Goal: Task Accomplishment & Management: Use online tool/utility

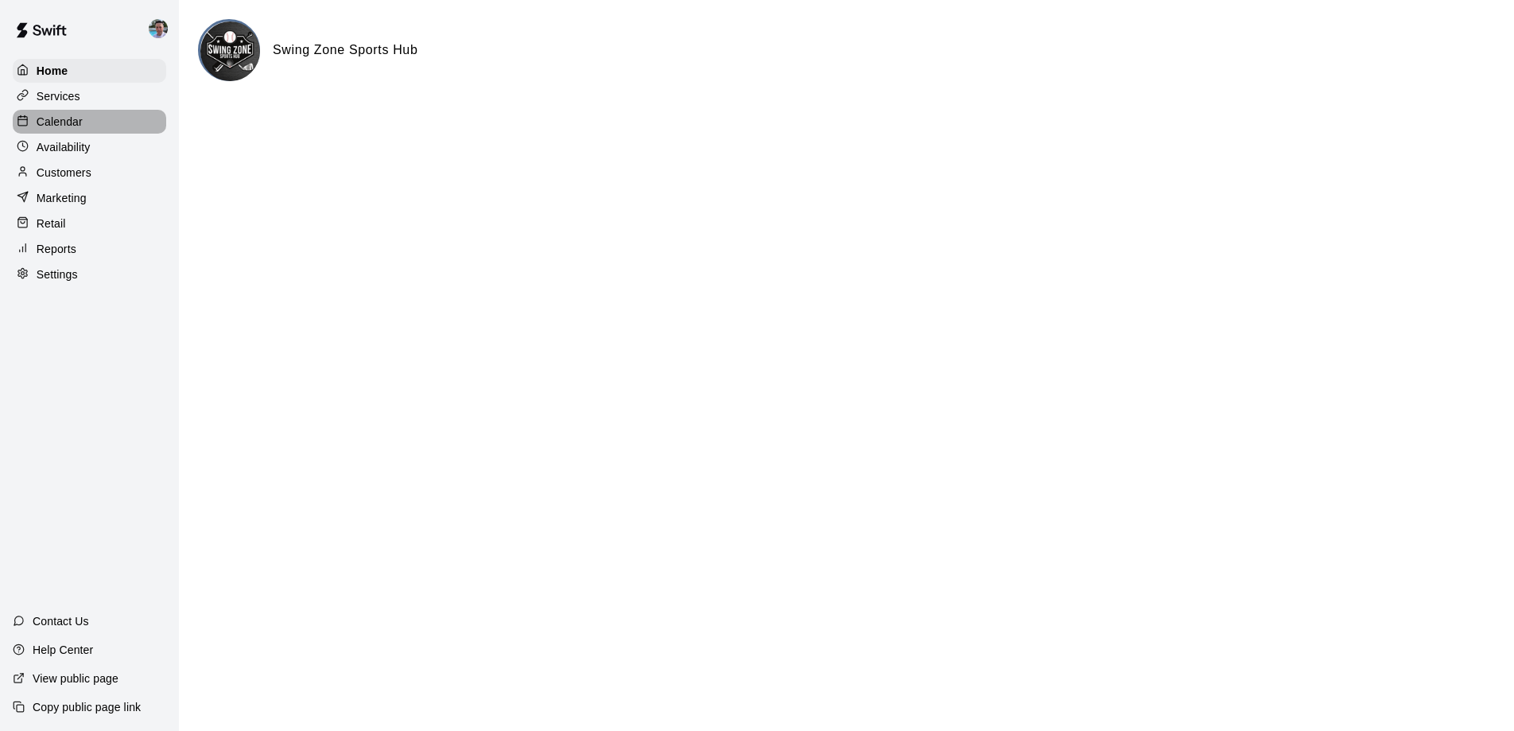
click at [120, 121] on div "Calendar" at bounding box center [90, 122] width 154 height 24
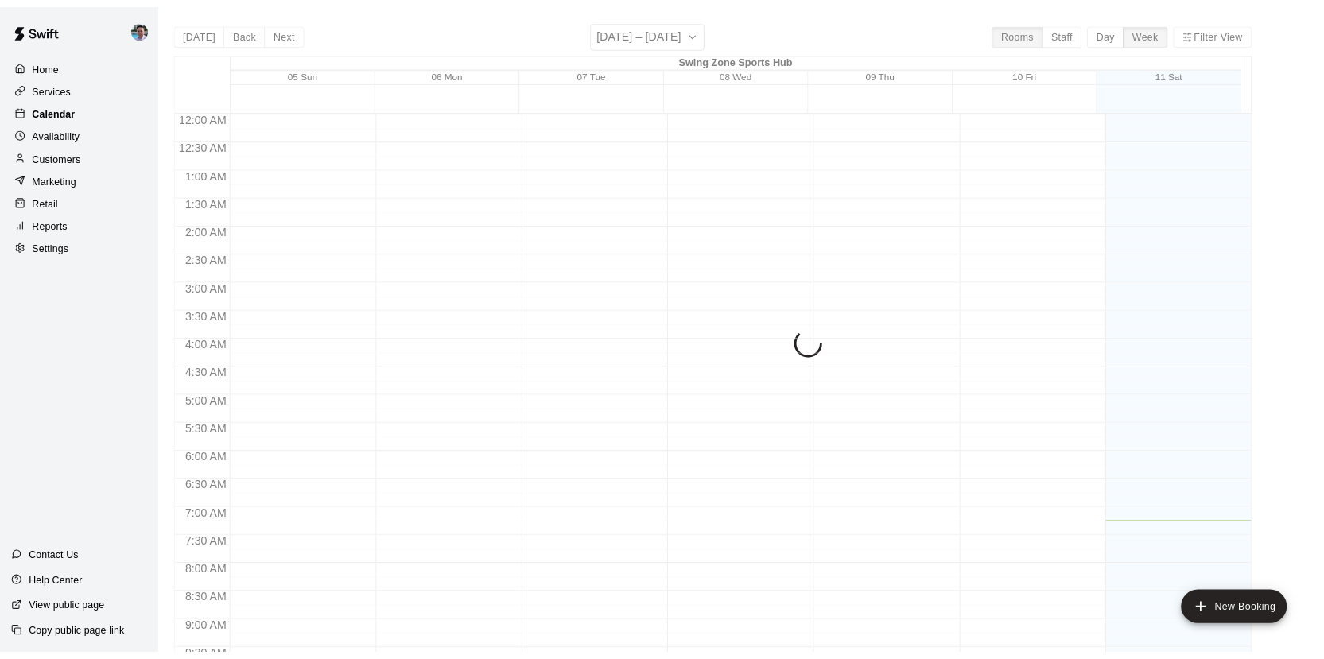
scroll to position [461, 0]
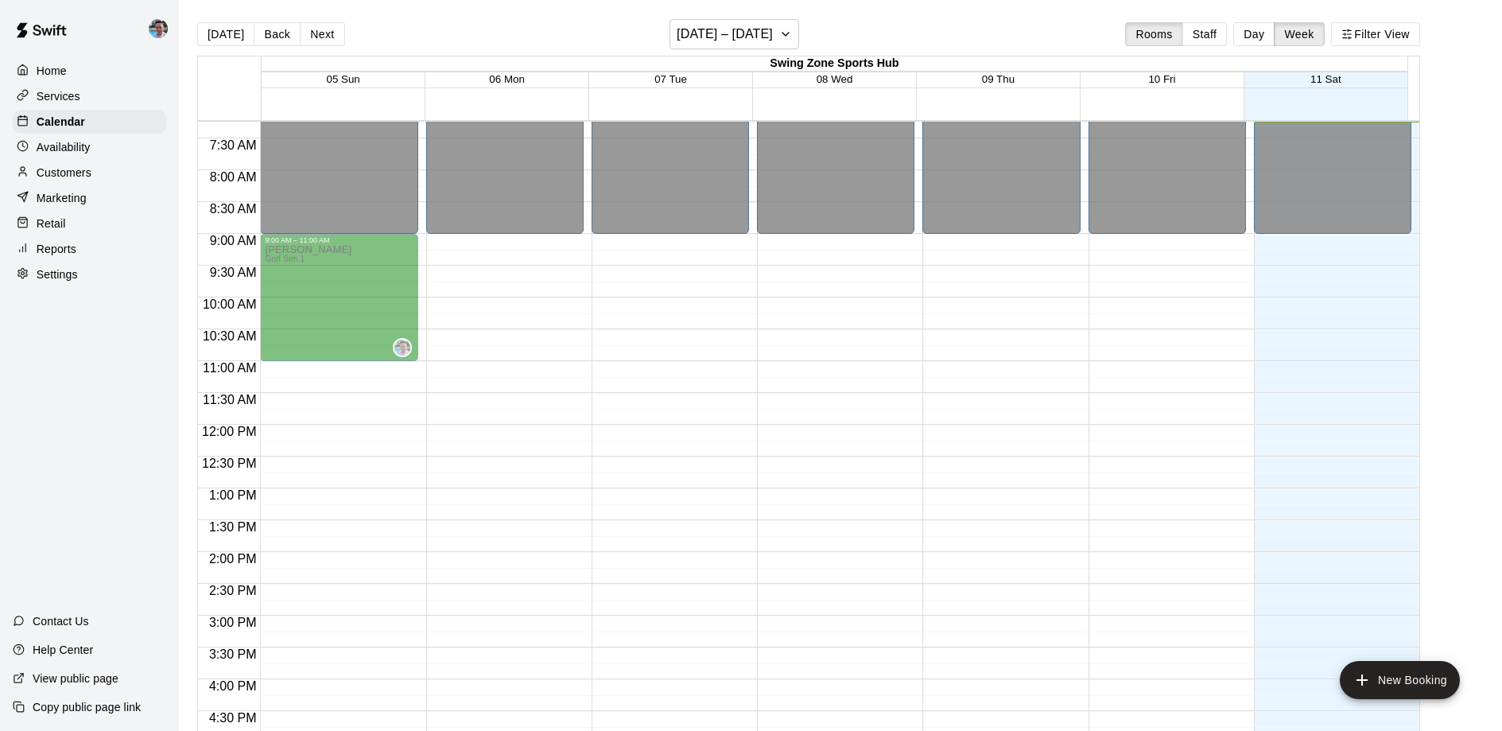
click at [87, 70] on div "Home" at bounding box center [90, 71] width 154 height 24
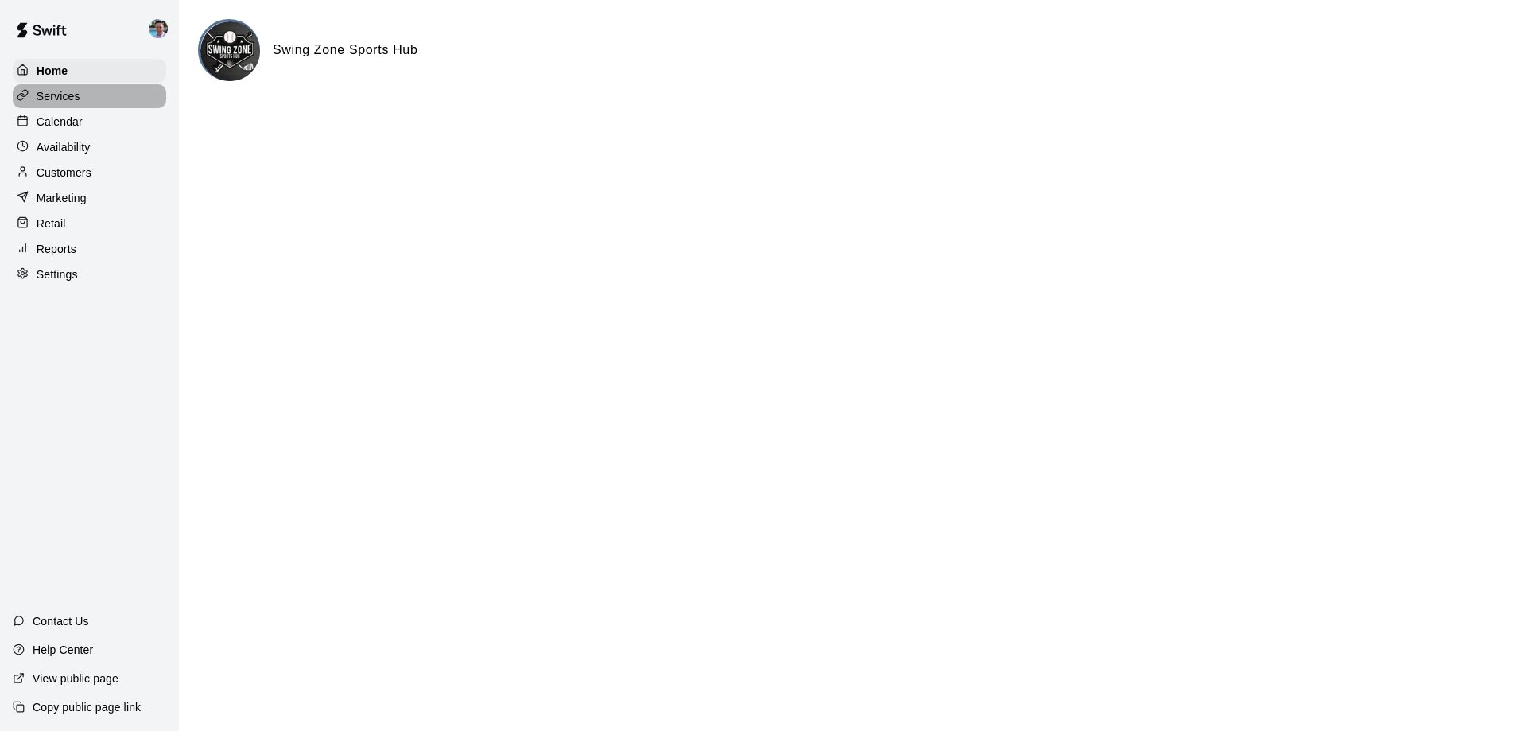
drag, startPoint x: 76, startPoint y: 99, endPoint x: 84, endPoint y: 102, distance: 8.6
click at [76, 99] on p "Services" at bounding box center [59, 96] width 44 height 16
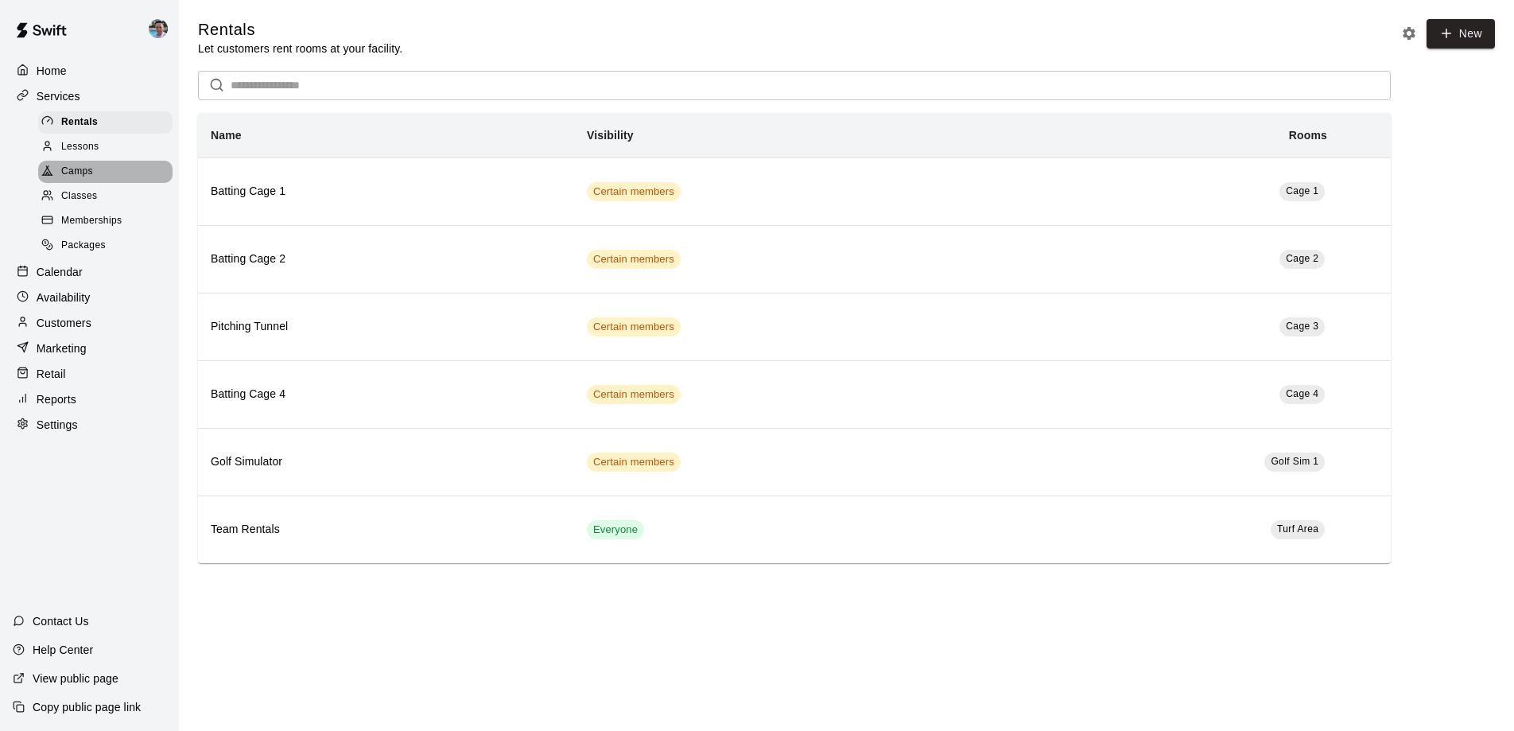
click at [117, 174] on div "Camps" at bounding box center [105, 172] width 134 height 22
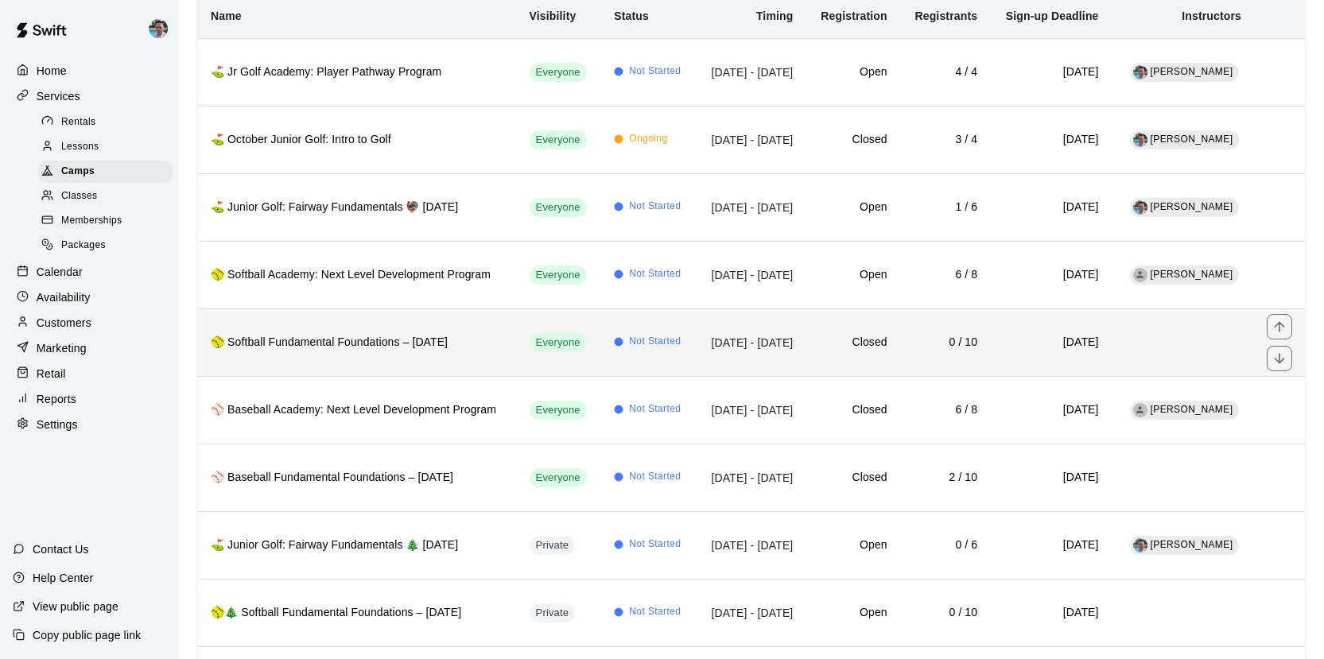
scroll to position [147, 0]
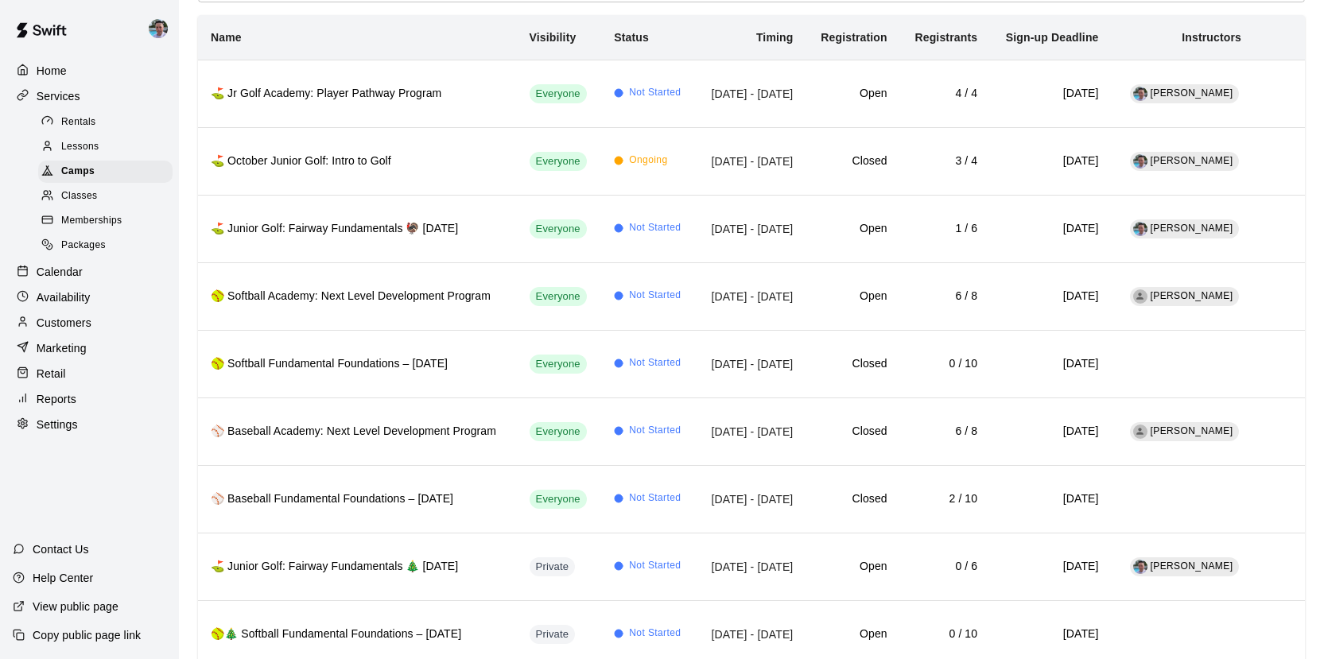
click at [129, 219] on div "Memberships" at bounding box center [105, 221] width 134 height 22
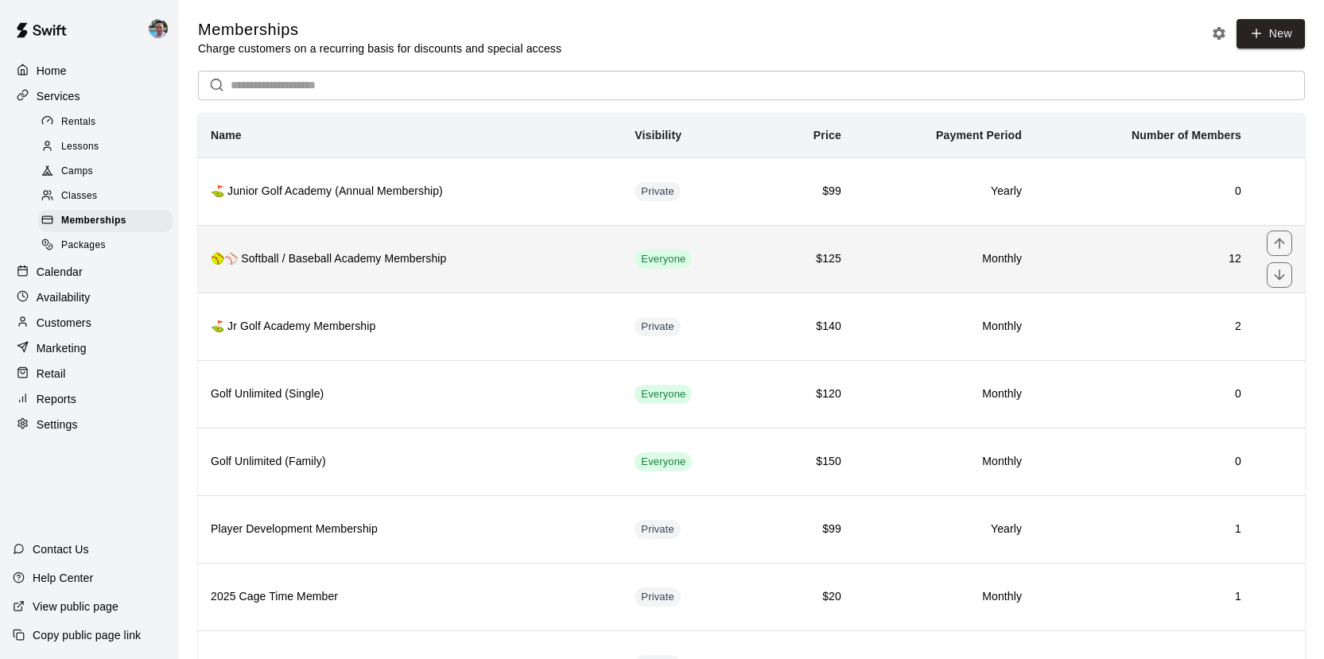
click at [607, 259] on h6 "🥎⚾ Softball / Baseball Academy Membership" at bounding box center [410, 259] width 398 height 17
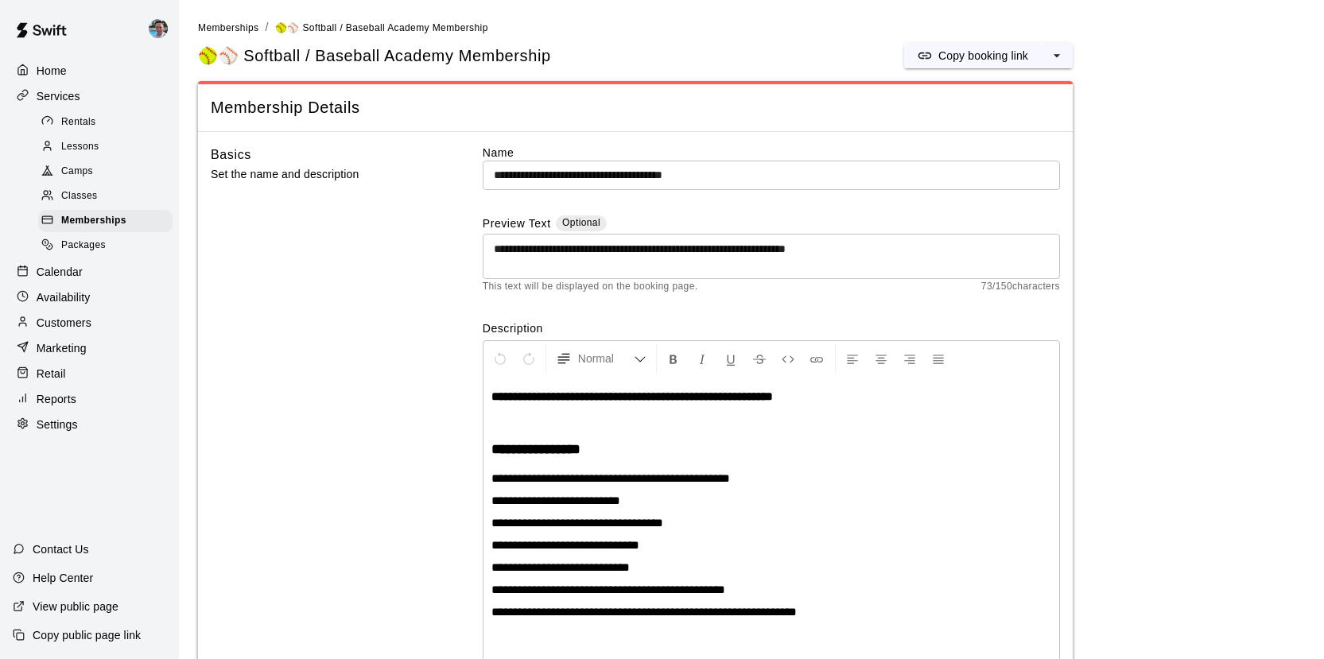
click at [603, 175] on input "**********" at bounding box center [771, 175] width 577 height 29
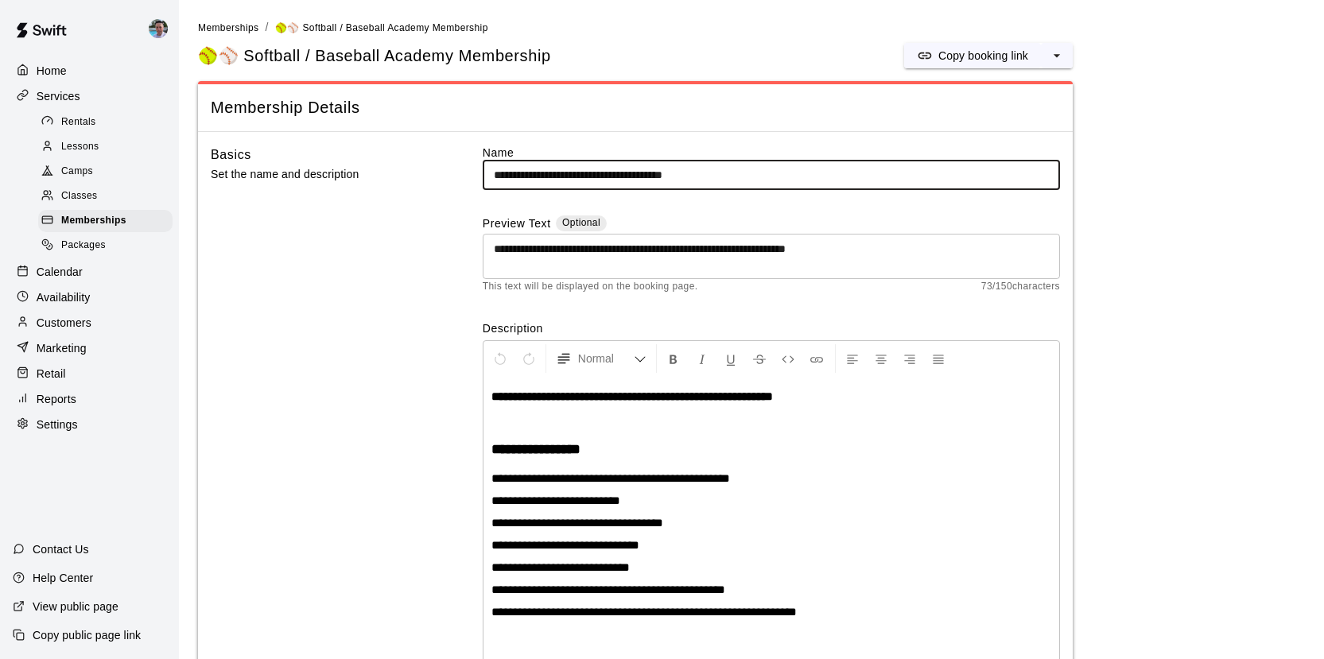
click at [603, 175] on input "**********" at bounding box center [771, 175] width 577 height 29
drag, startPoint x: 797, startPoint y: 177, endPoint x: 571, endPoint y: 175, distance: 225.9
click at [571, 175] on input "**********" at bounding box center [771, 175] width 577 height 29
type input "**********"
click at [950, 246] on textarea "**********" at bounding box center [771, 257] width 555 height 32
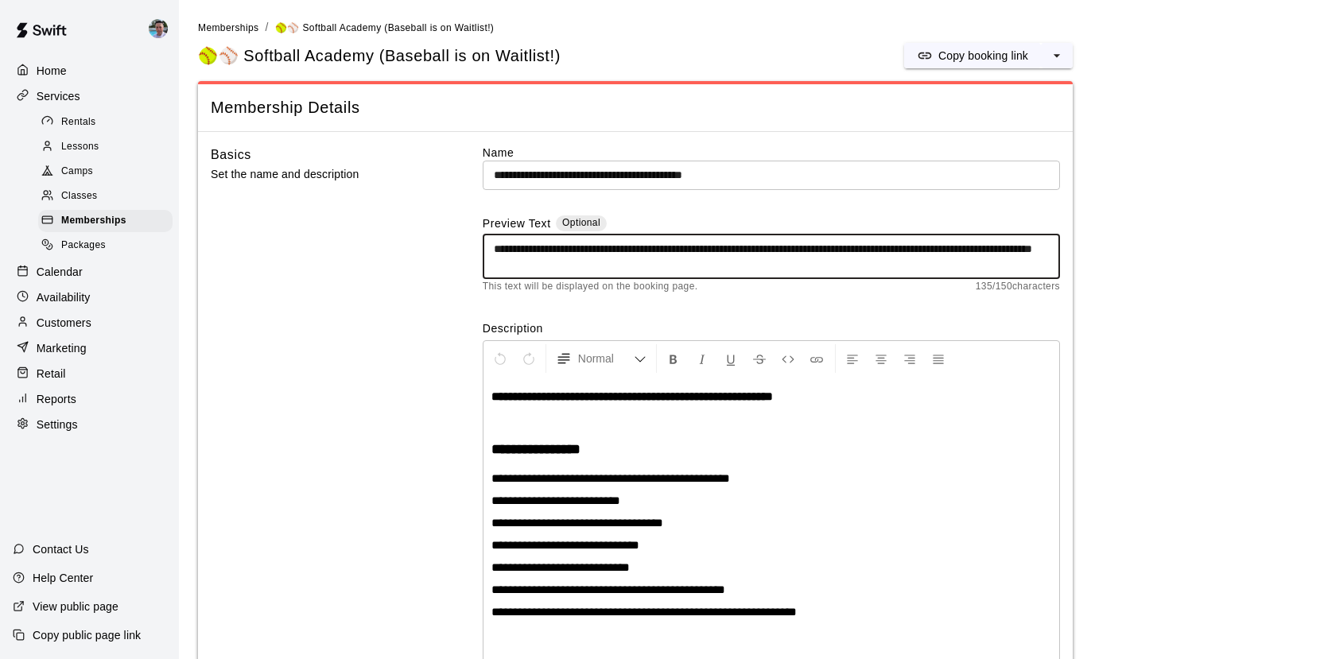
scroll to position [3, 0]
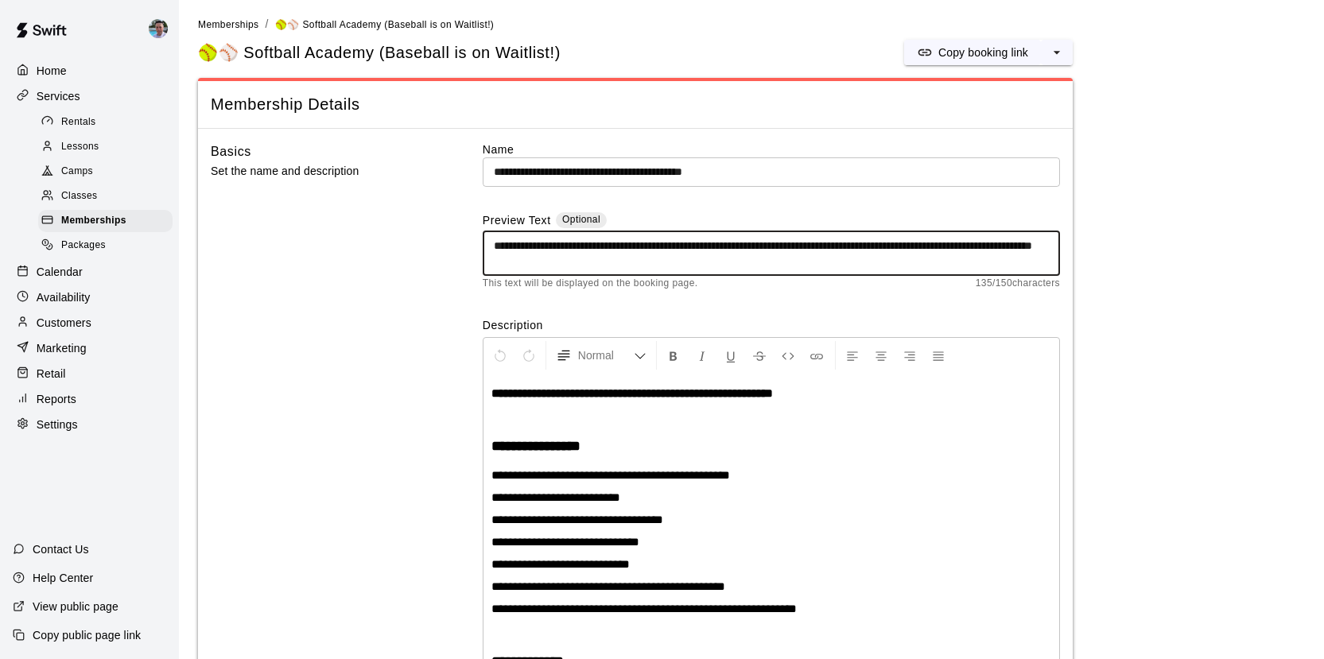
type textarea "**********"
click at [722, 476] on span "**********" at bounding box center [611, 475] width 239 height 12
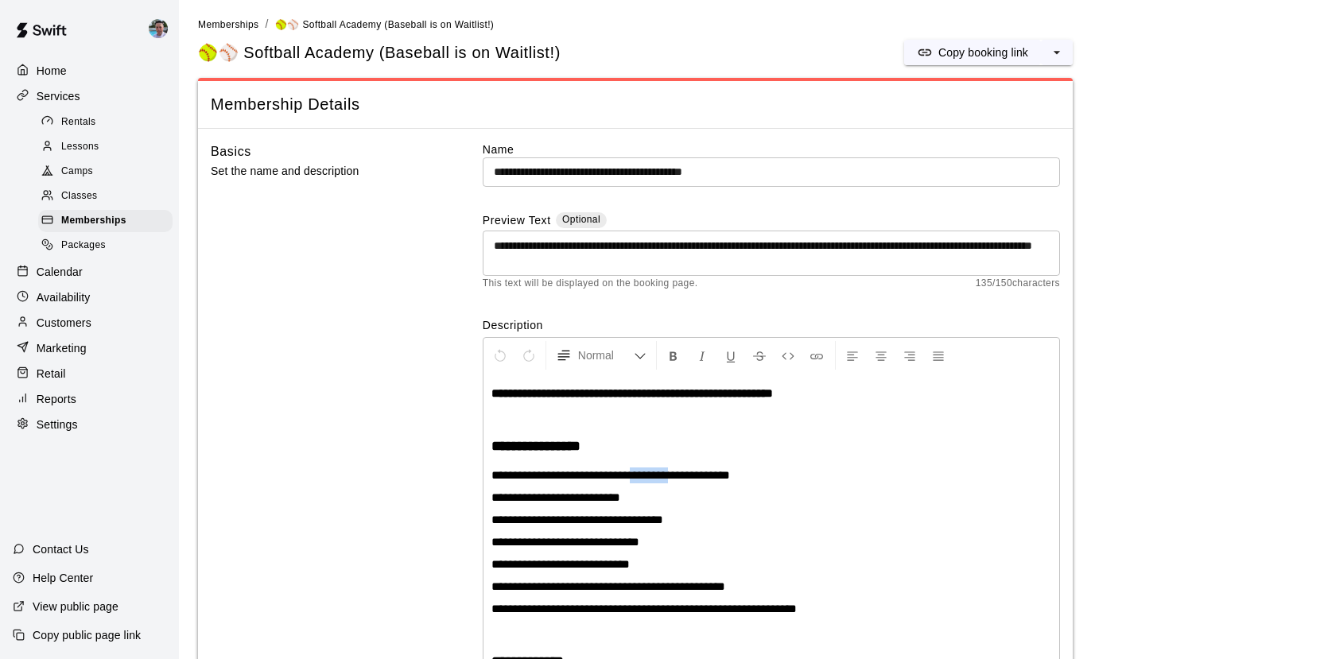
drag, startPoint x: 674, startPoint y: 472, endPoint x: 720, endPoint y: 472, distance: 45.3
click at [720, 472] on span "**********" at bounding box center [611, 475] width 239 height 12
click at [649, 353] on button "Normal" at bounding box center [601, 355] width 103 height 29
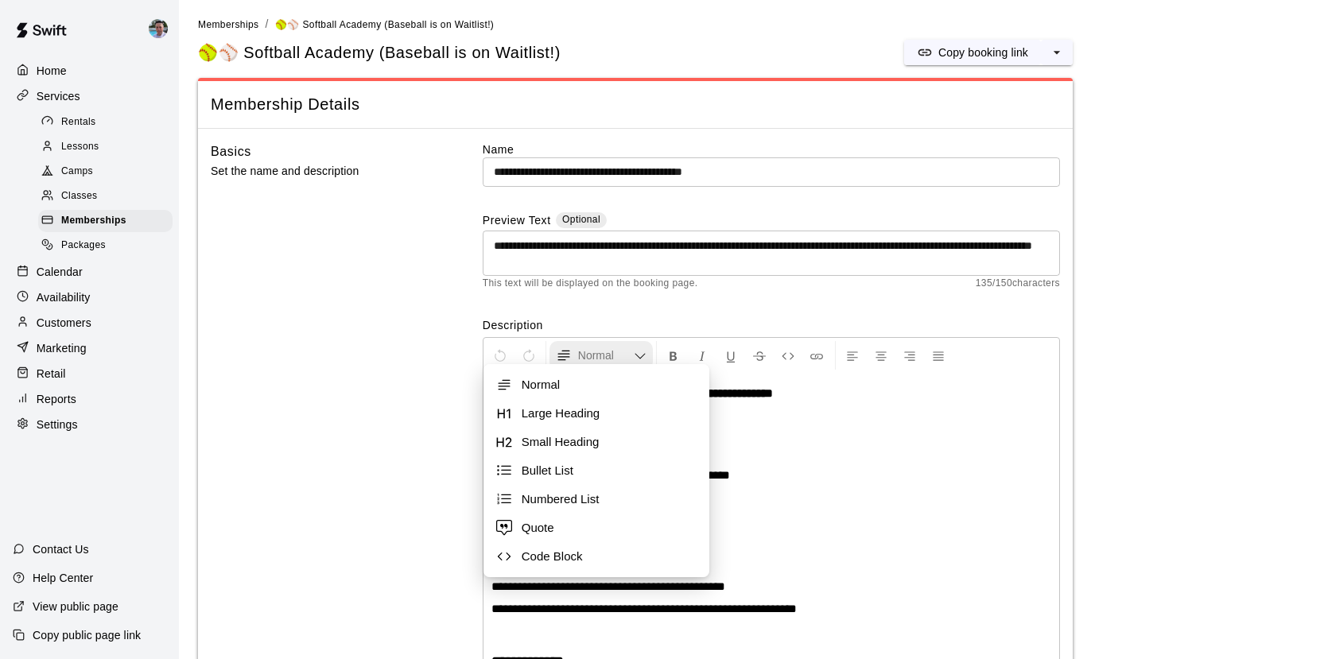
click at [649, 353] on button "Normal" at bounding box center [601, 355] width 103 height 29
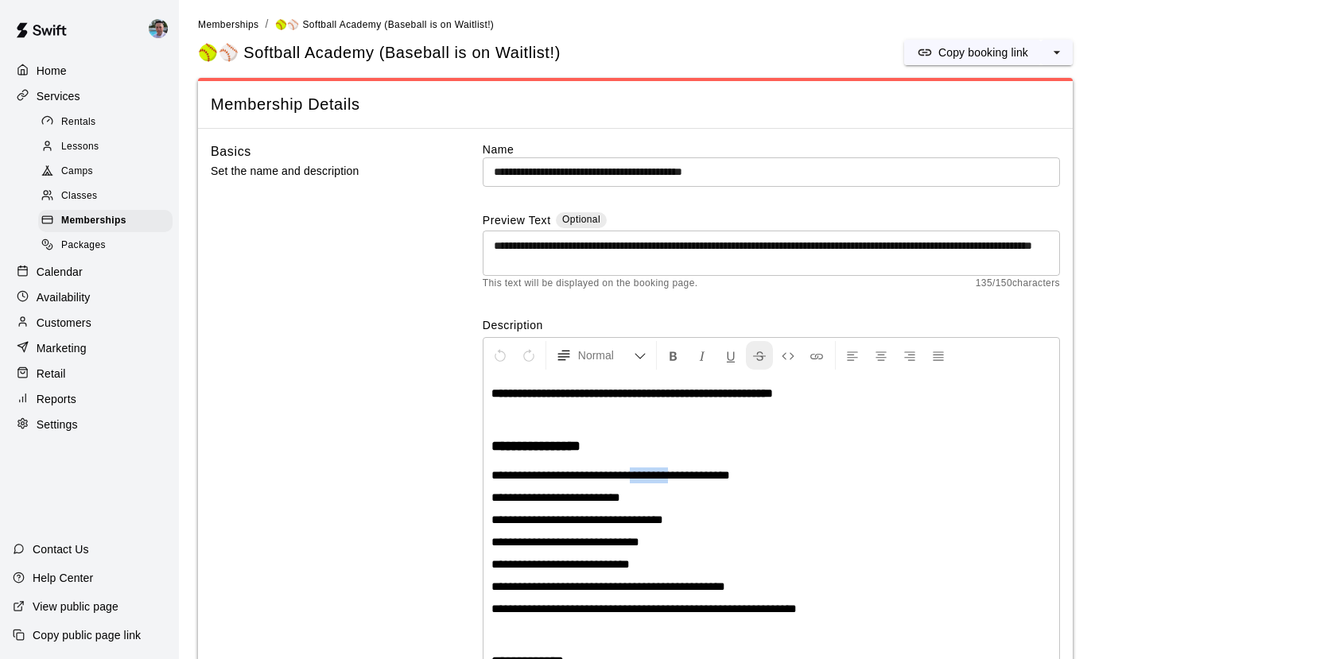
click at [757, 358] on icon "Format Strikethrough" at bounding box center [759, 356] width 14 height 14
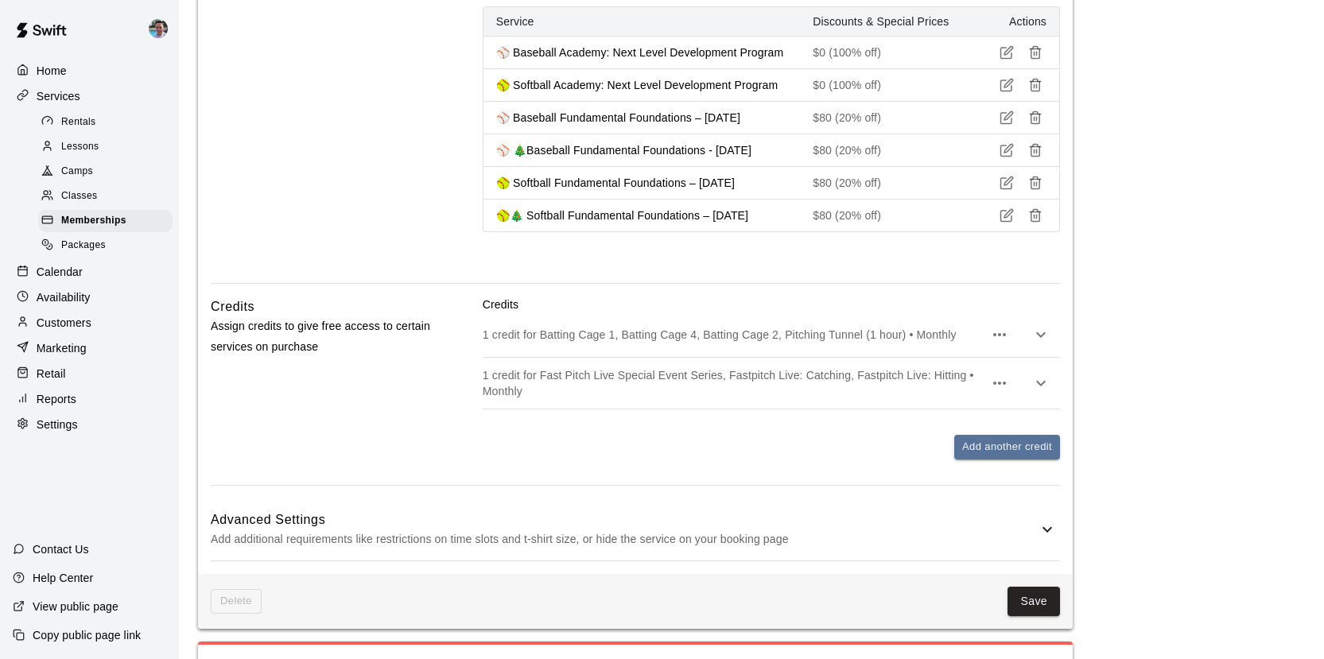
scroll to position [1723, 0]
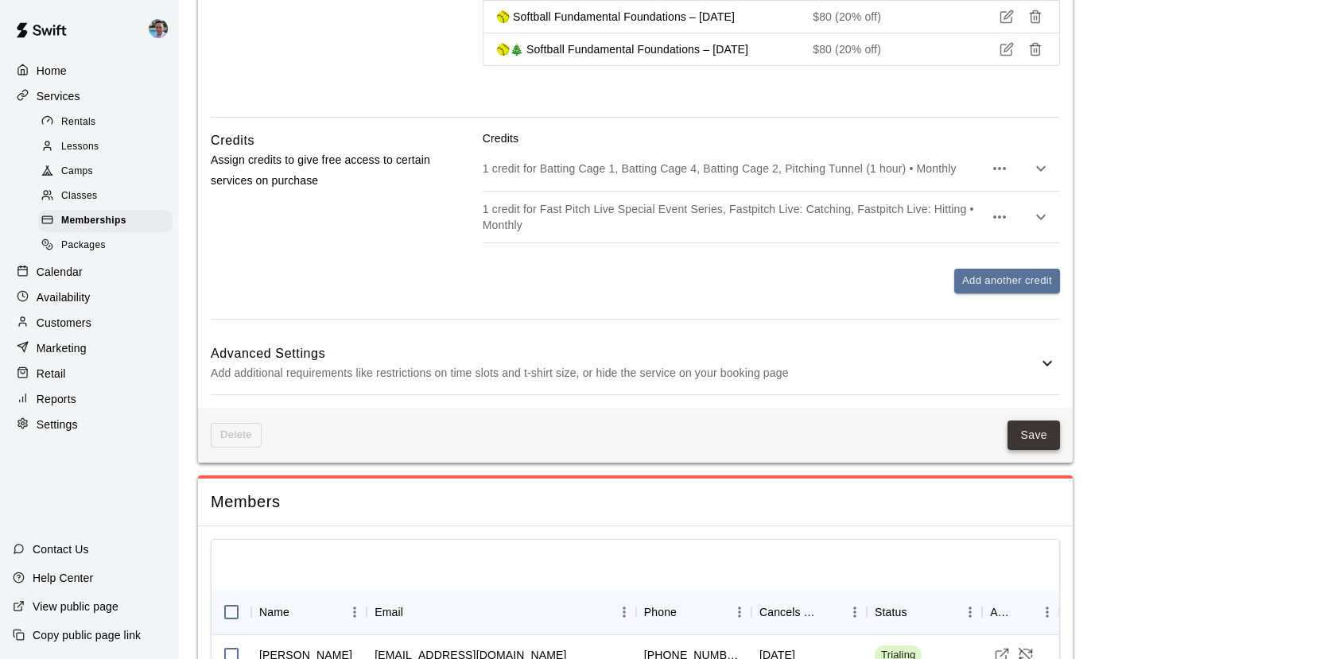
click at [1049, 450] on button "Save" at bounding box center [1034, 435] width 52 height 29
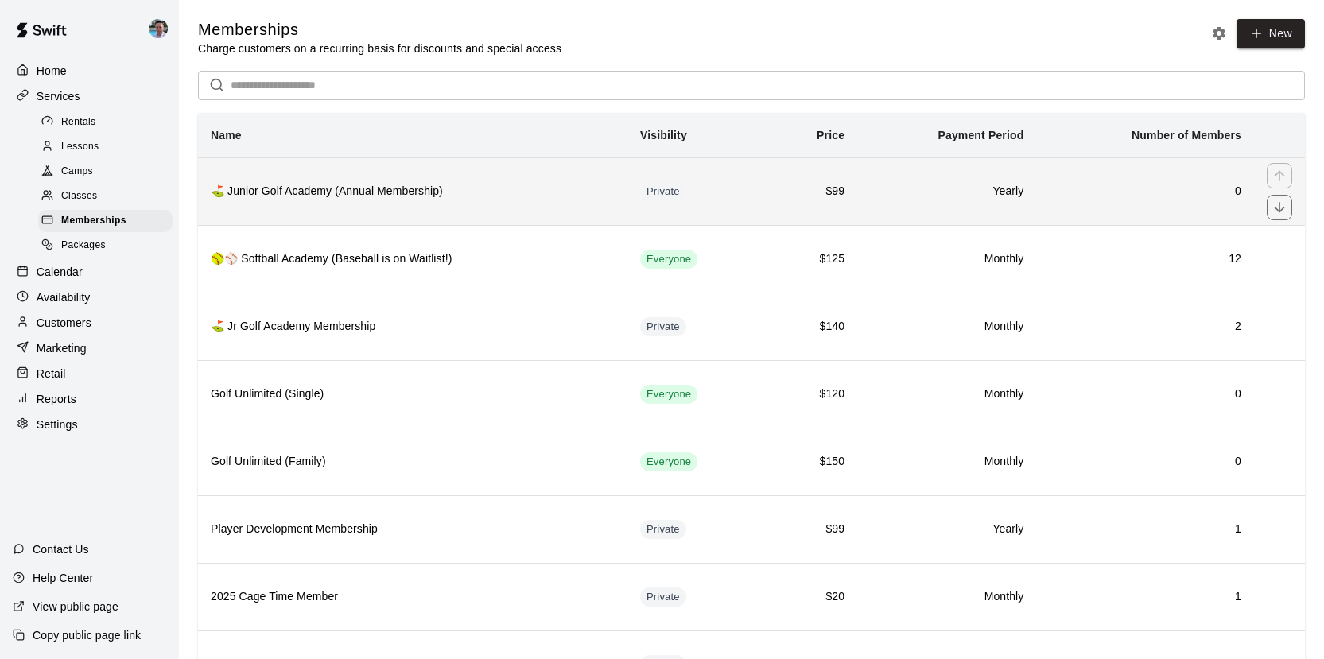
click at [542, 201] on th "⛳️ Junior Golf Academy (Annual Membership)" at bounding box center [412, 191] width 429 height 68
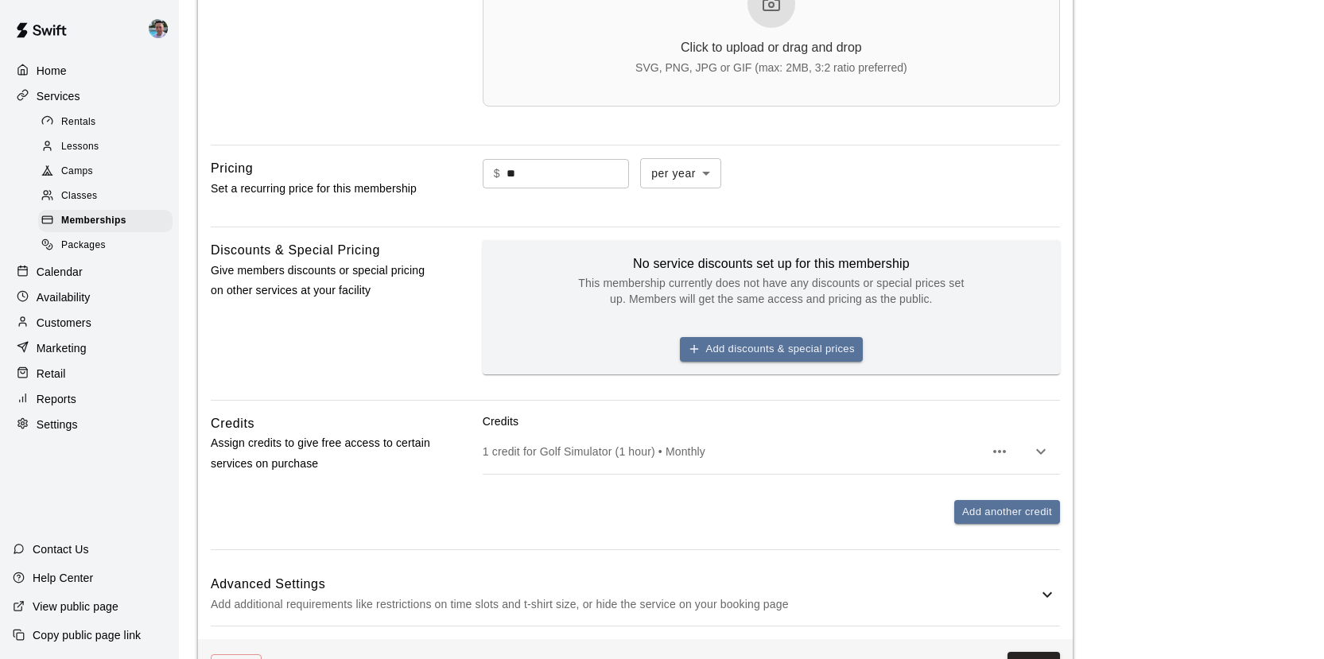
scroll to position [812, 0]
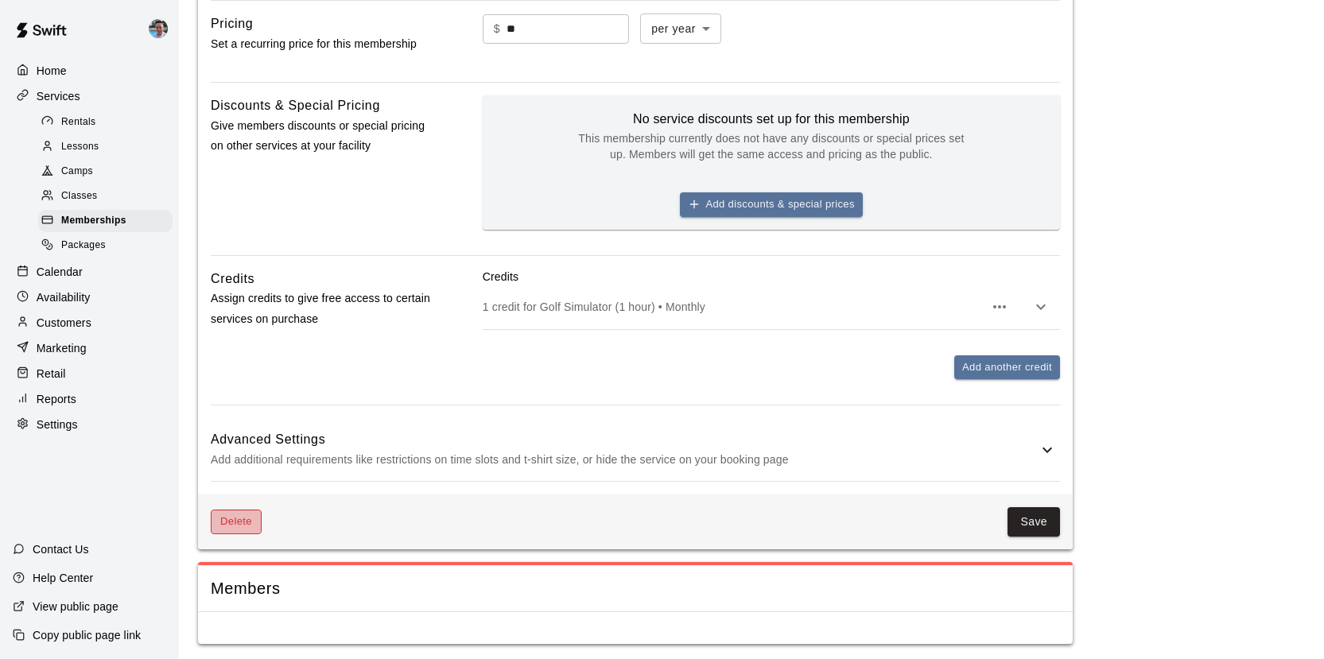
click at [251, 515] on button "Delete" at bounding box center [236, 522] width 51 height 25
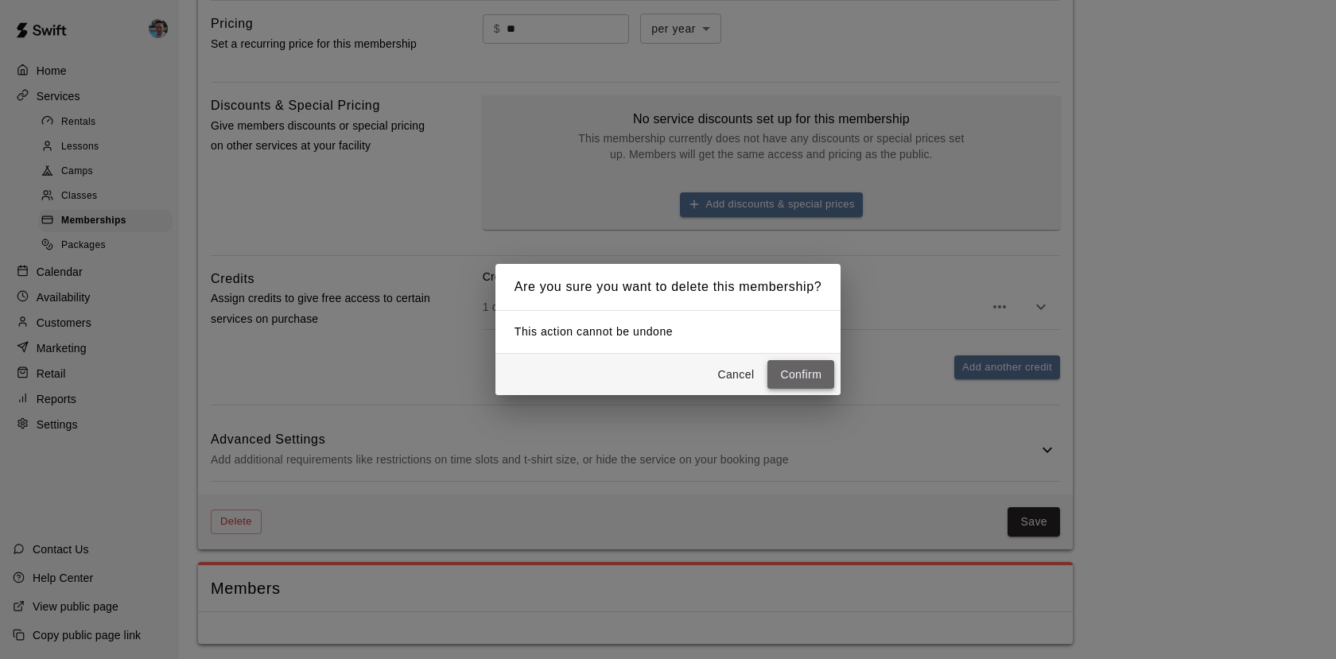
click at [802, 377] on button "Confirm" at bounding box center [801, 374] width 67 height 29
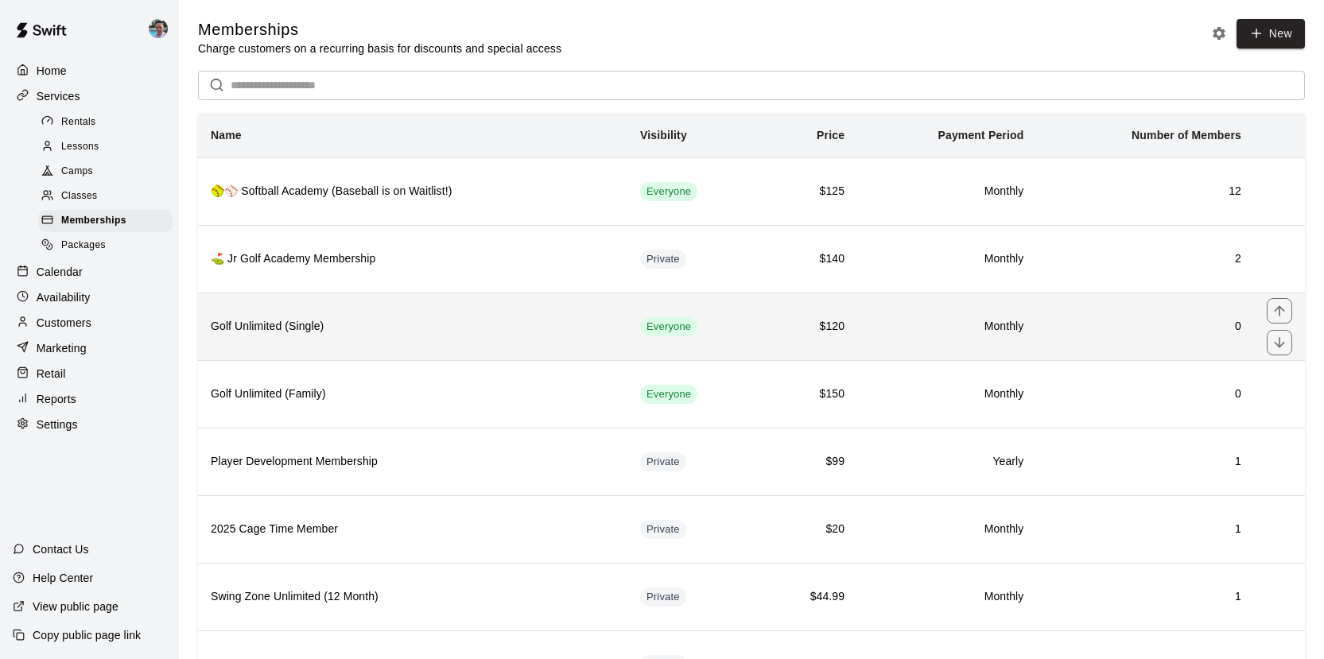
click at [484, 334] on h6 "Golf Unlimited (Single)" at bounding box center [413, 326] width 404 height 17
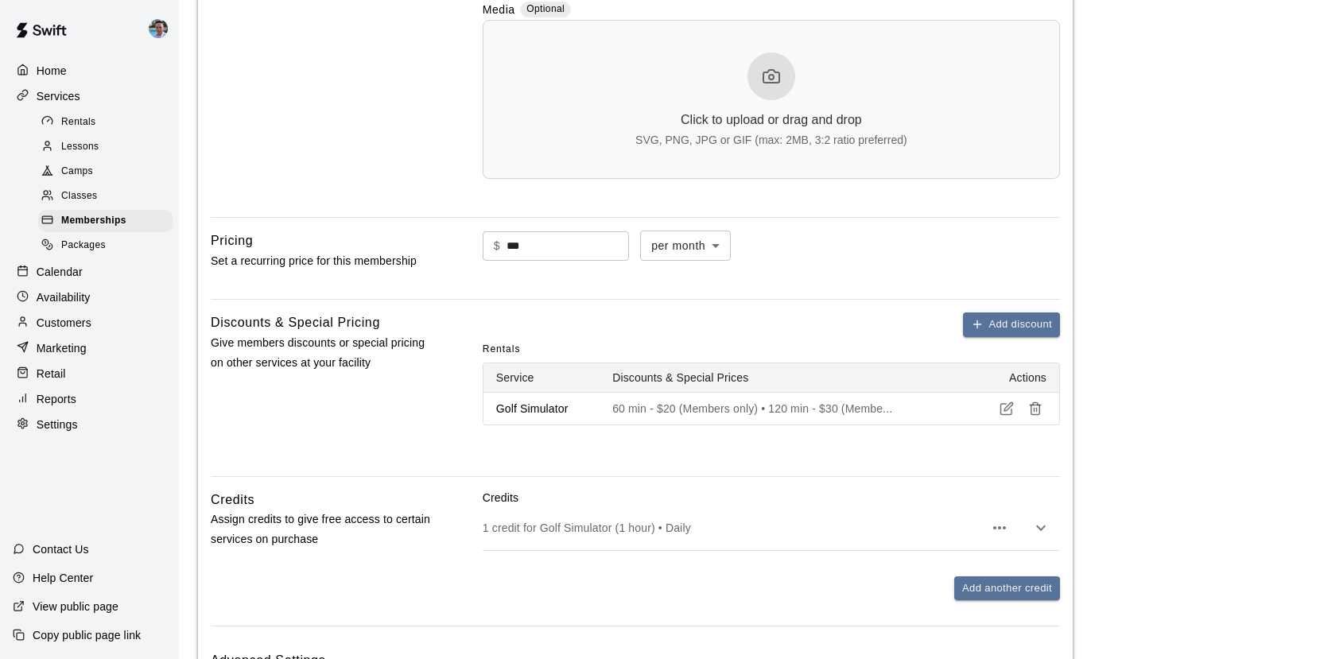
scroll to position [1076, 0]
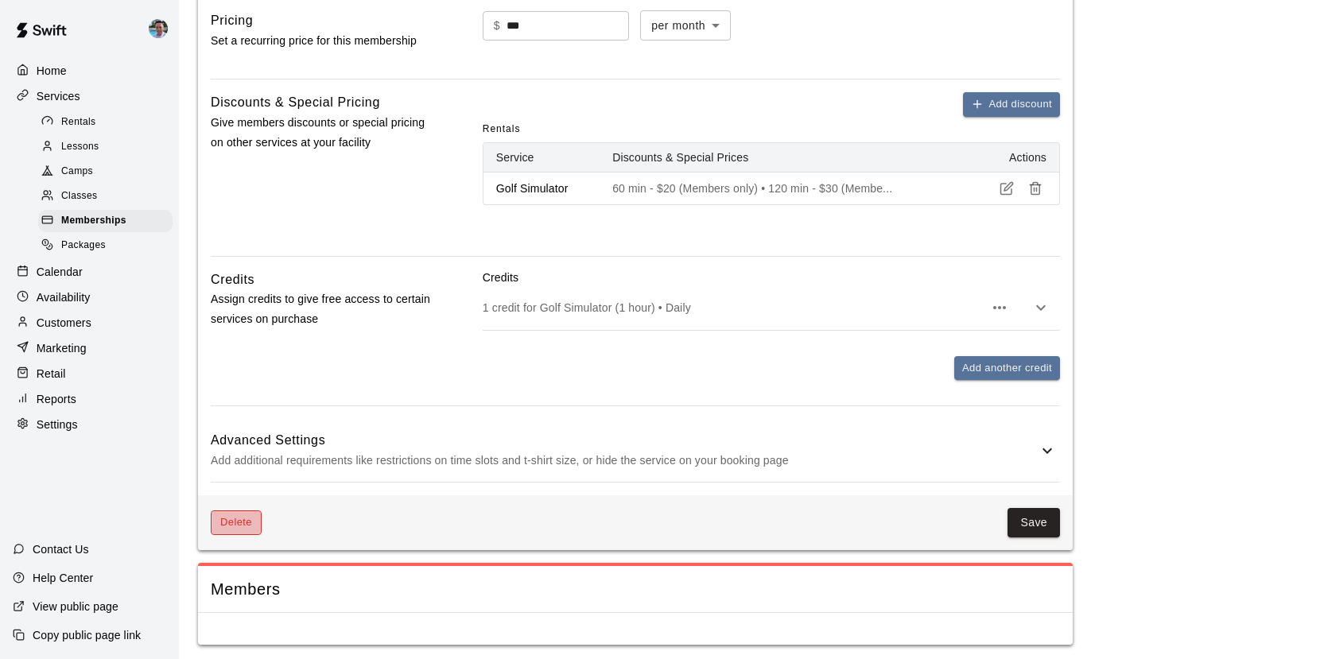
click at [251, 523] on button "Delete" at bounding box center [236, 523] width 51 height 25
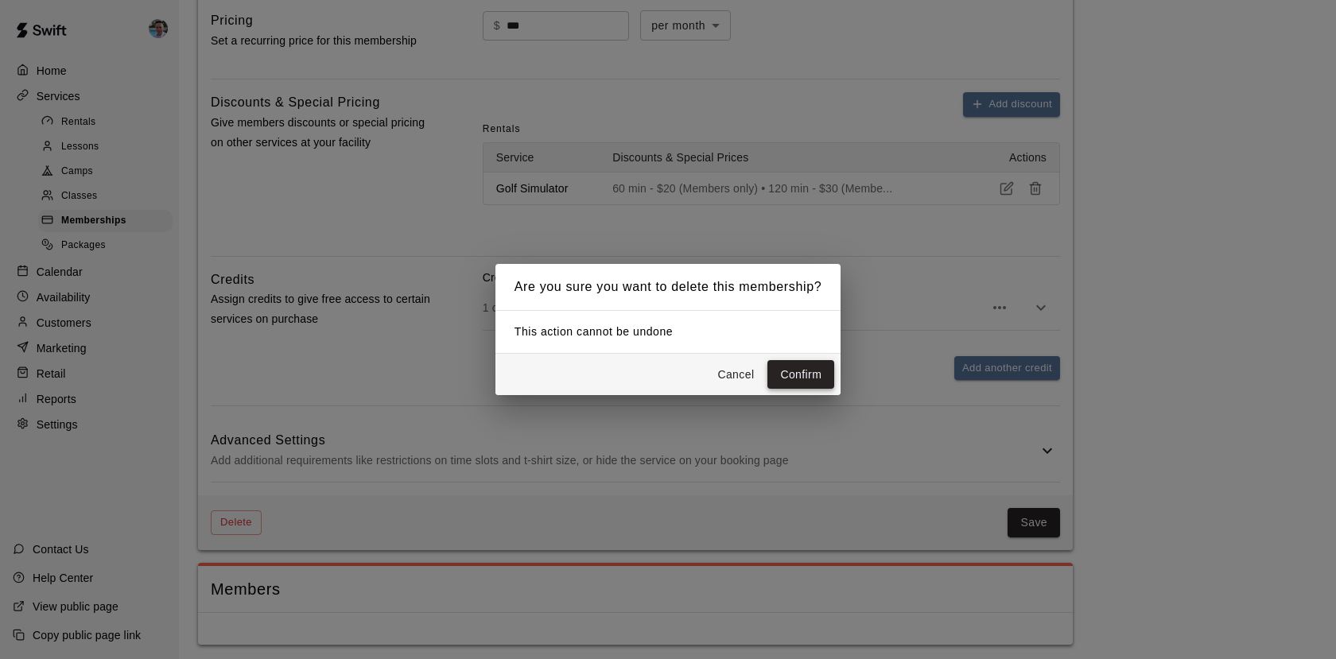
click at [795, 372] on button "Confirm" at bounding box center [801, 374] width 67 height 29
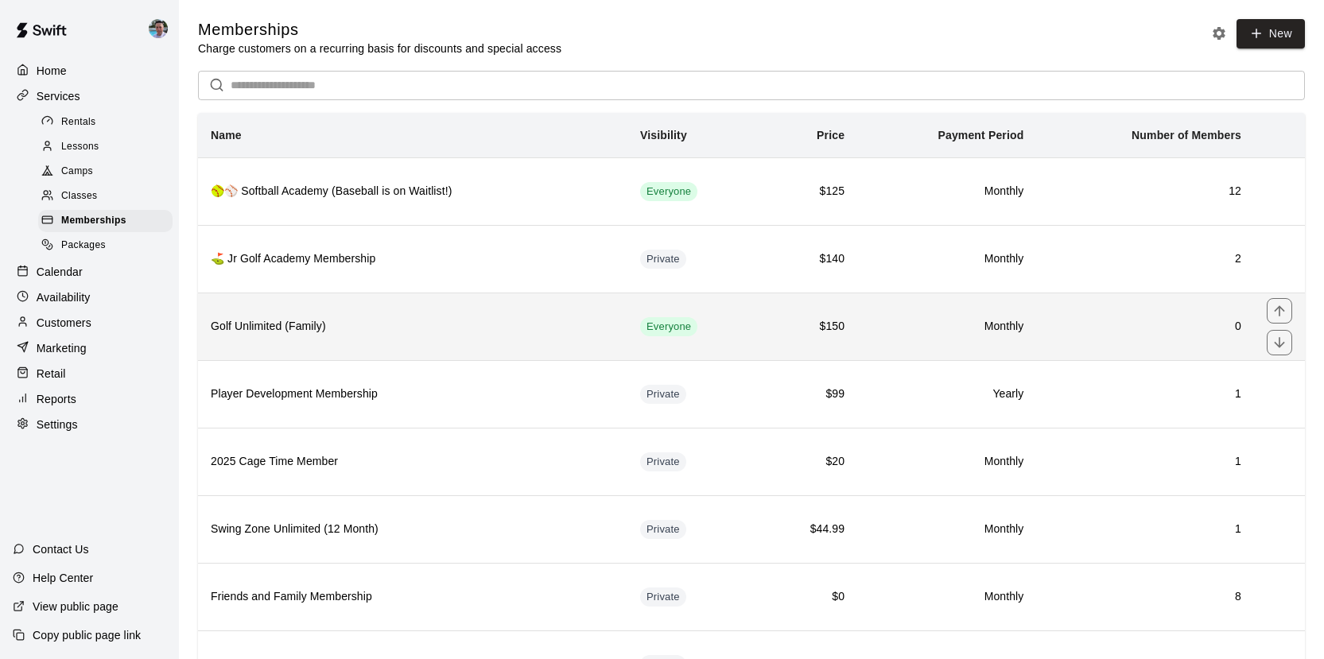
click at [431, 319] on h6 "Golf Unlimited (Family)" at bounding box center [413, 326] width 404 height 17
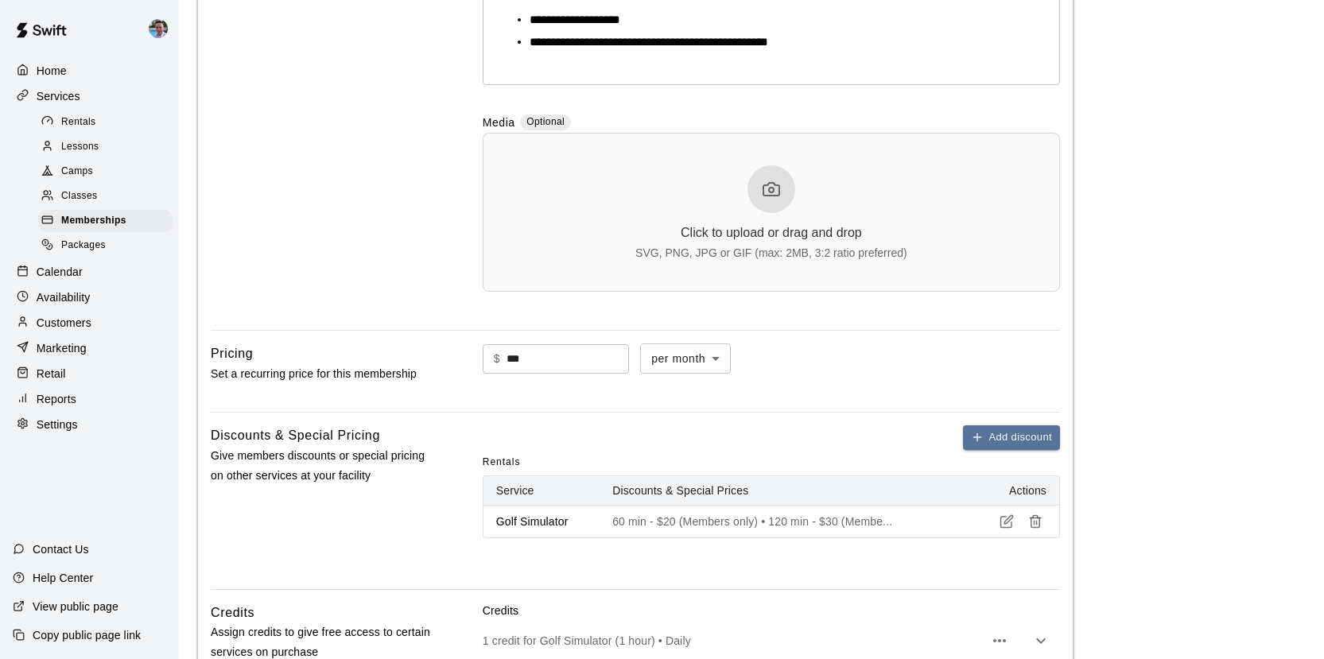
scroll to position [1076, 0]
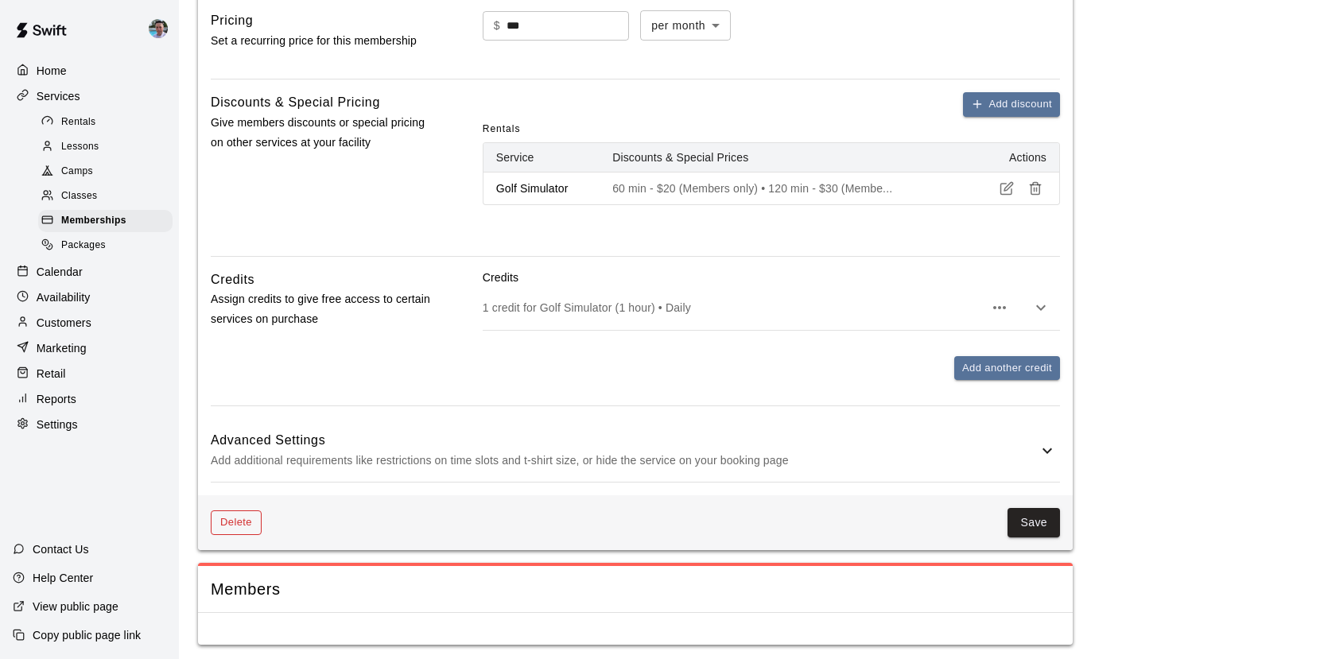
click at [225, 519] on button "Delete" at bounding box center [236, 523] width 51 height 25
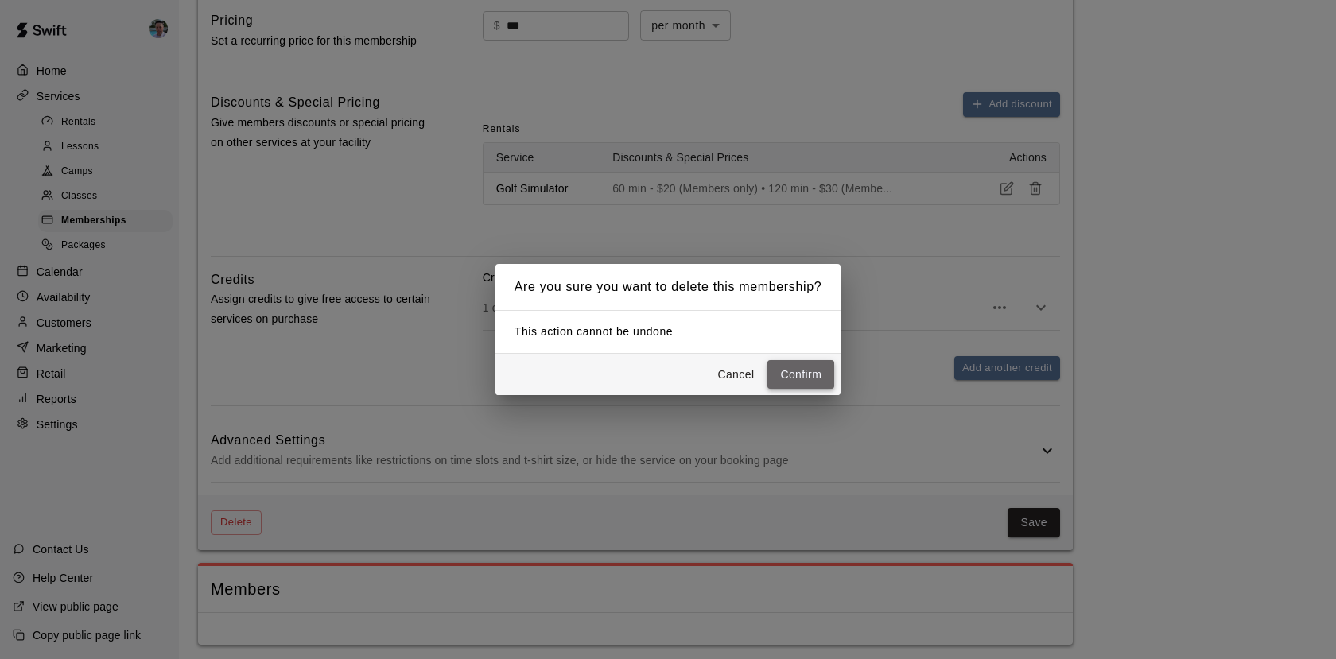
click at [785, 374] on button "Confirm" at bounding box center [801, 374] width 67 height 29
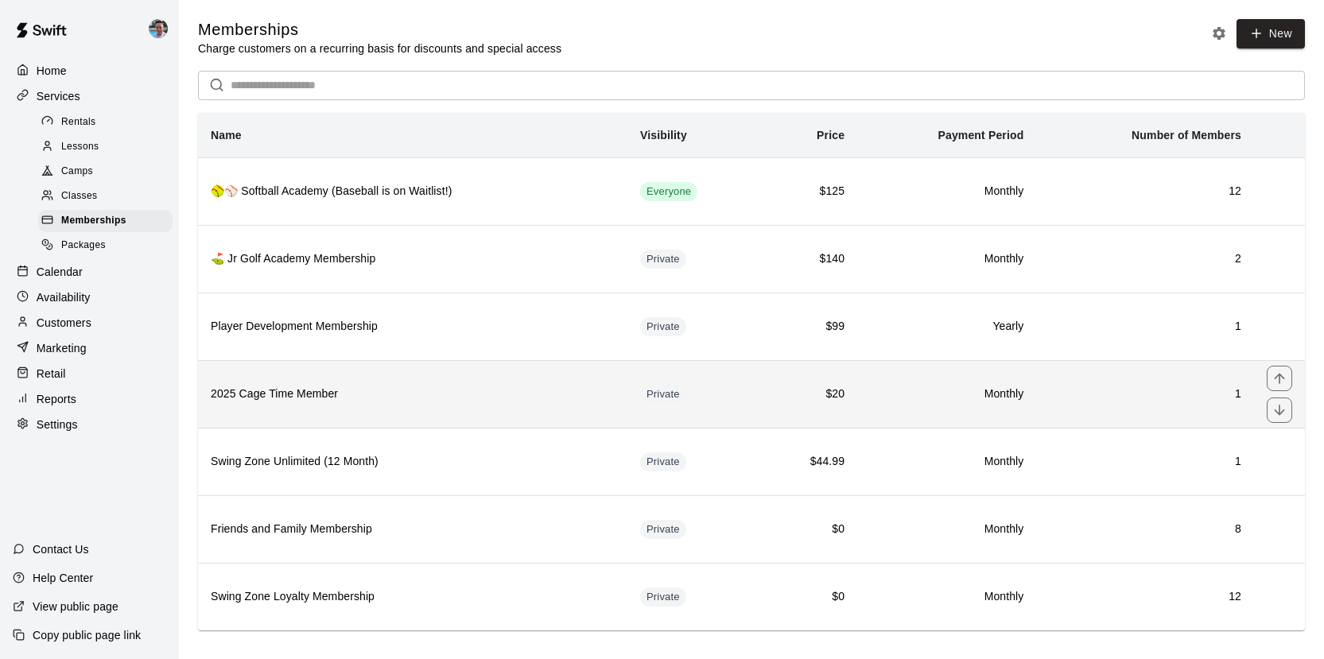
scroll to position [3, 0]
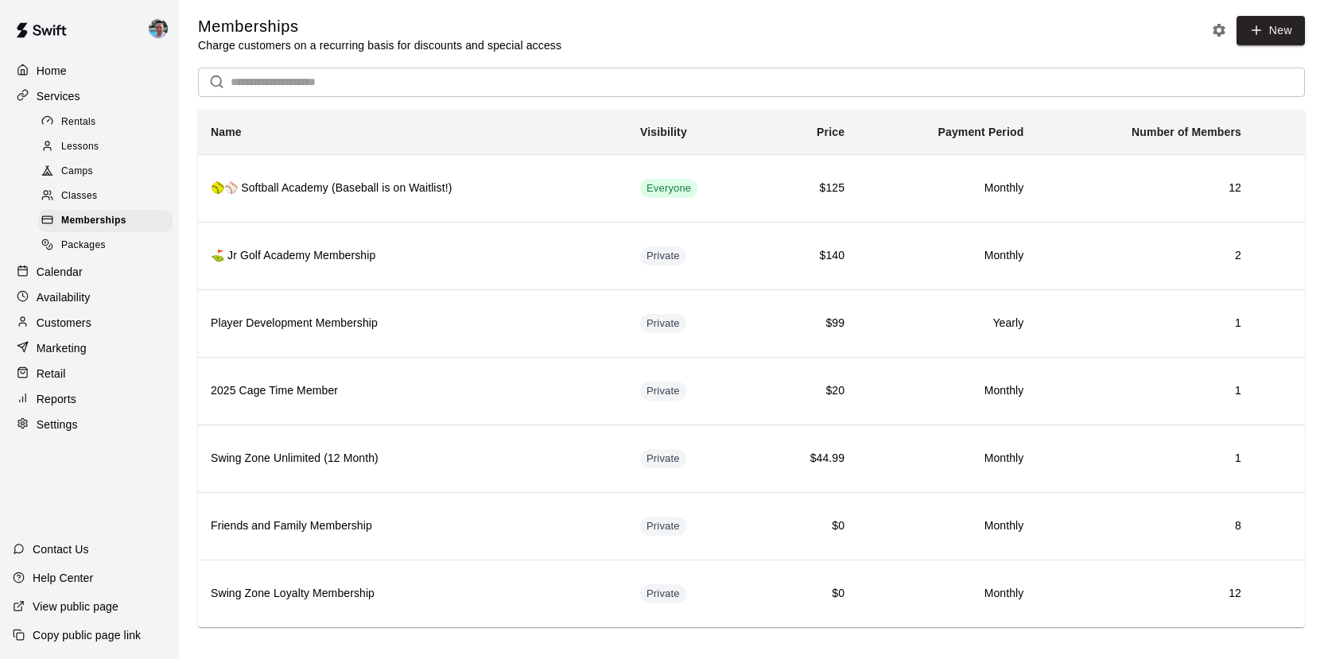
click at [115, 198] on div "Classes" at bounding box center [105, 196] width 134 height 22
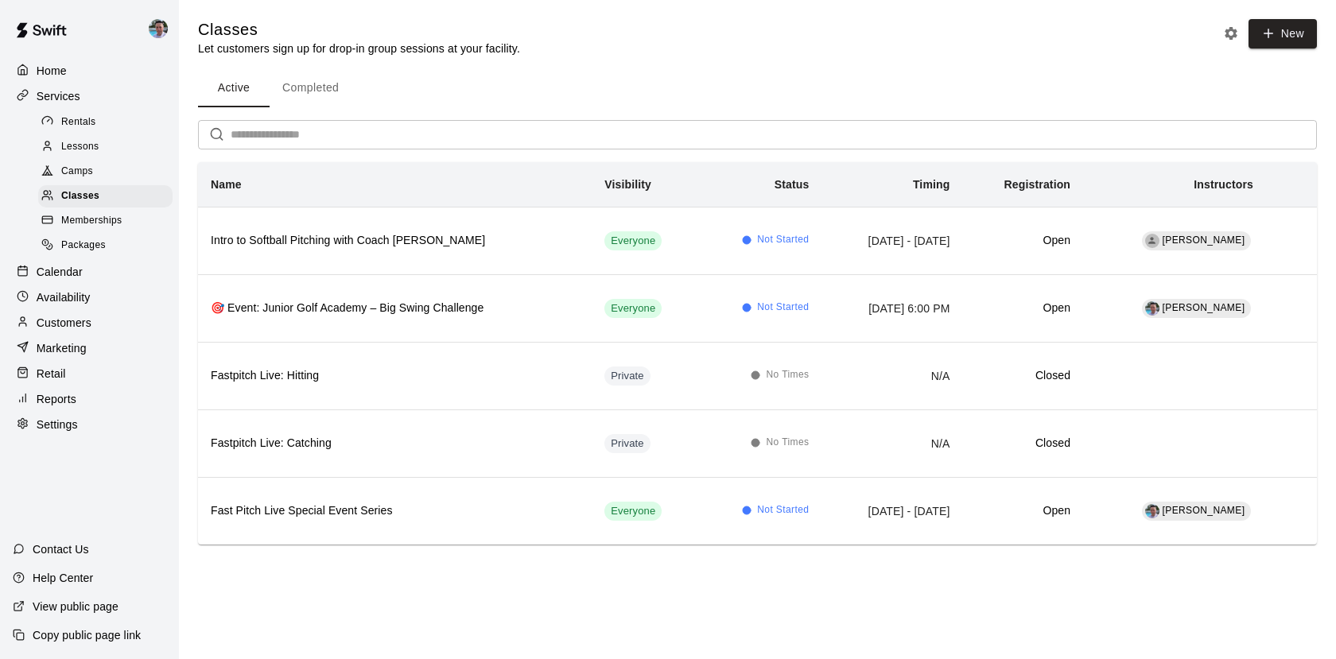
click at [116, 142] on div "Lessons" at bounding box center [105, 147] width 134 height 22
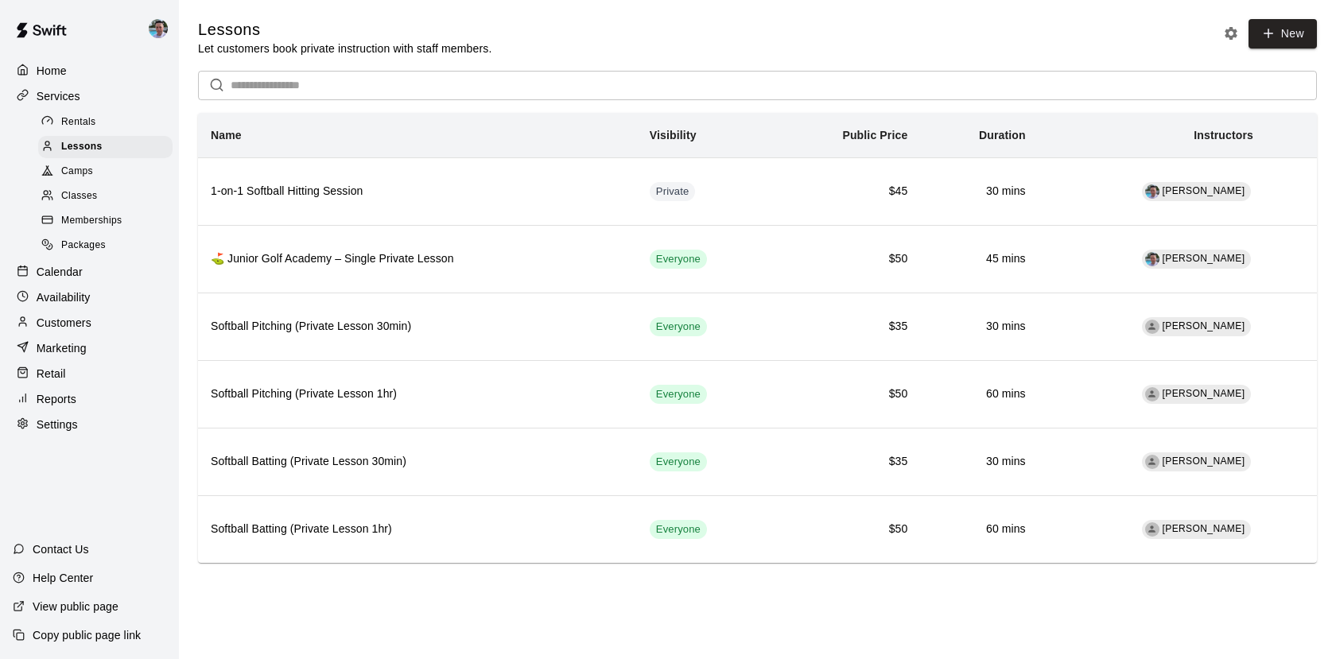
click at [118, 237] on div "Packages" at bounding box center [105, 246] width 134 height 22
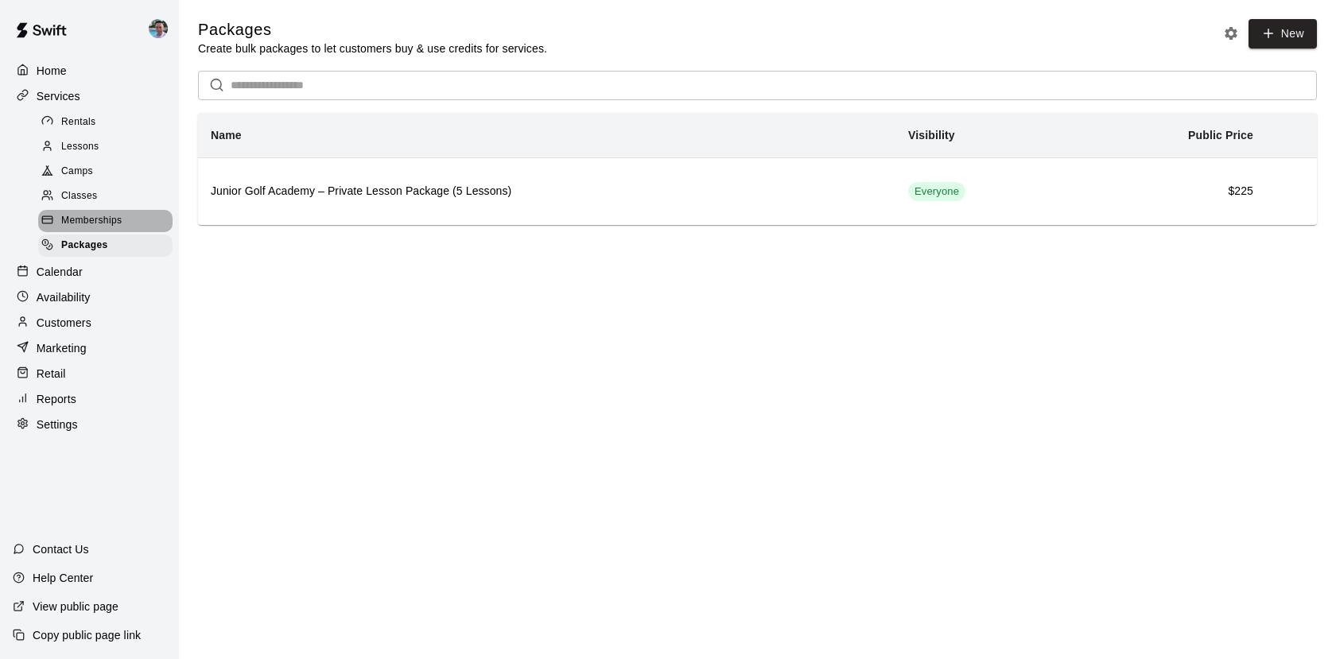
click at [119, 219] on span "Memberships" at bounding box center [91, 221] width 60 height 16
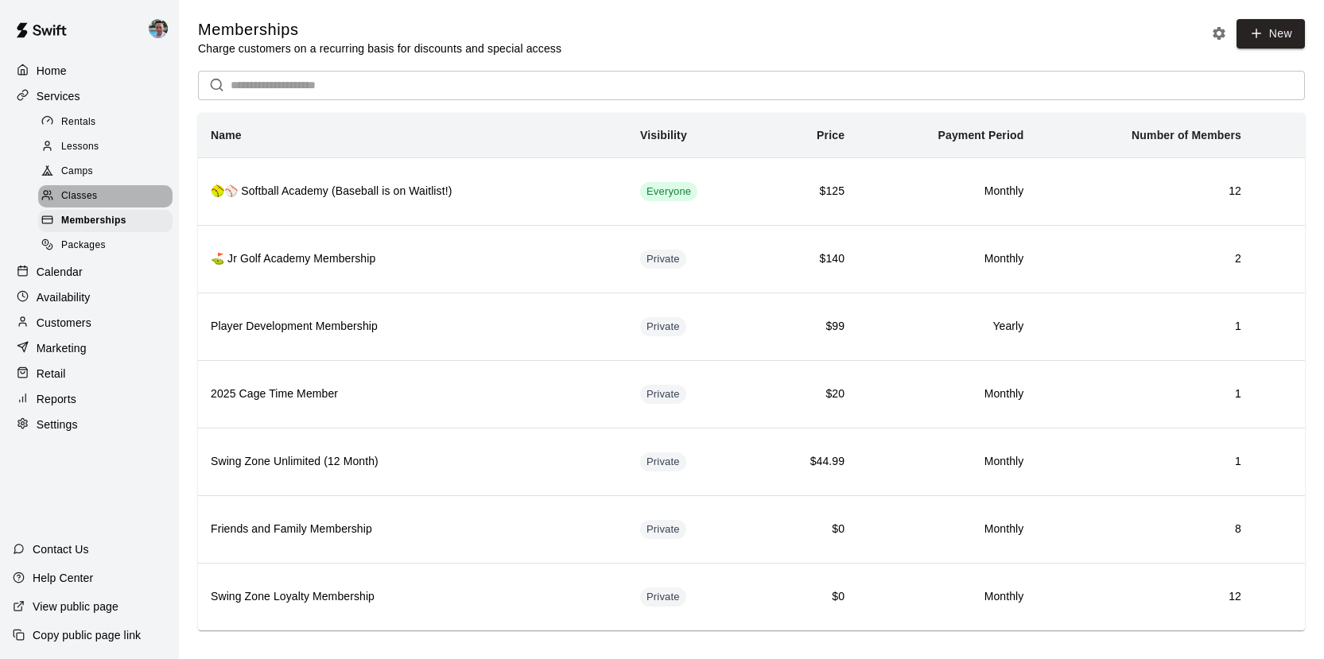
click at [114, 193] on div "Classes" at bounding box center [105, 196] width 134 height 22
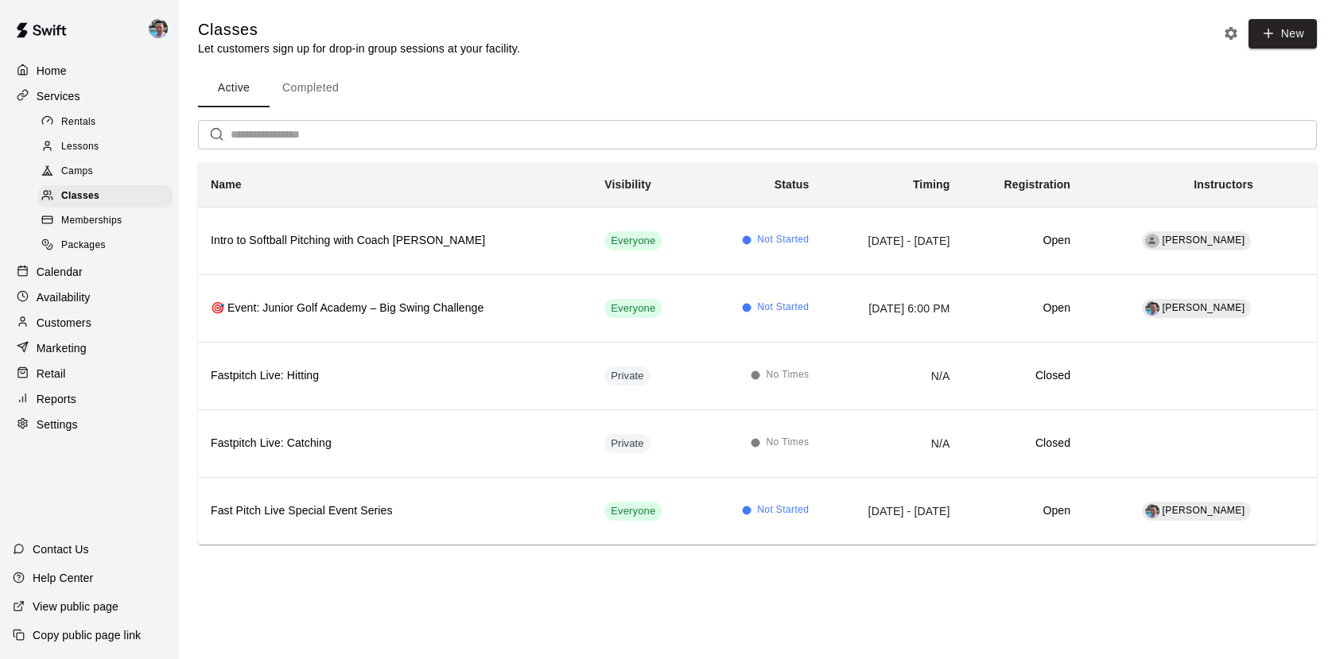
click at [69, 274] on p "Calendar" at bounding box center [60, 272] width 46 height 16
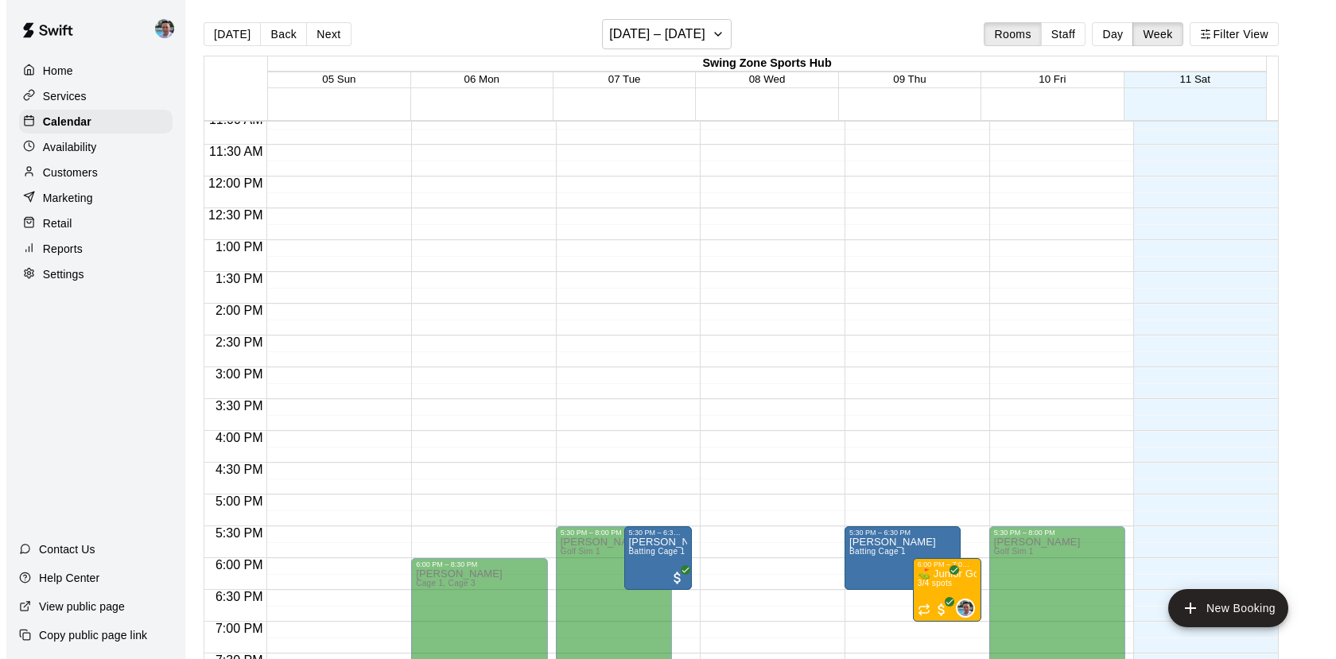
scroll to position [972, 0]
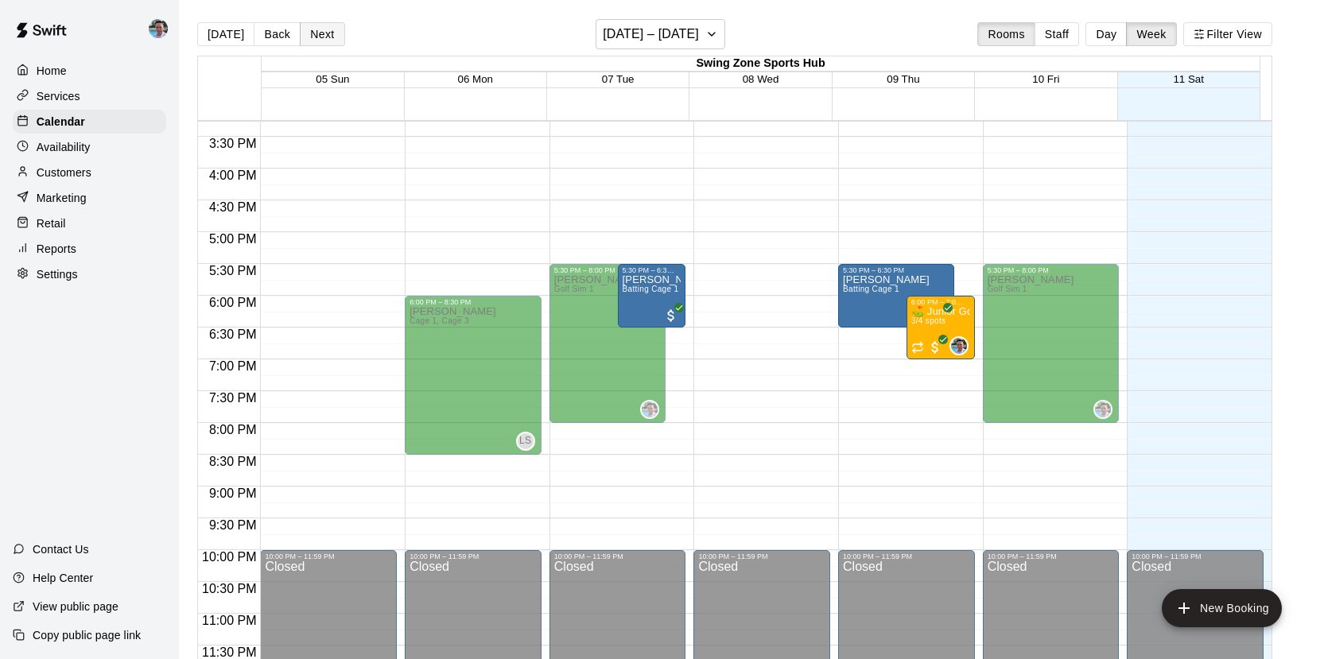
click at [317, 41] on button "Next" at bounding box center [322, 34] width 45 height 24
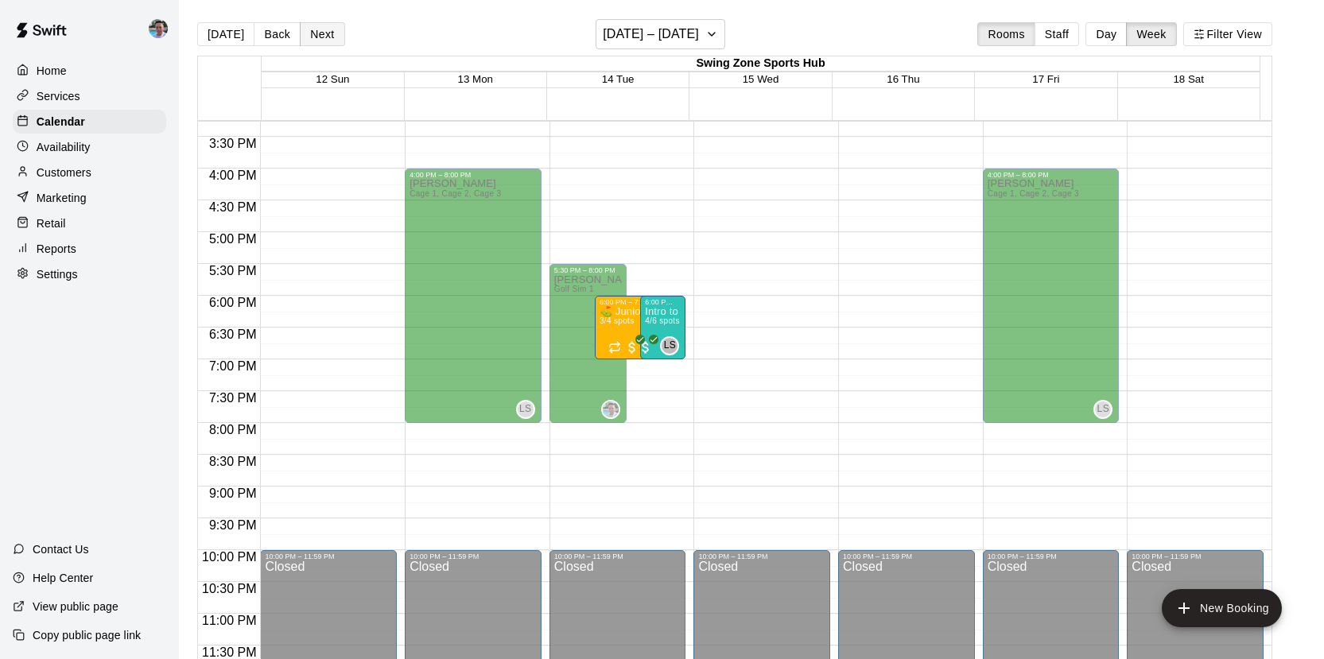
click at [317, 41] on button "Next" at bounding box center [322, 34] width 45 height 24
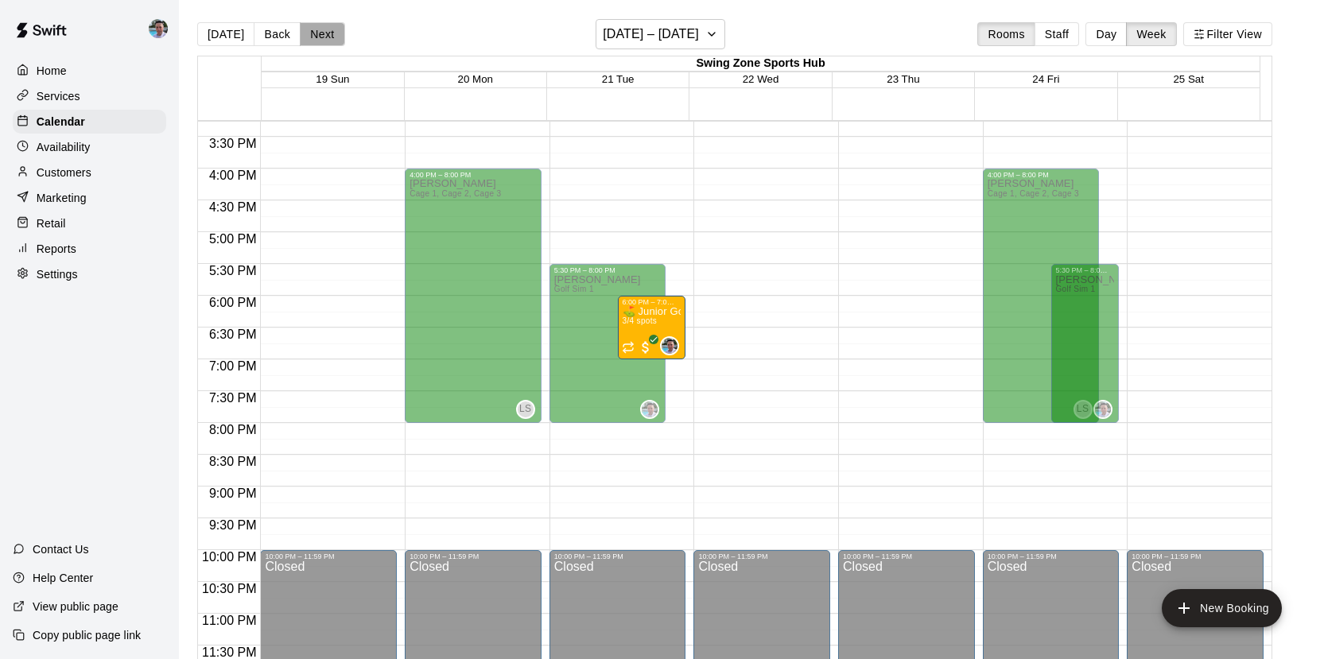
click at [317, 41] on button "Next" at bounding box center [322, 34] width 45 height 24
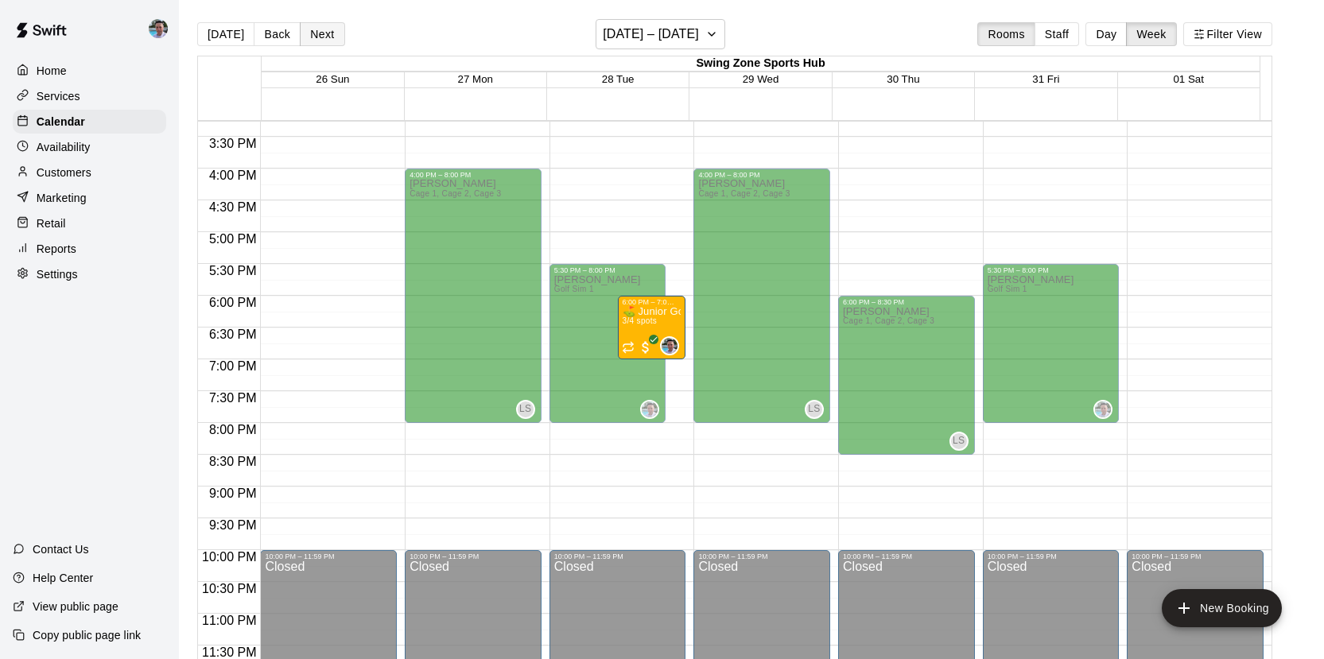
click at [317, 41] on button "Next" at bounding box center [322, 34] width 45 height 24
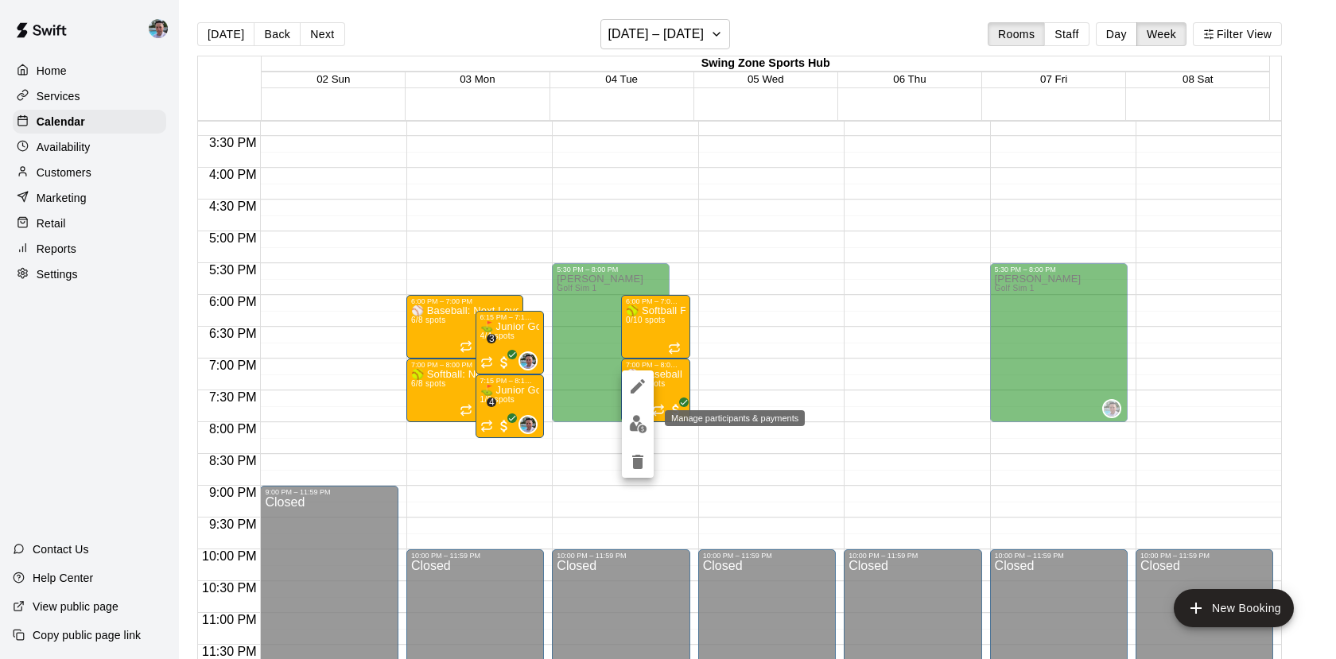
click at [639, 429] on img "edit" at bounding box center [638, 424] width 18 height 18
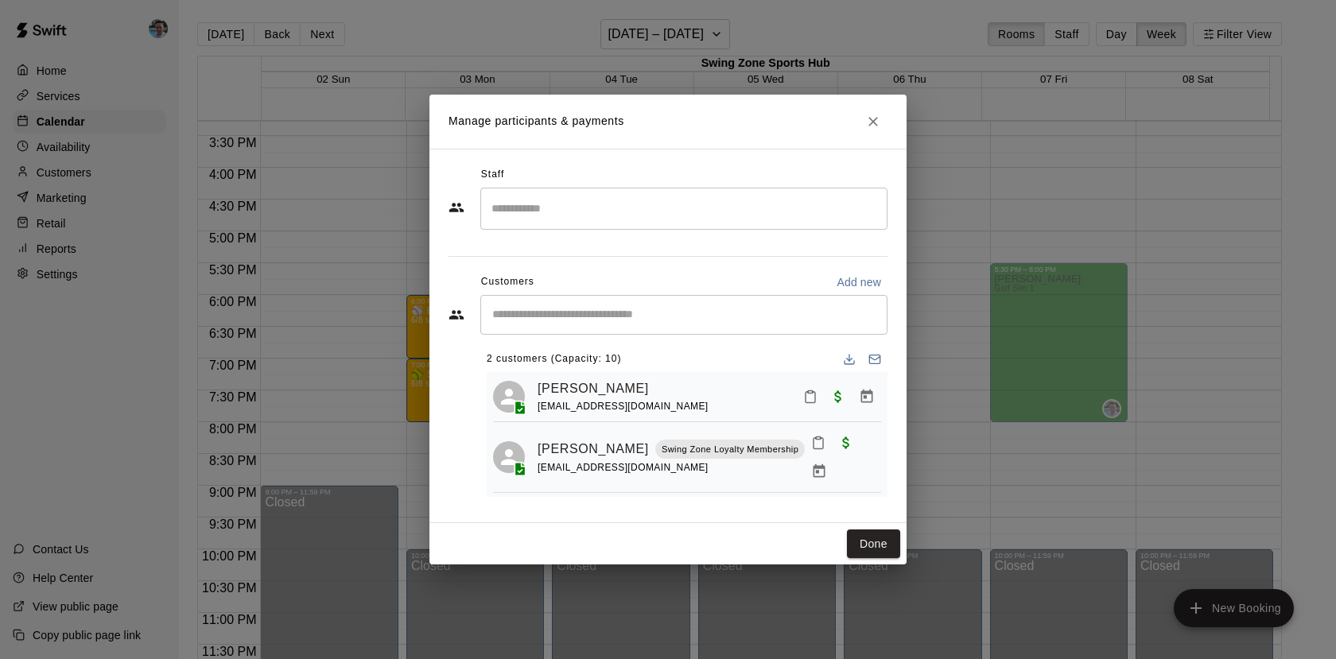
scroll to position [6, 0]
click at [869, 360] on icon "Email participants" at bounding box center [875, 357] width 13 height 13
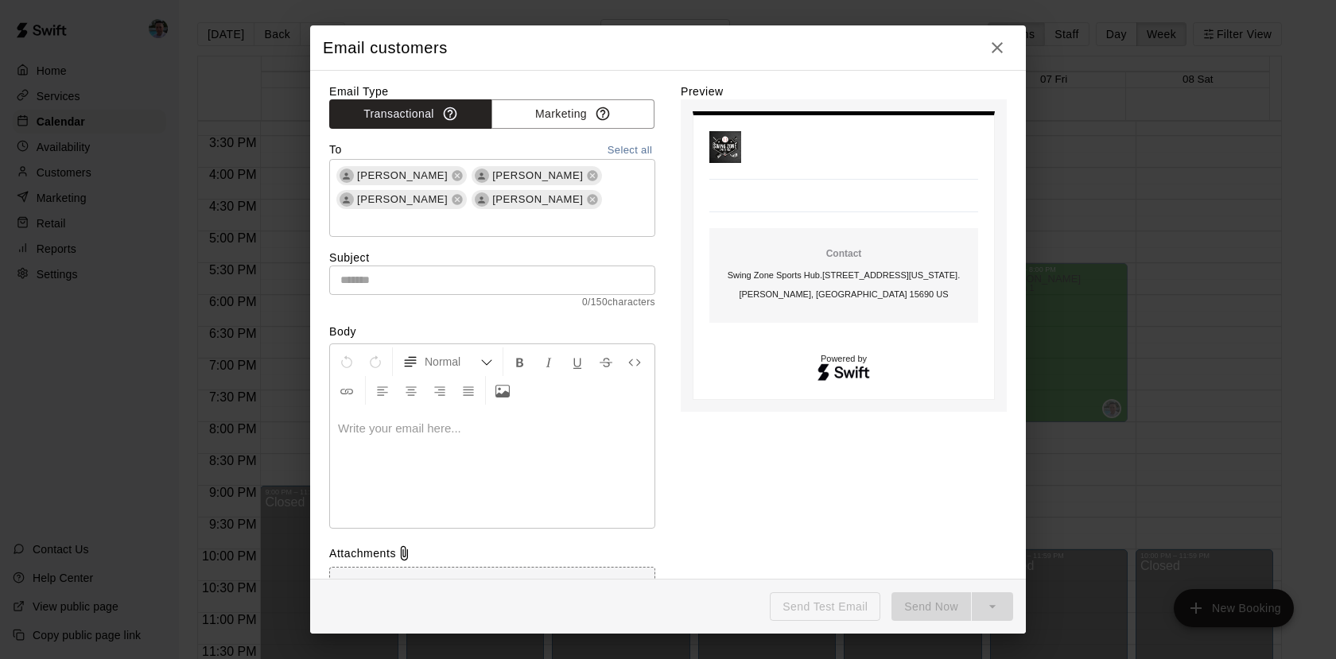
click at [441, 266] on input "text" at bounding box center [492, 280] width 326 height 29
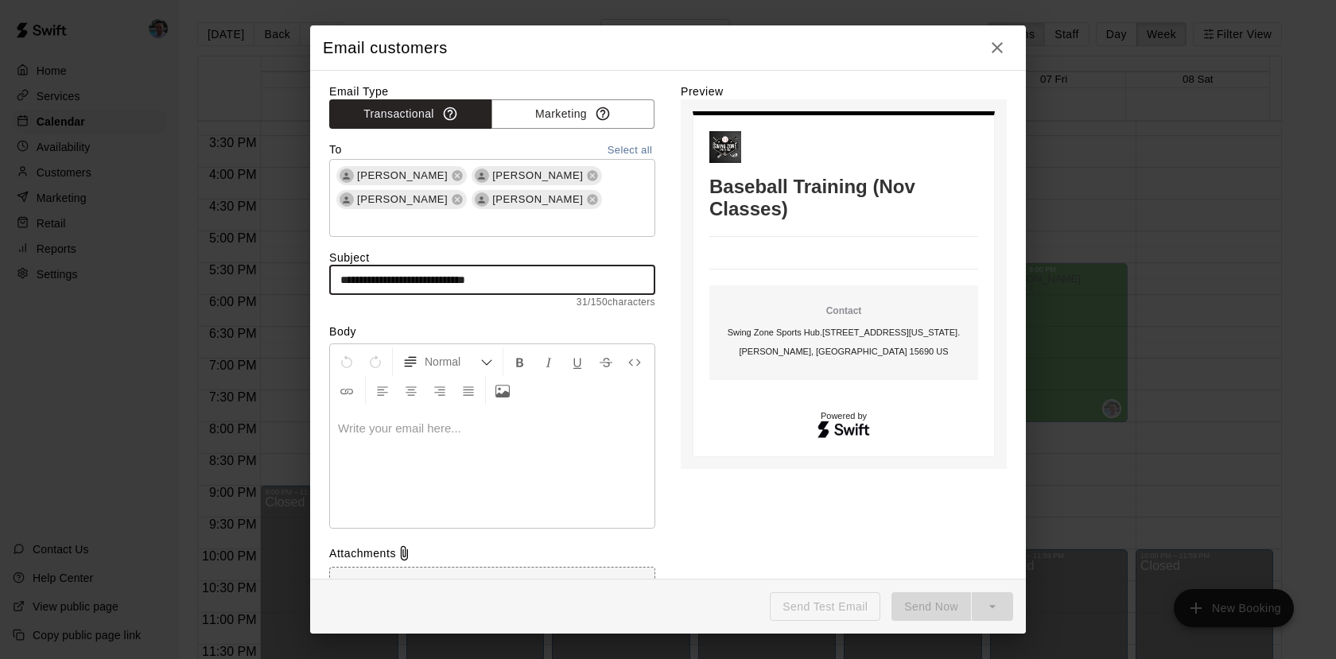
type input "**********"
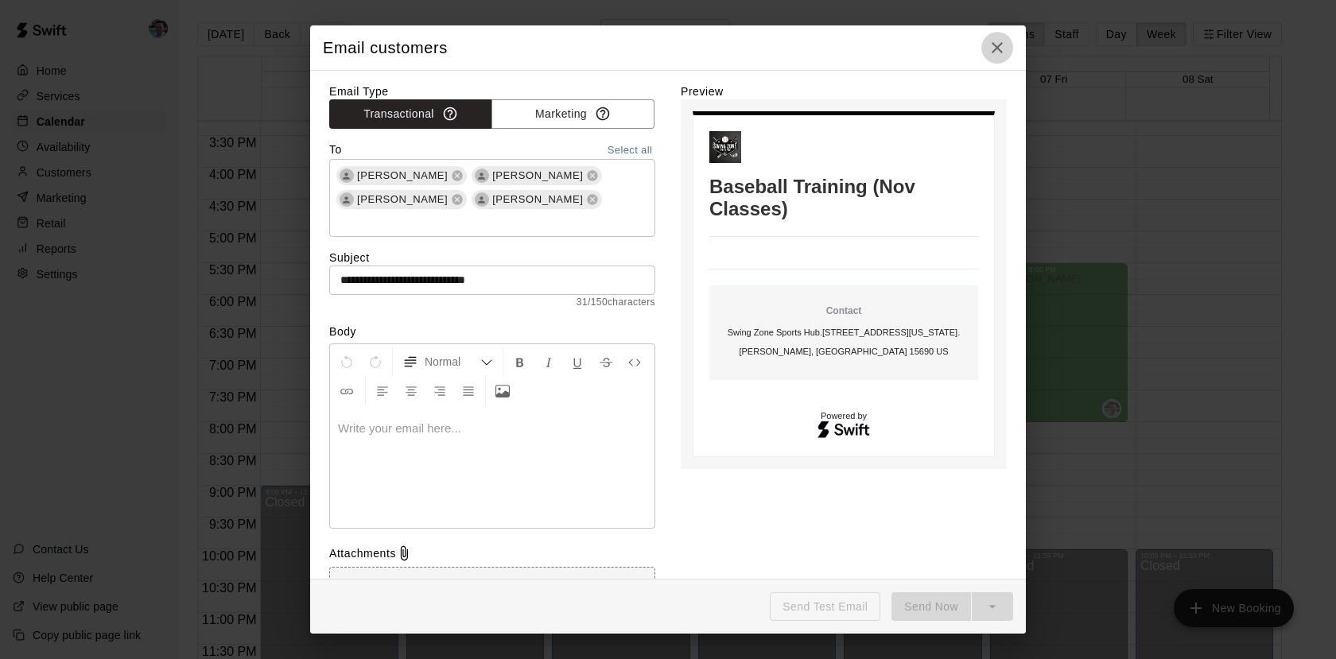
click at [1001, 48] on icon "button" at bounding box center [997, 47] width 19 height 19
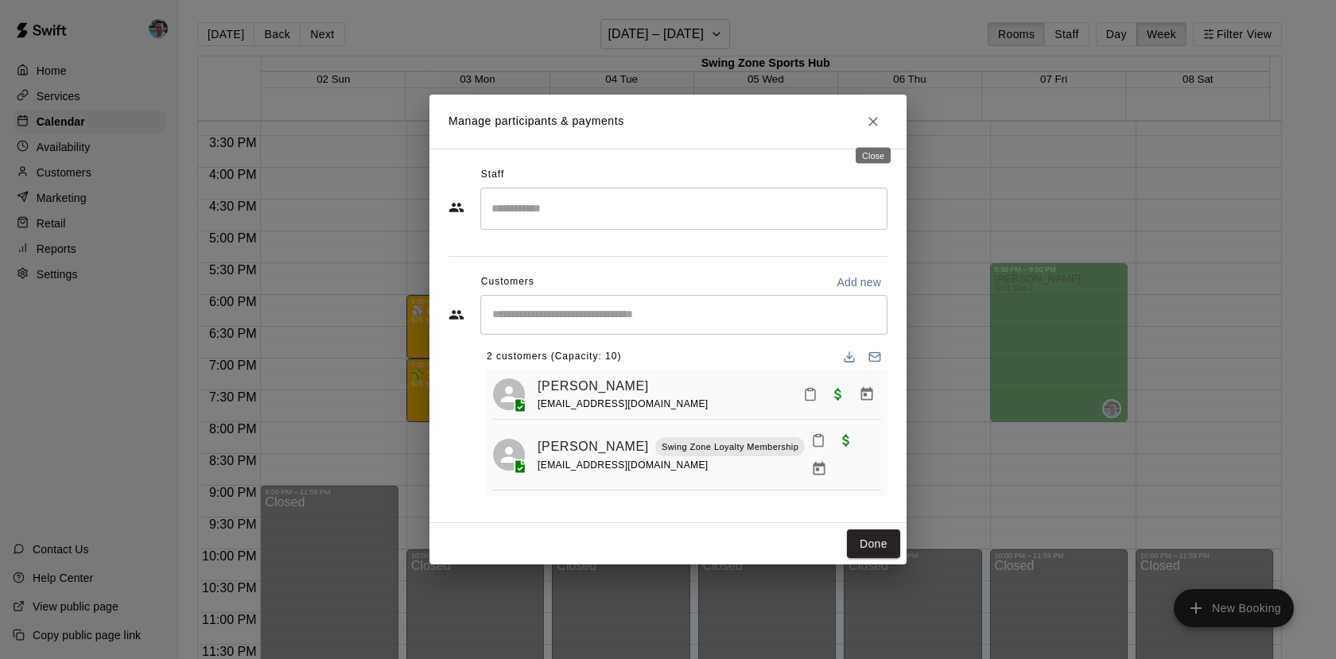
click at [869, 122] on icon "Close" at bounding box center [873, 122] width 16 height 16
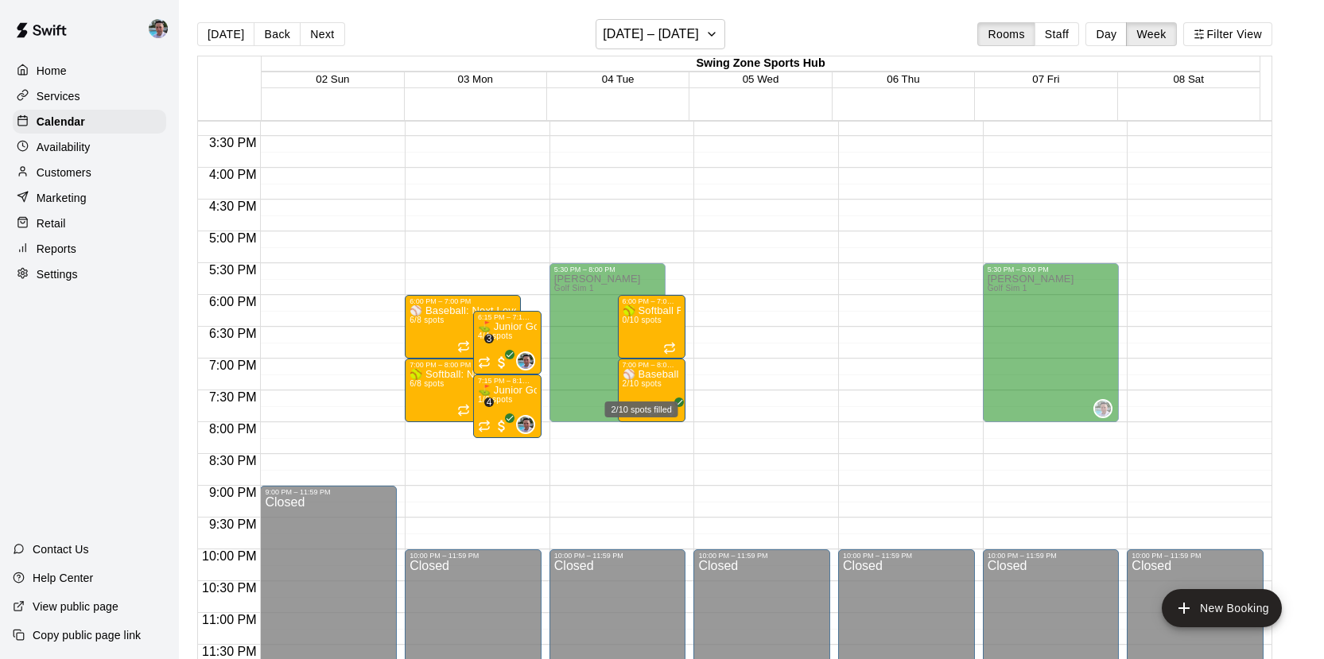
click at [631, 394] on div "2/10 spots filled" at bounding box center [642, 405] width 76 height 29
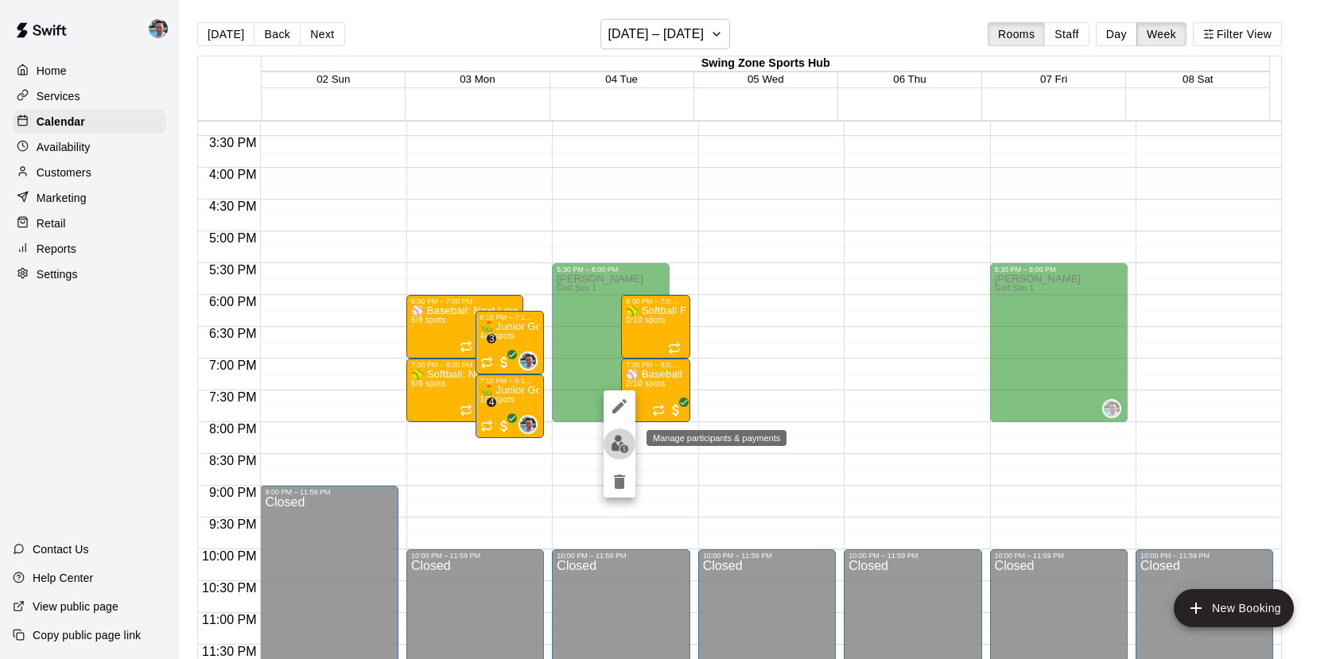
click at [621, 441] on img "edit" at bounding box center [620, 444] width 18 height 18
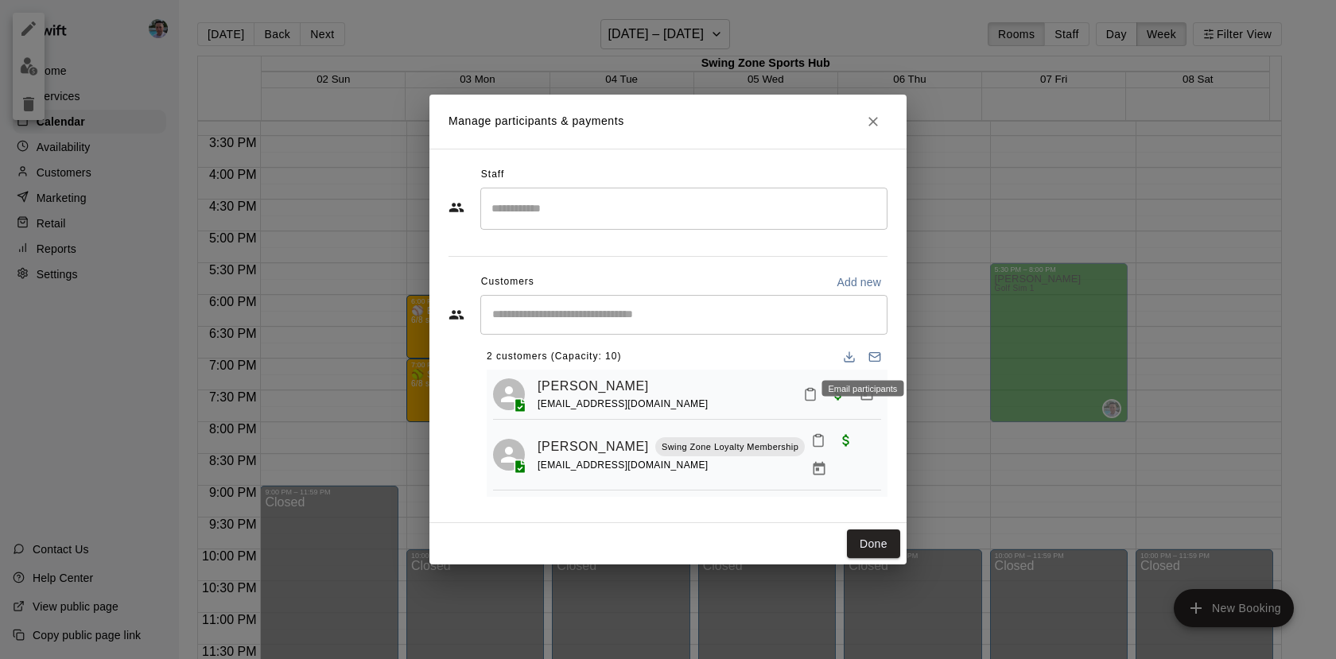
click at [869, 359] on icon "Email participants" at bounding box center [875, 357] width 13 height 13
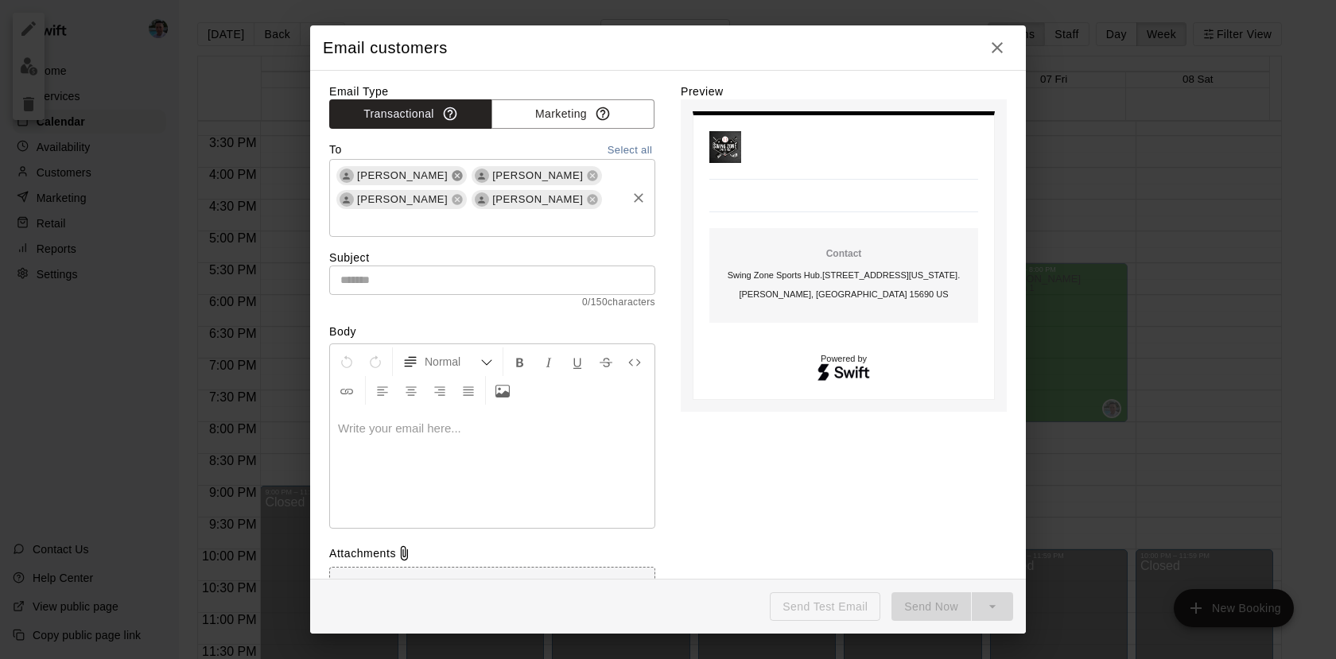
click at [453, 174] on icon at bounding box center [458, 176] width 10 height 10
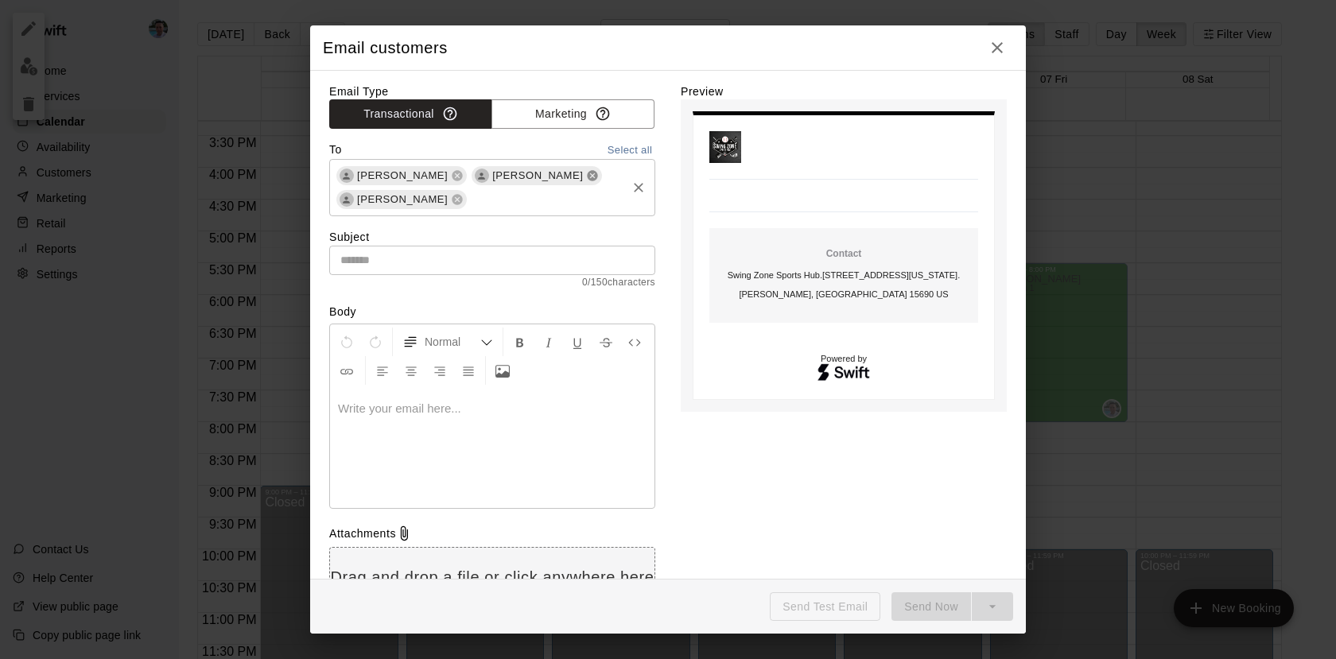
click at [588, 175] on icon at bounding box center [593, 176] width 10 height 10
click at [442, 267] on input "text" at bounding box center [492, 256] width 326 height 29
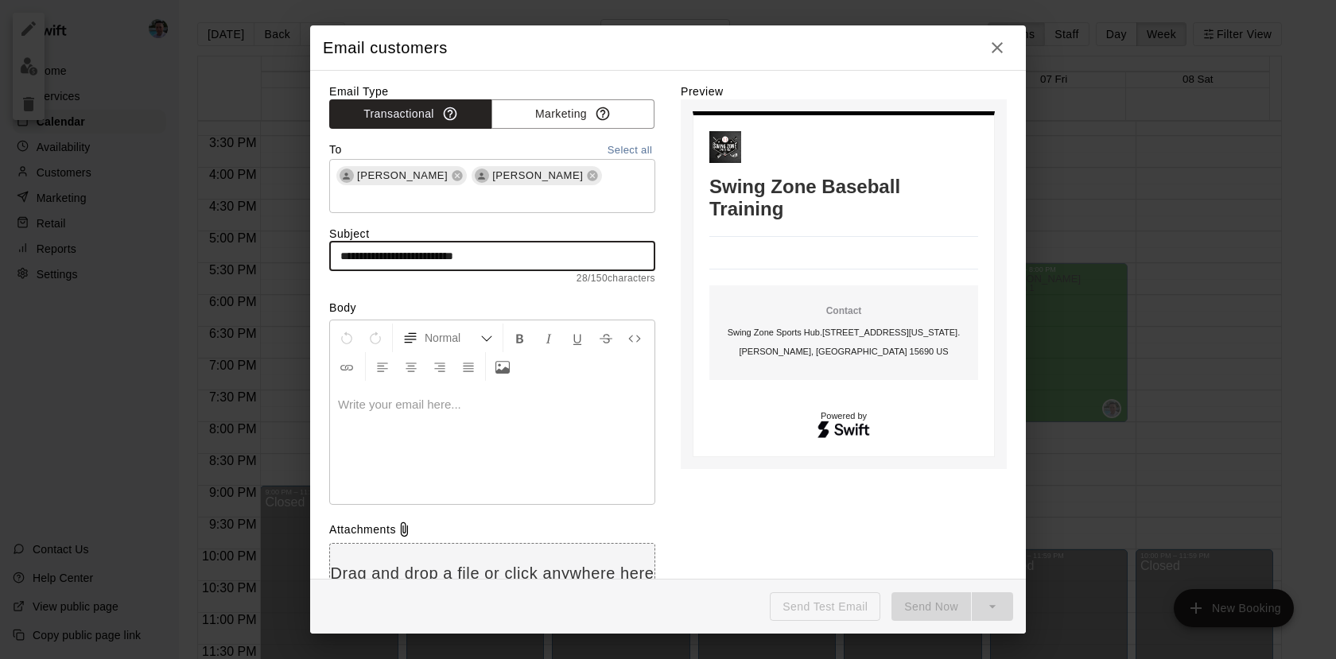
type input "**********"
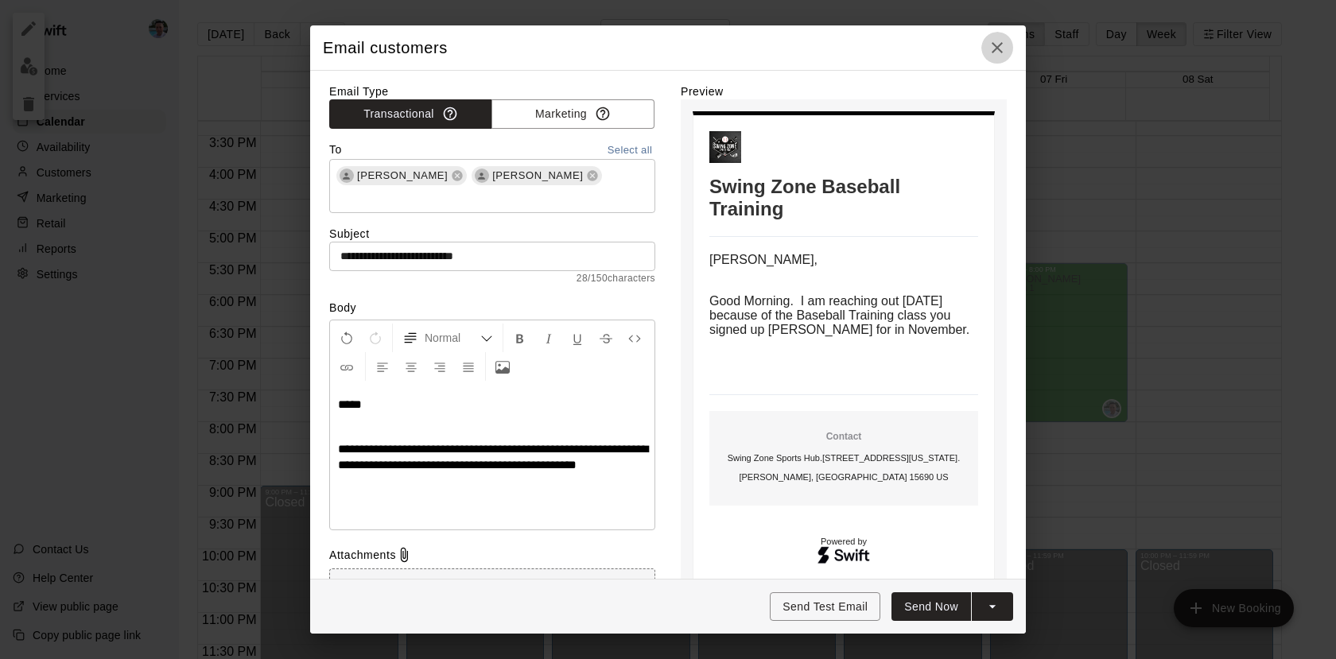
click at [997, 44] on icon "button" at bounding box center [997, 47] width 19 height 19
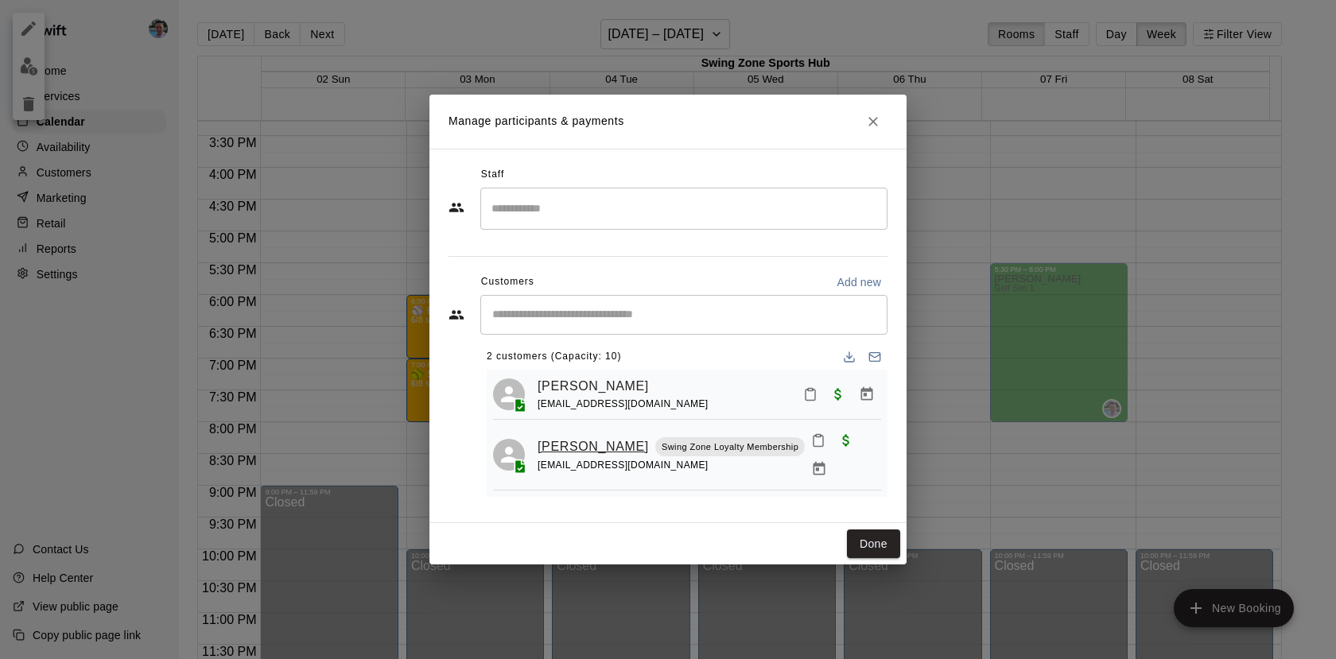
click at [557, 437] on link "[PERSON_NAME]" at bounding box center [593, 447] width 111 height 21
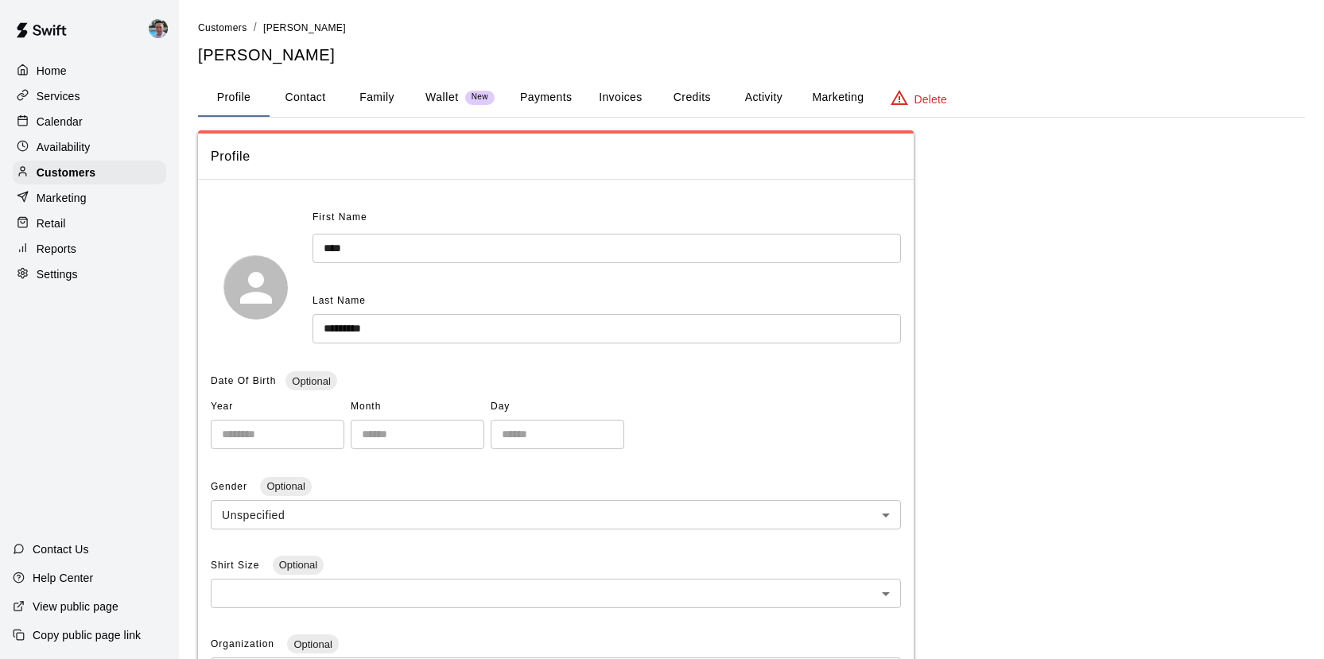
click at [757, 96] on button "Activity" at bounding box center [764, 98] width 72 height 38
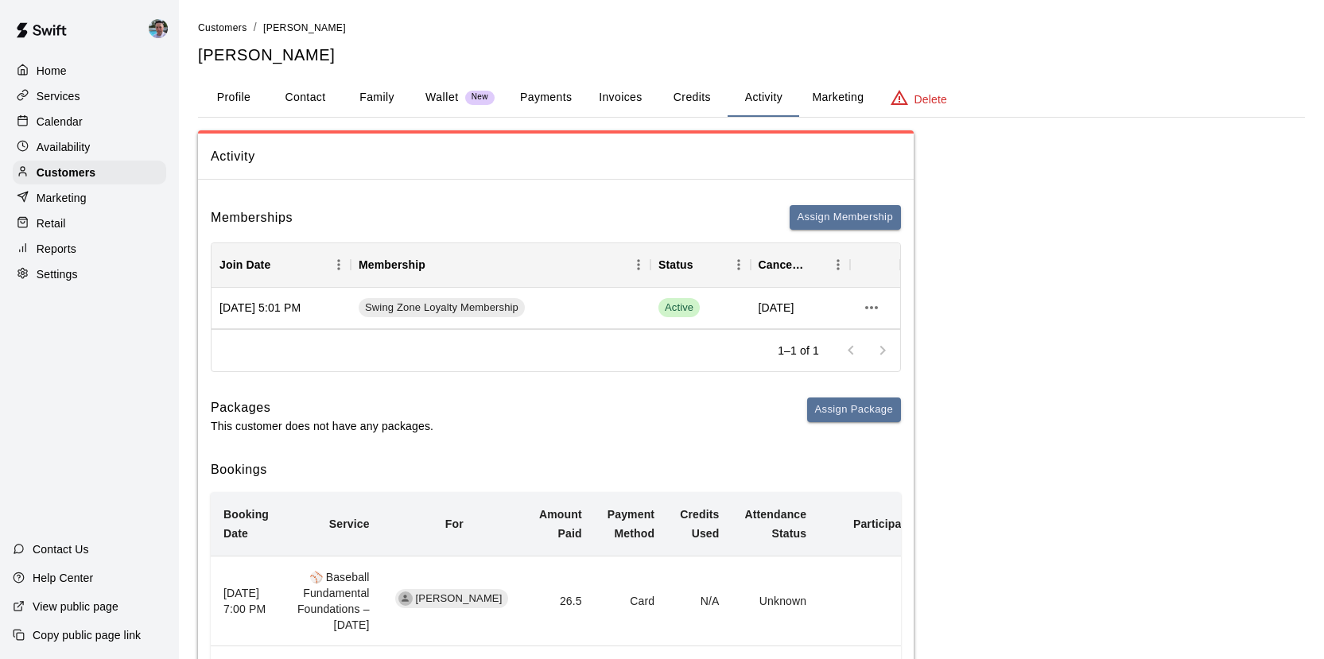
click at [286, 95] on button "Contact" at bounding box center [306, 98] width 72 height 38
select select "**"
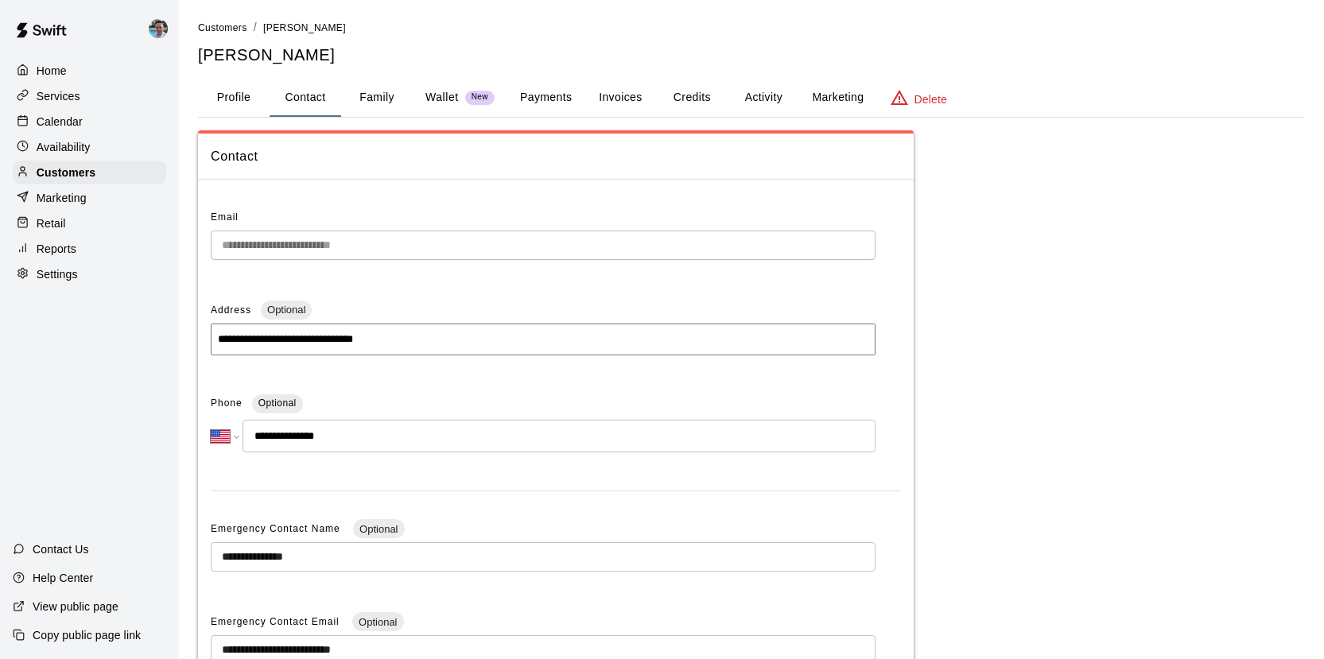
scroll to position [3, 0]
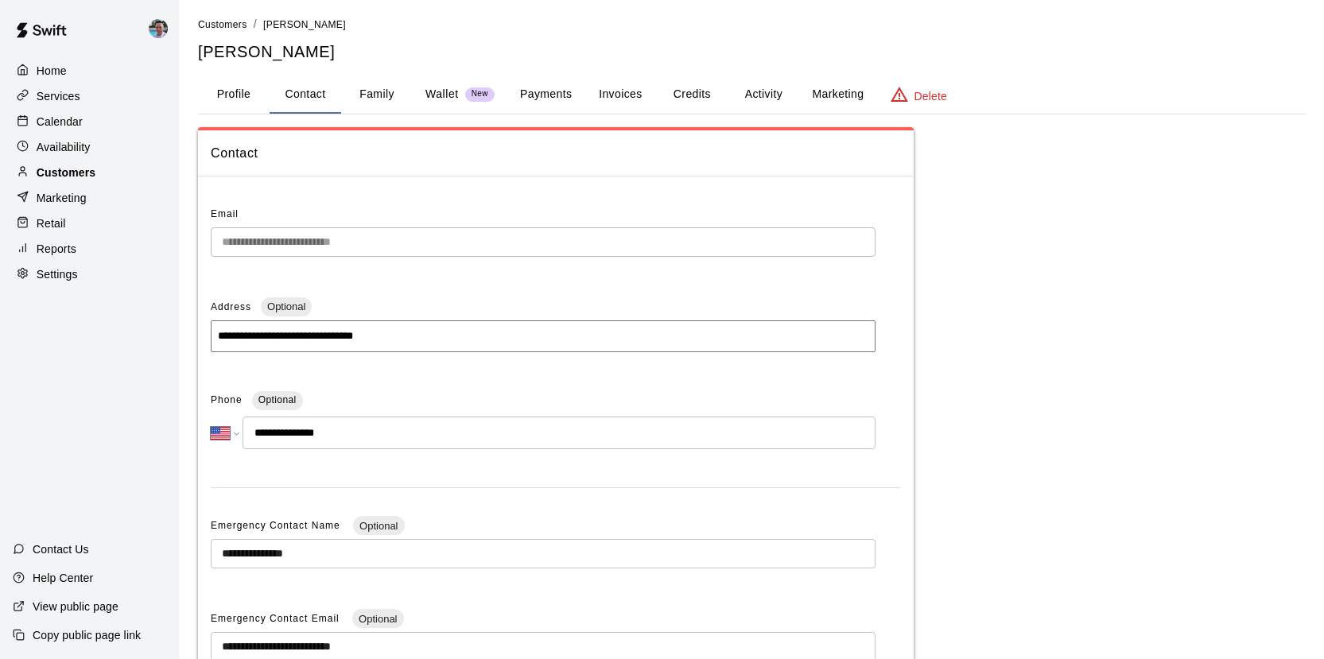
click at [95, 173] on p "Customers" at bounding box center [66, 173] width 59 height 16
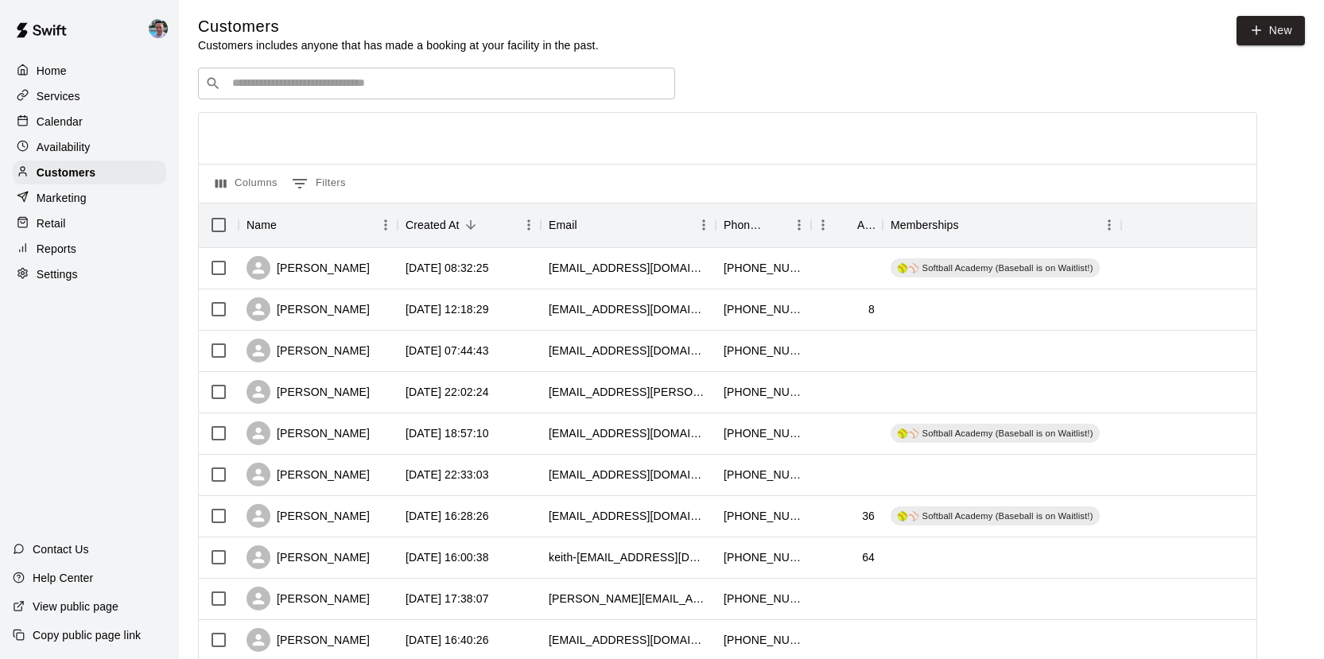
scroll to position [6, 0]
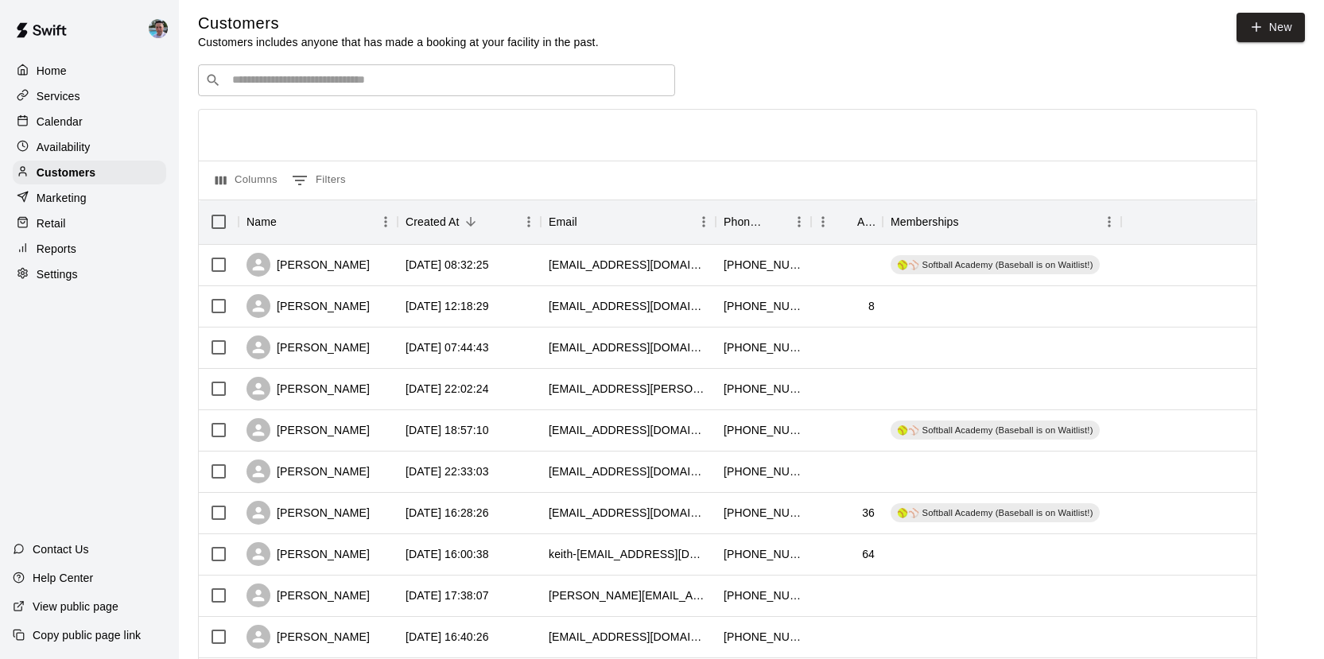
click at [266, 80] on input "Search customers by name or email" at bounding box center [447, 80] width 441 height 16
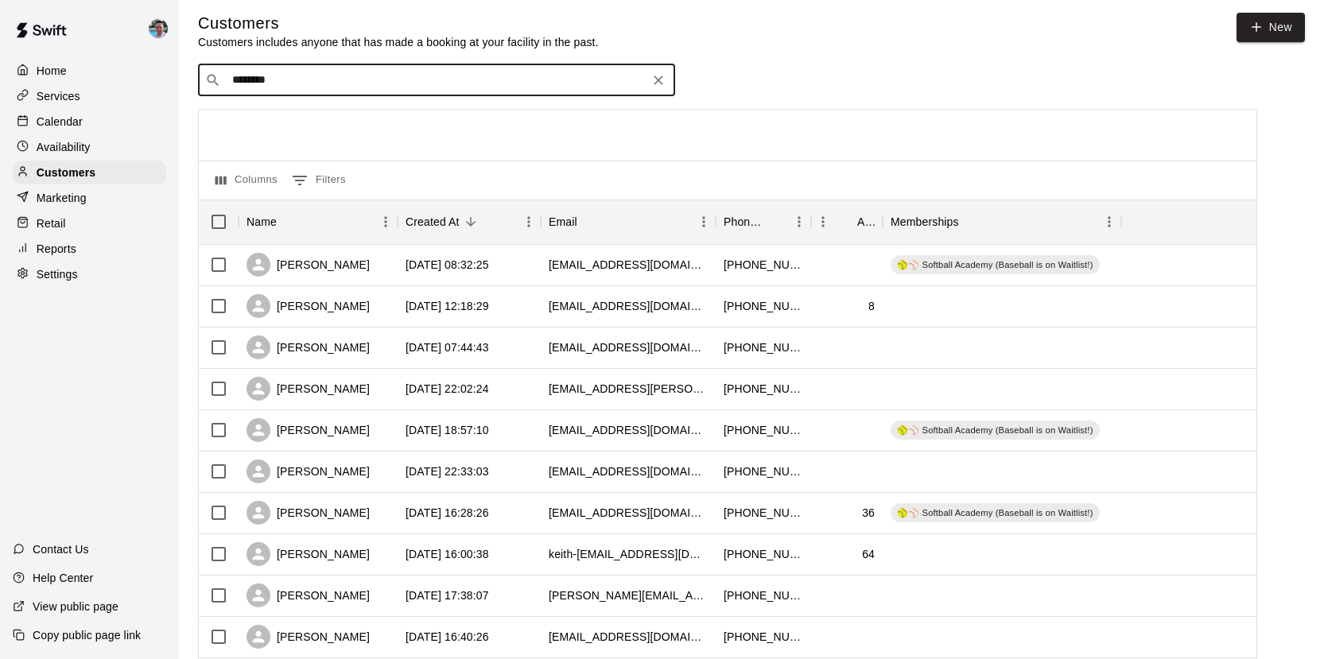
type input "*********"
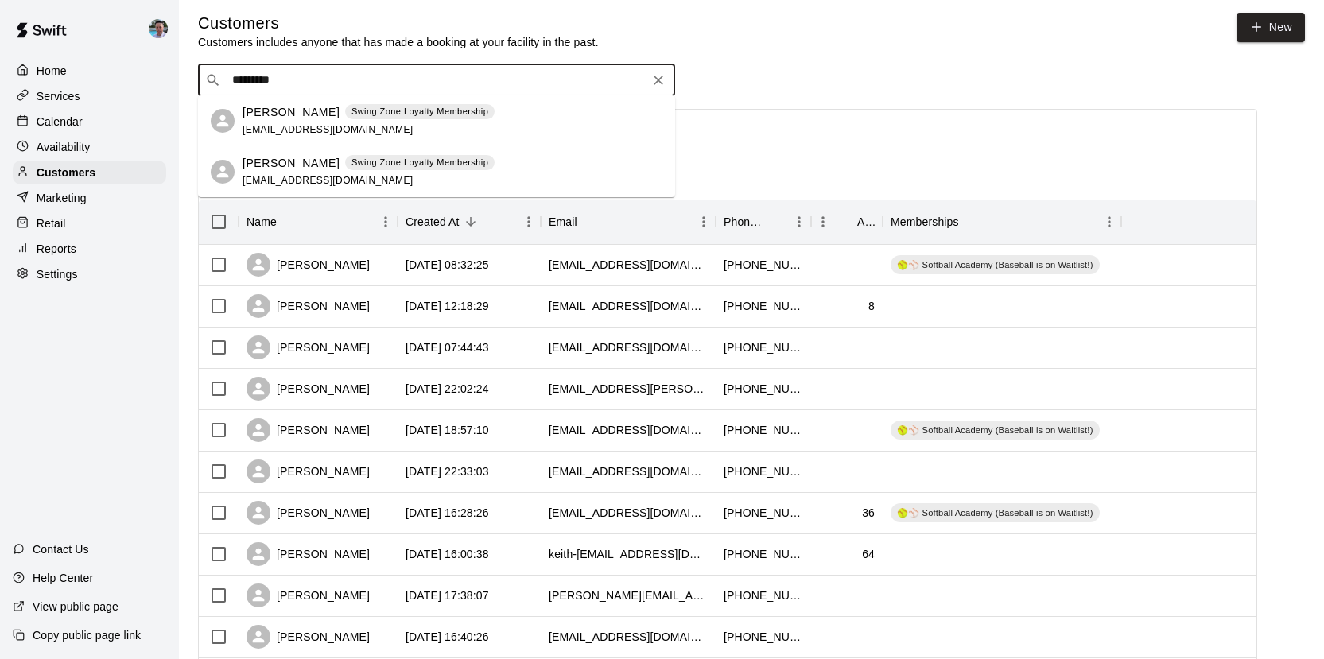
click at [282, 115] on p "[PERSON_NAME]" at bounding box center [291, 112] width 97 height 17
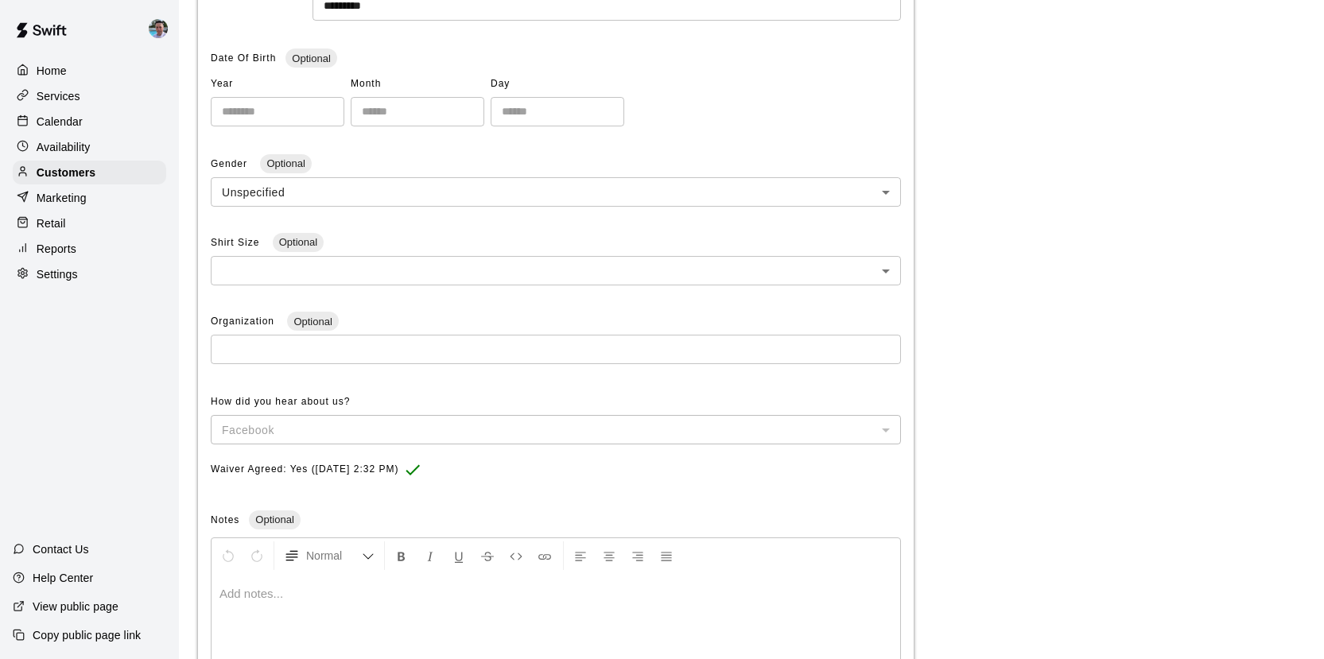
scroll to position [14, 0]
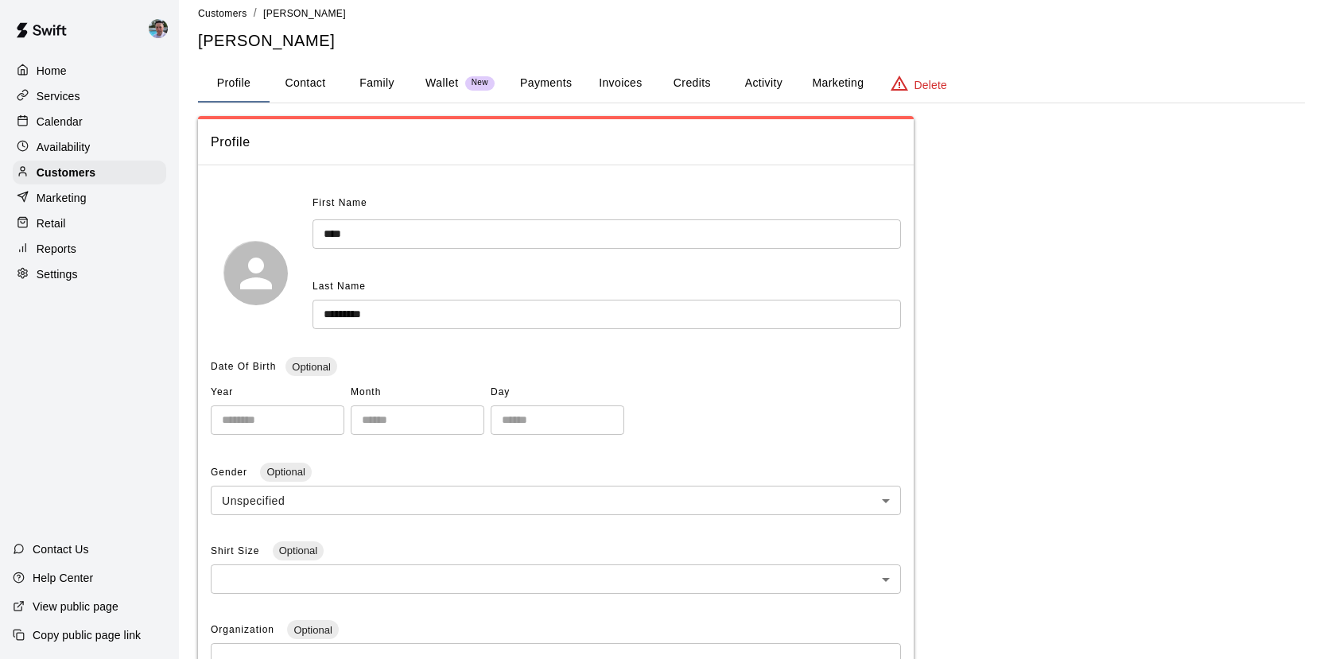
click at [296, 84] on button "Contact" at bounding box center [306, 83] width 72 height 38
select select "**"
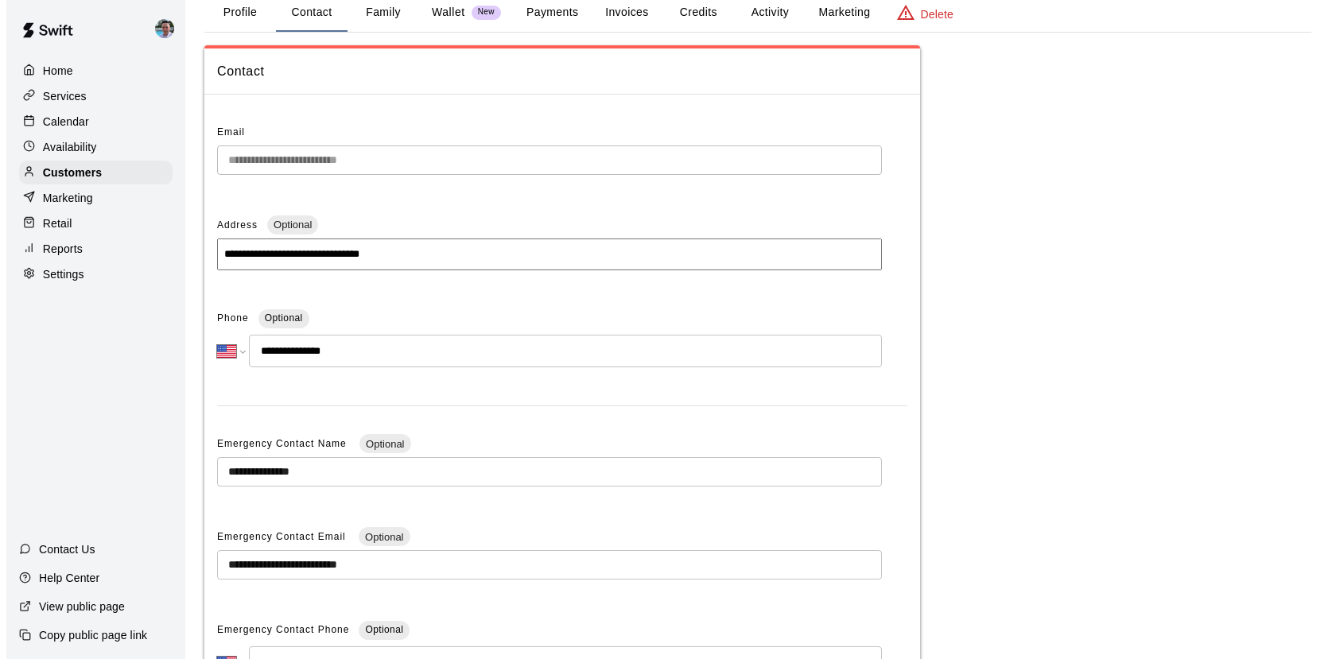
scroll to position [0, 0]
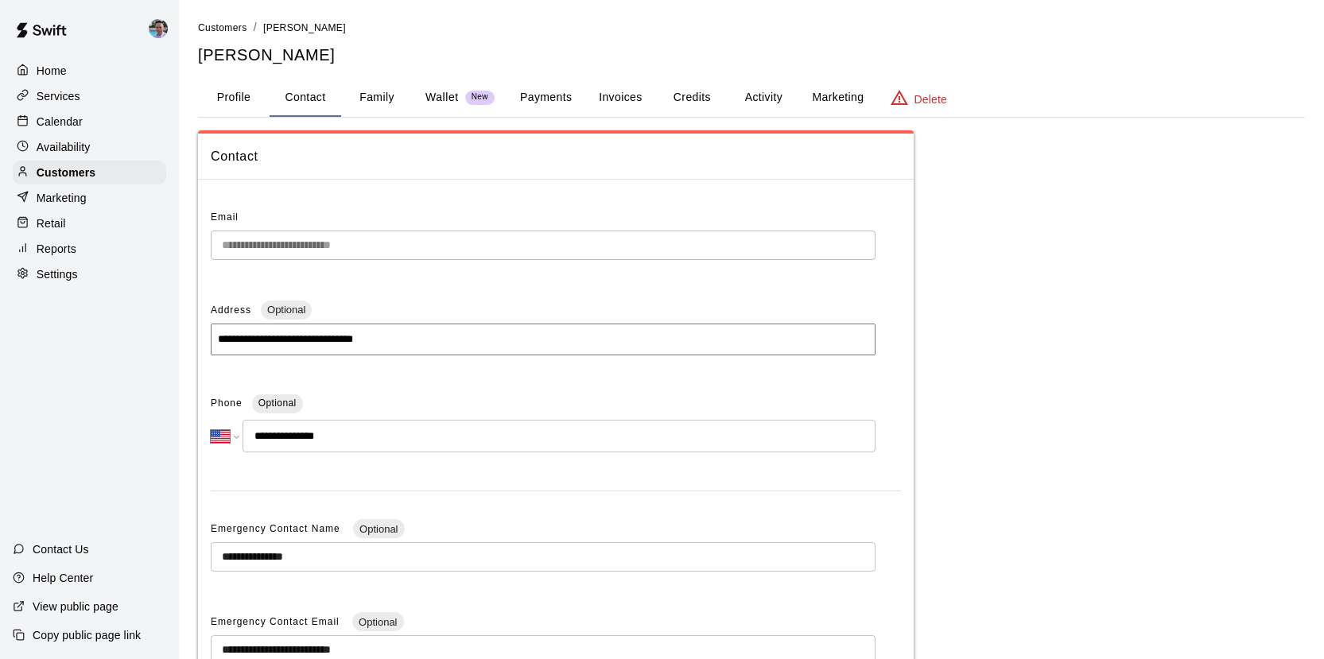
click at [105, 196] on div "Marketing" at bounding box center [90, 198] width 154 height 24
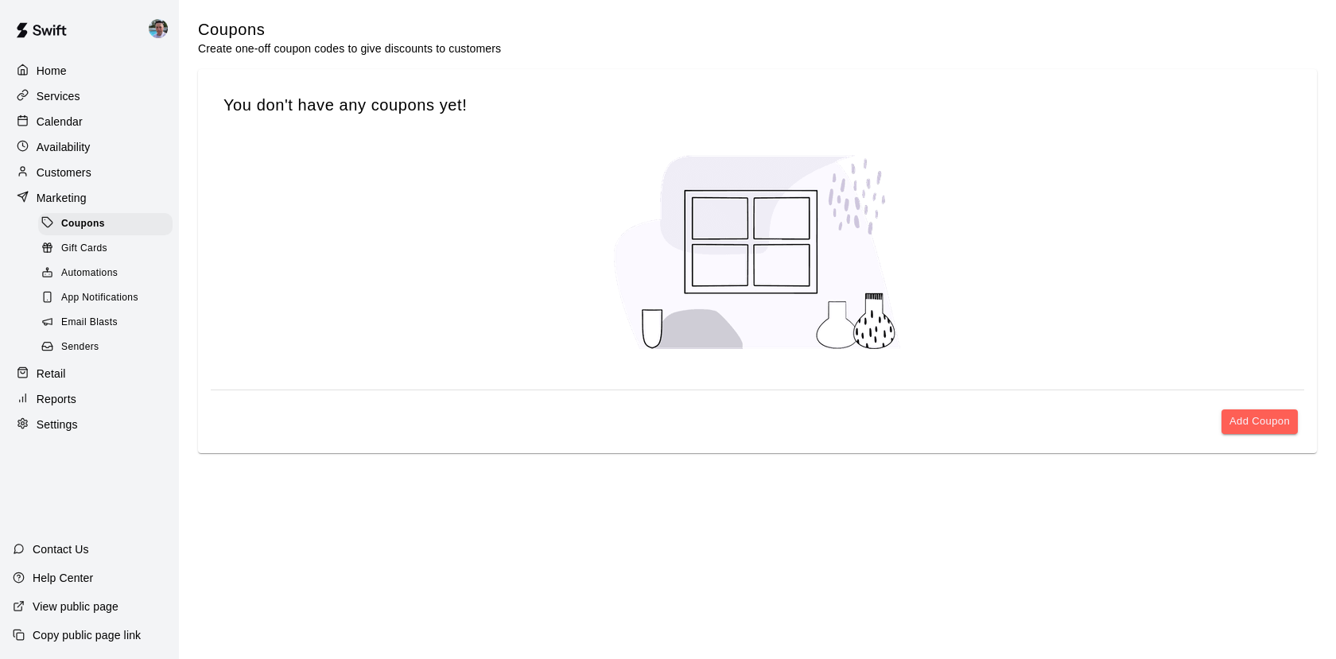
click at [126, 322] on div "Email Blasts" at bounding box center [105, 323] width 134 height 22
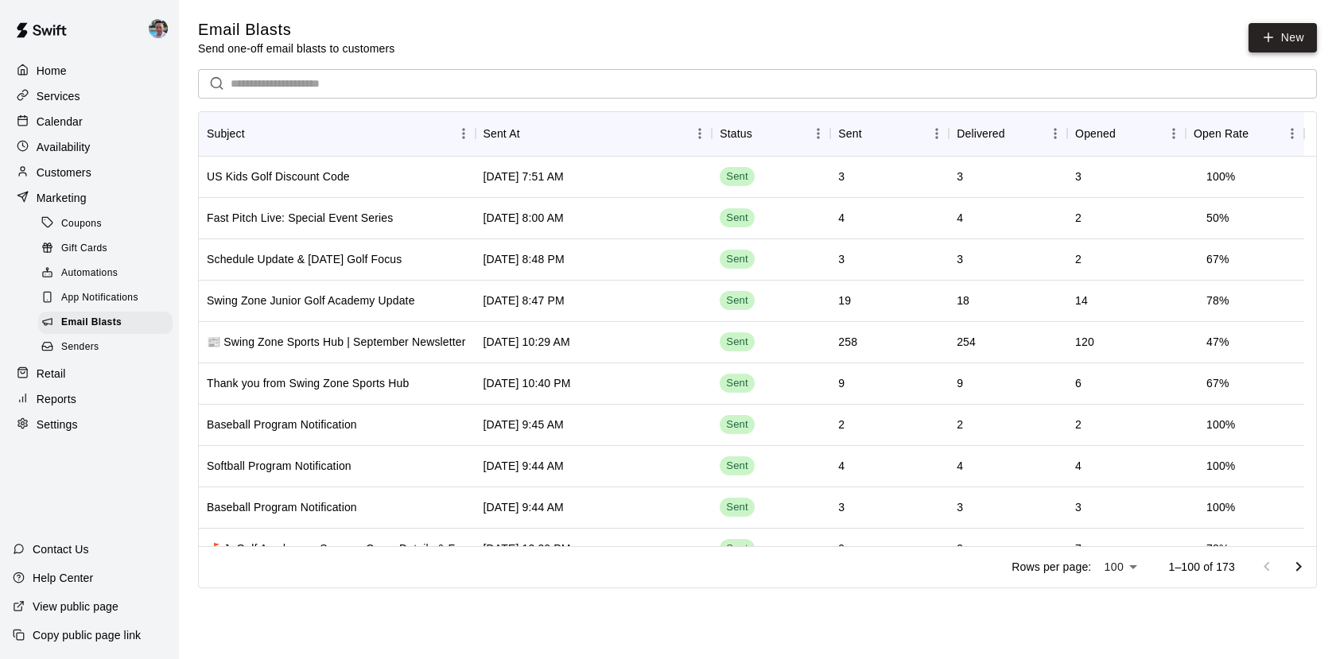
click at [1273, 41] on icon at bounding box center [1268, 37] width 14 height 14
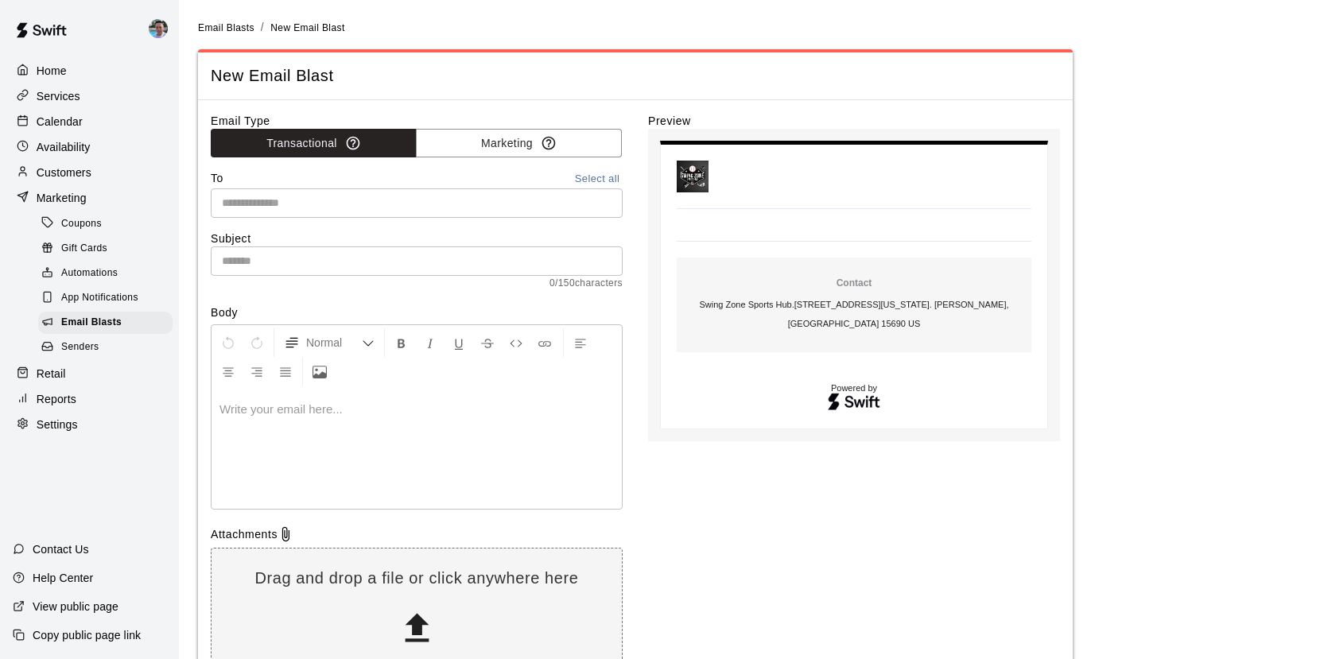
click at [433, 205] on input "text" at bounding box center [416, 203] width 400 height 20
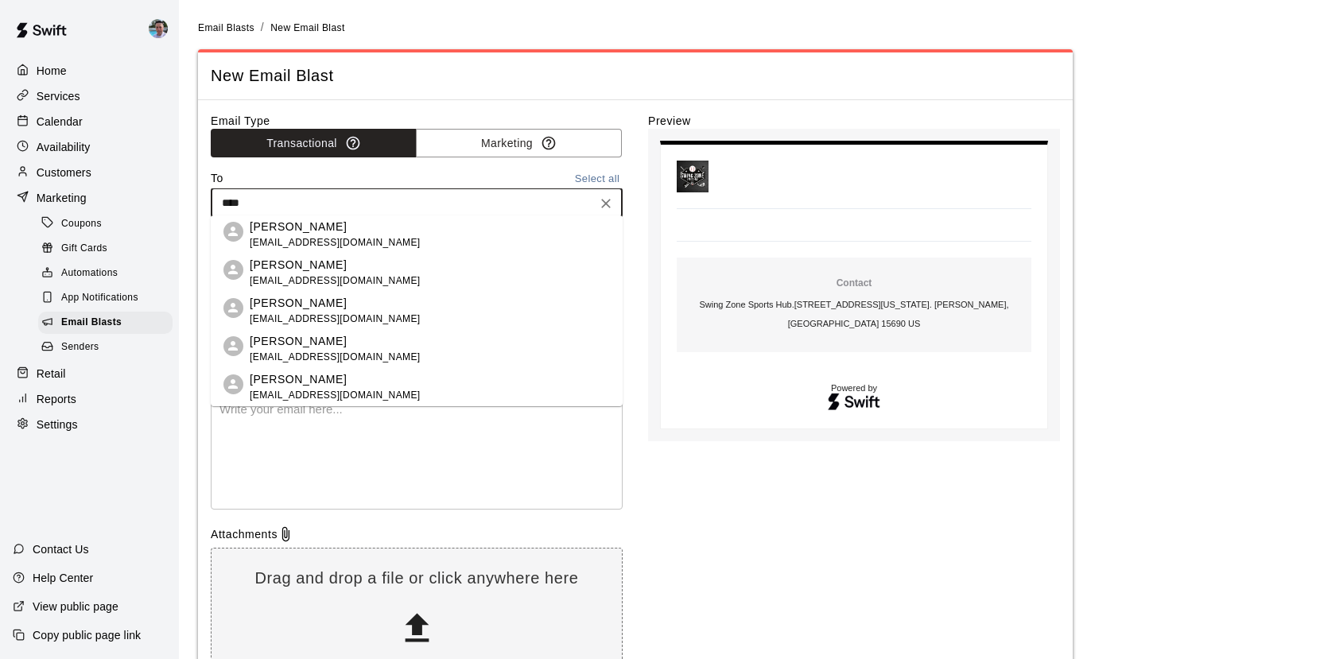
type input "*****"
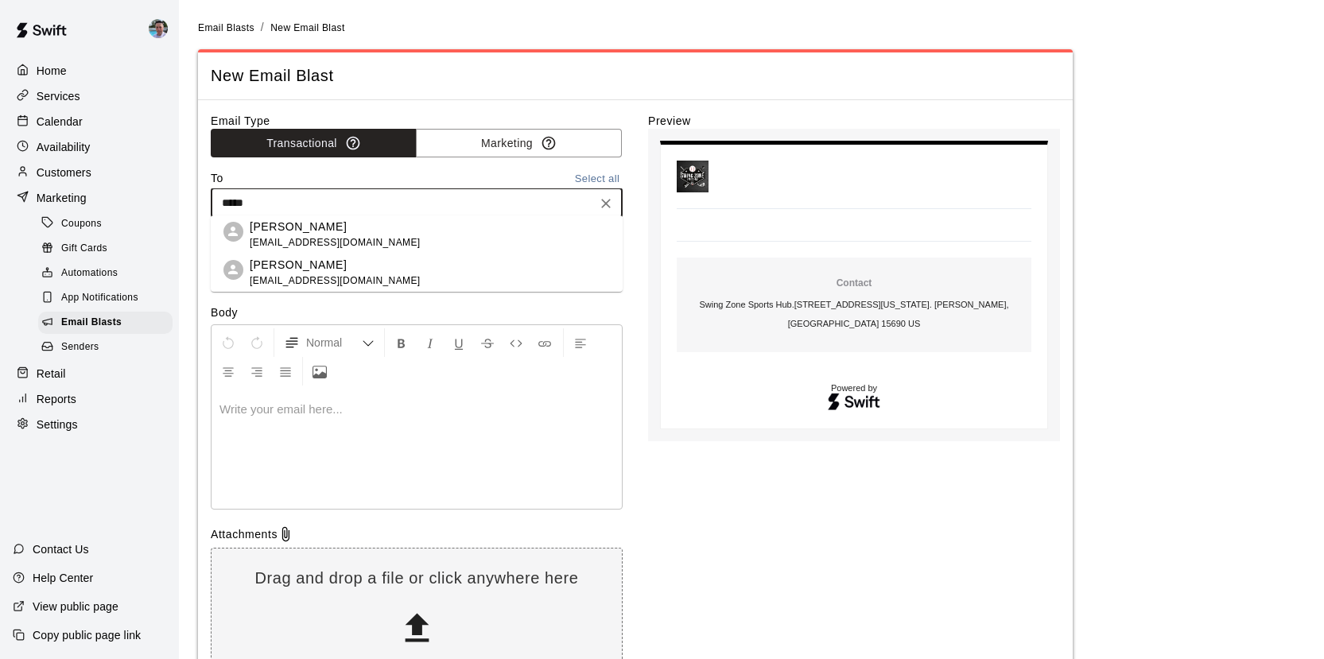
click at [336, 239] on span "[EMAIL_ADDRESS][DOMAIN_NAME]" at bounding box center [335, 243] width 171 height 16
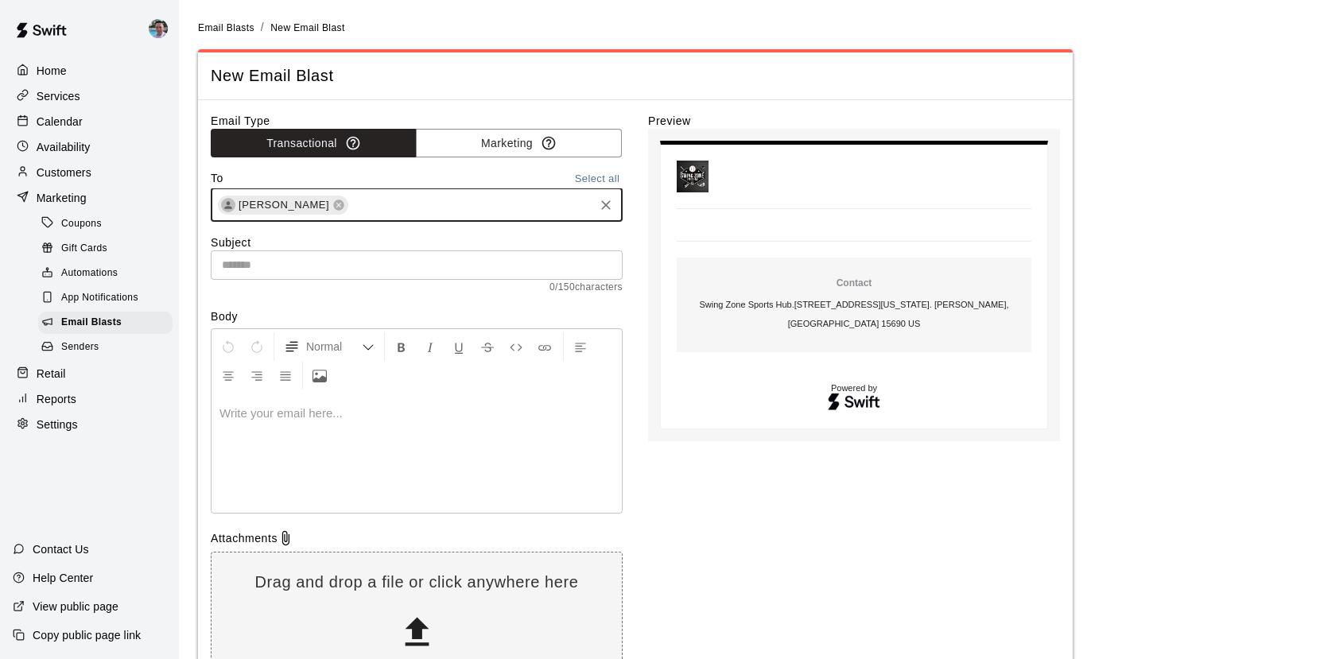
click at [317, 255] on input "text" at bounding box center [417, 265] width 412 height 29
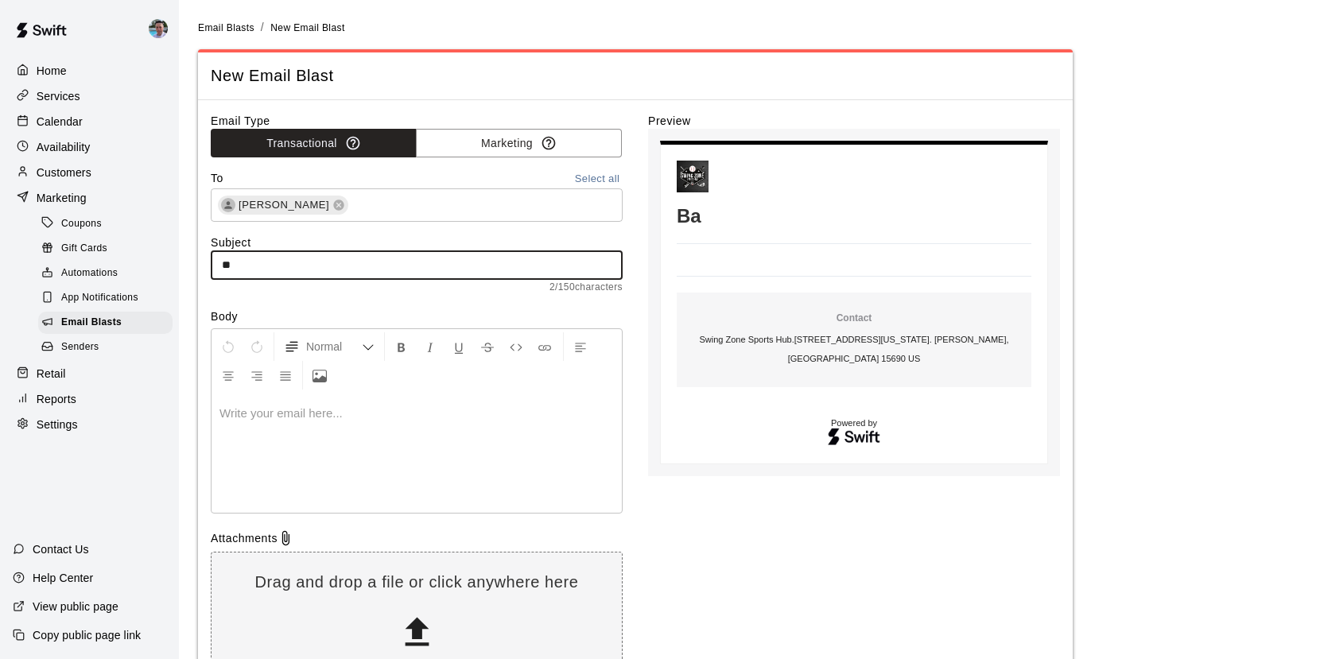
type input "*"
type input "**********"
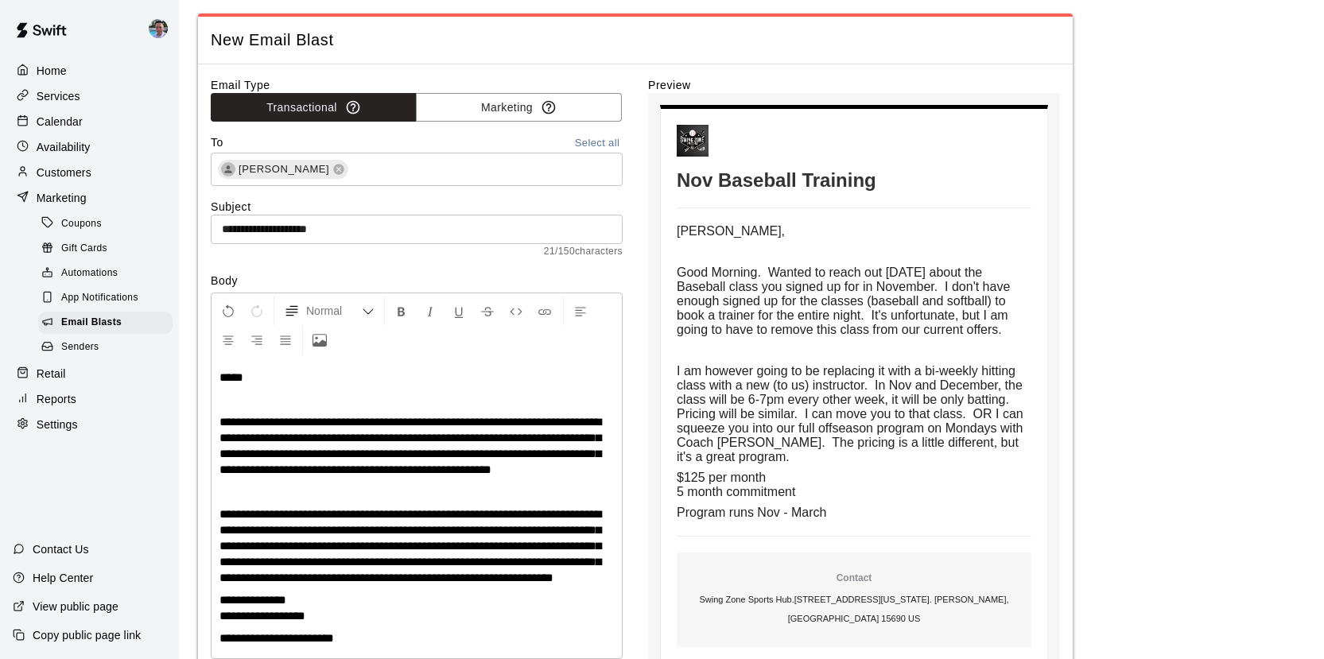
scroll to position [324, 0]
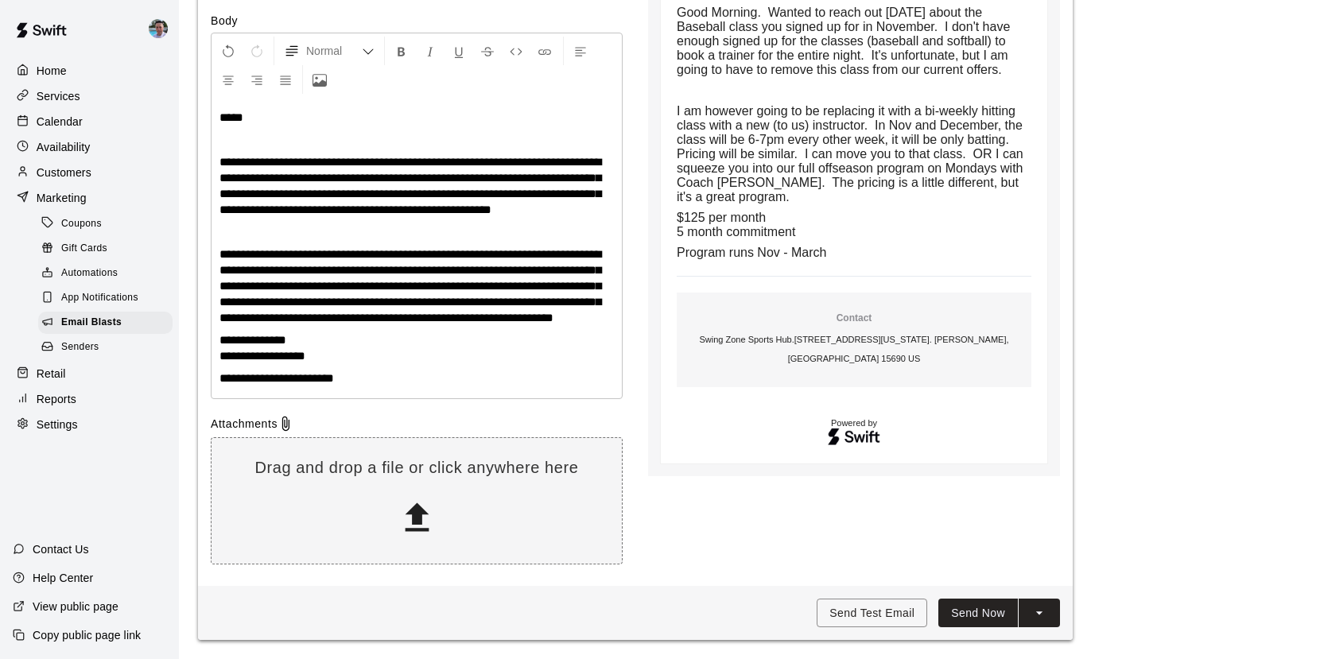
click at [375, 376] on p "**********" at bounding box center [417, 379] width 394 height 16
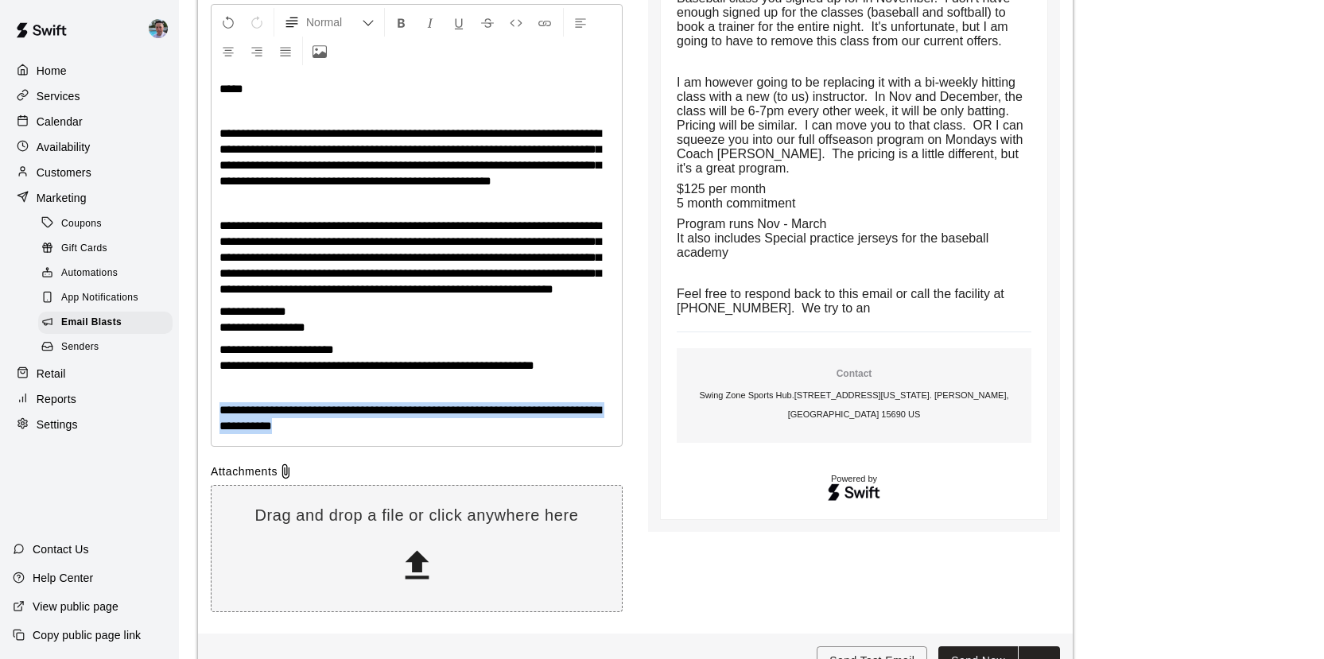
drag, startPoint x: 363, startPoint y: 453, endPoint x: 223, endPoint y: 437, distance: 141.0
click at [223, 434] on p "**********" at bounding box center [417, 418] width 394 height 32
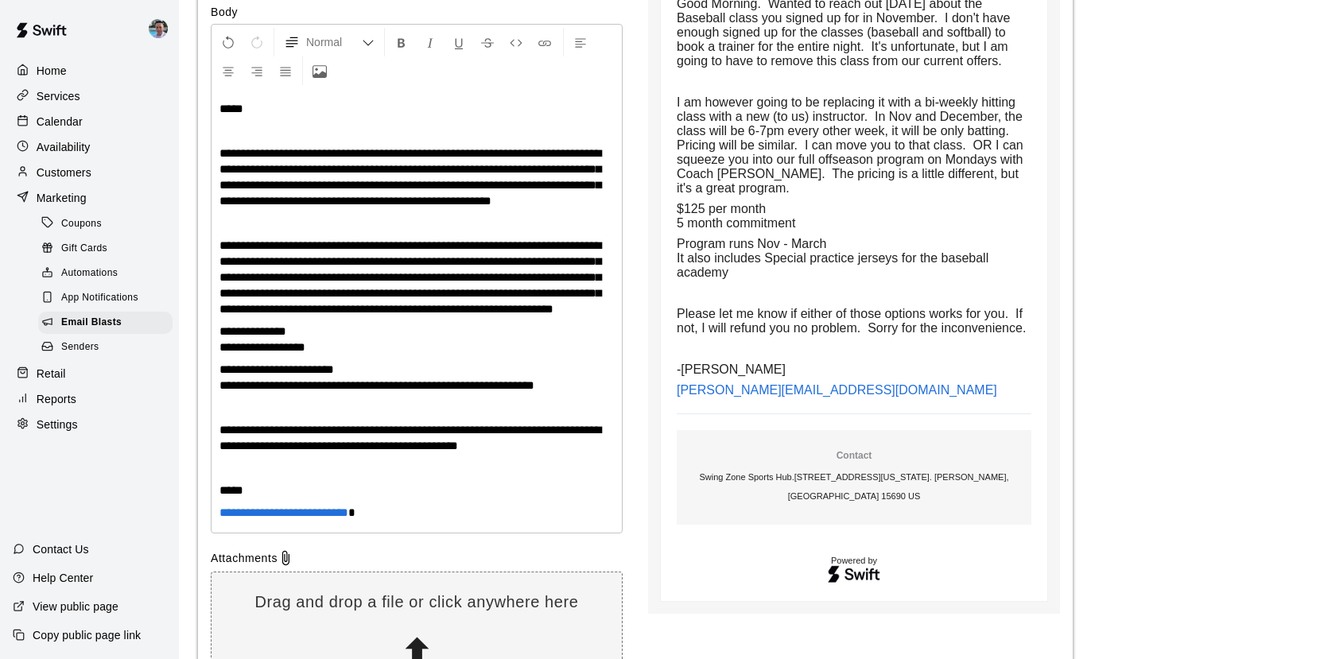
scroll to position [273, 0]
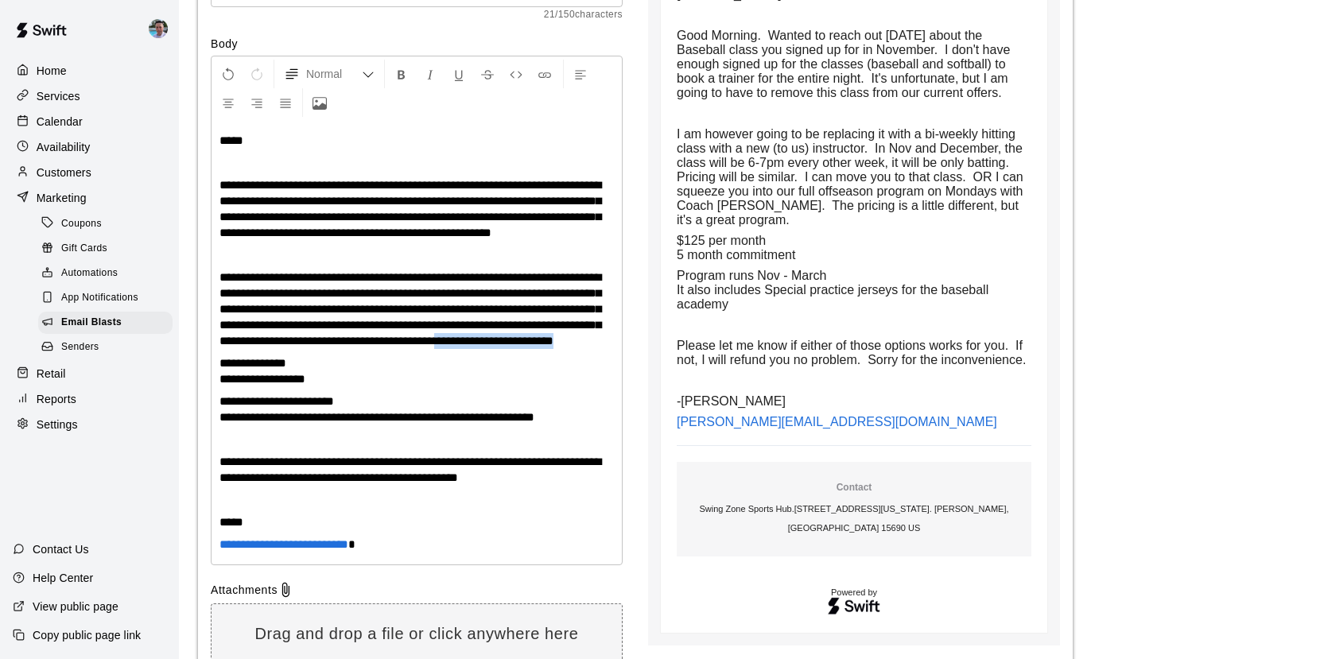
drag, startPoint x: 362, startPoint y: 371, endPoint x: 222, endPoint y: 372, distance: 140.0
click at [222, 349] on p "**********" at bounding box center [417, 310] width 394 height 80
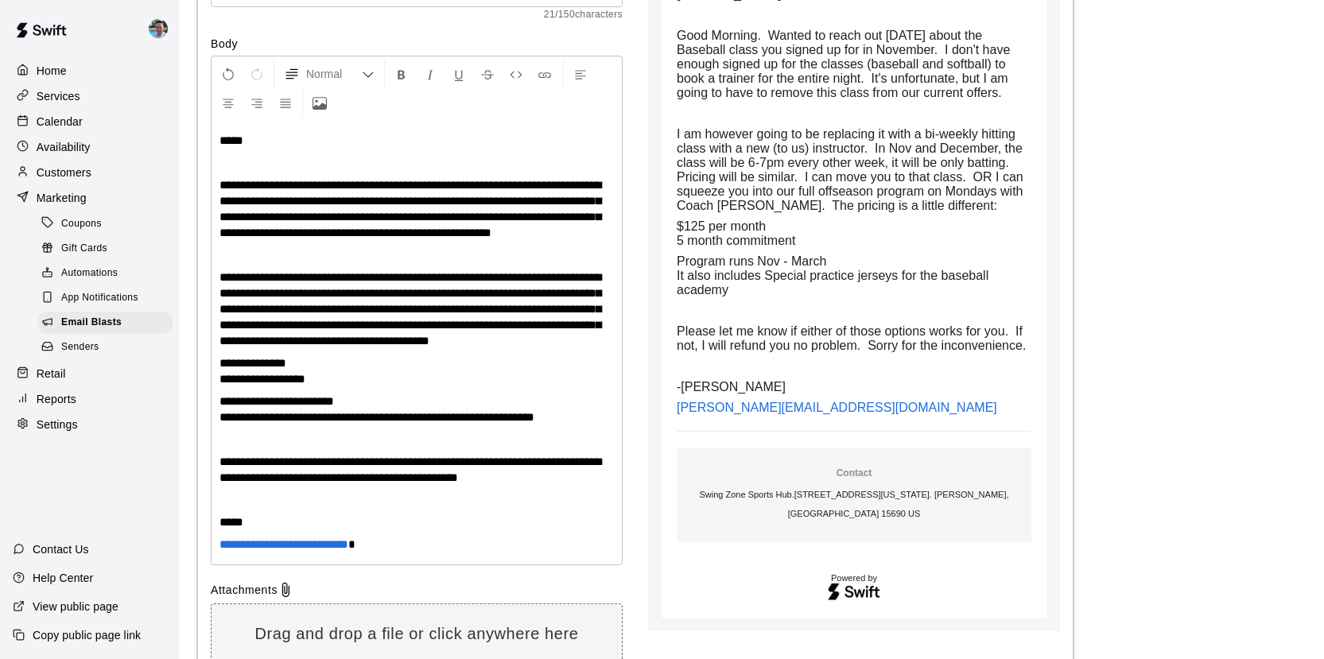
click at [217, 412] on div "**********" at bounding box center [417, 343] width 410 height 444
click at [318, 378] on p "**********" at bounding box center [417, 372] width 394 height 32
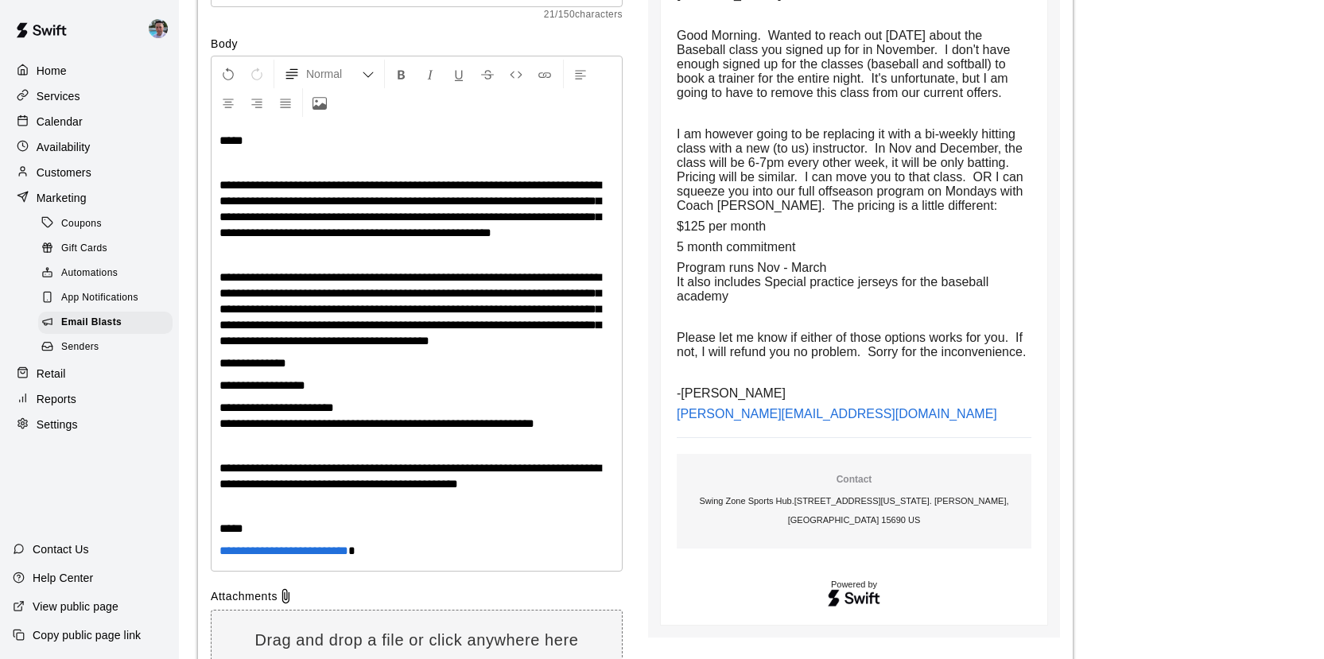
click at [317, 429] on span "**********" at bounding box center [377, 424] width 315 height 12
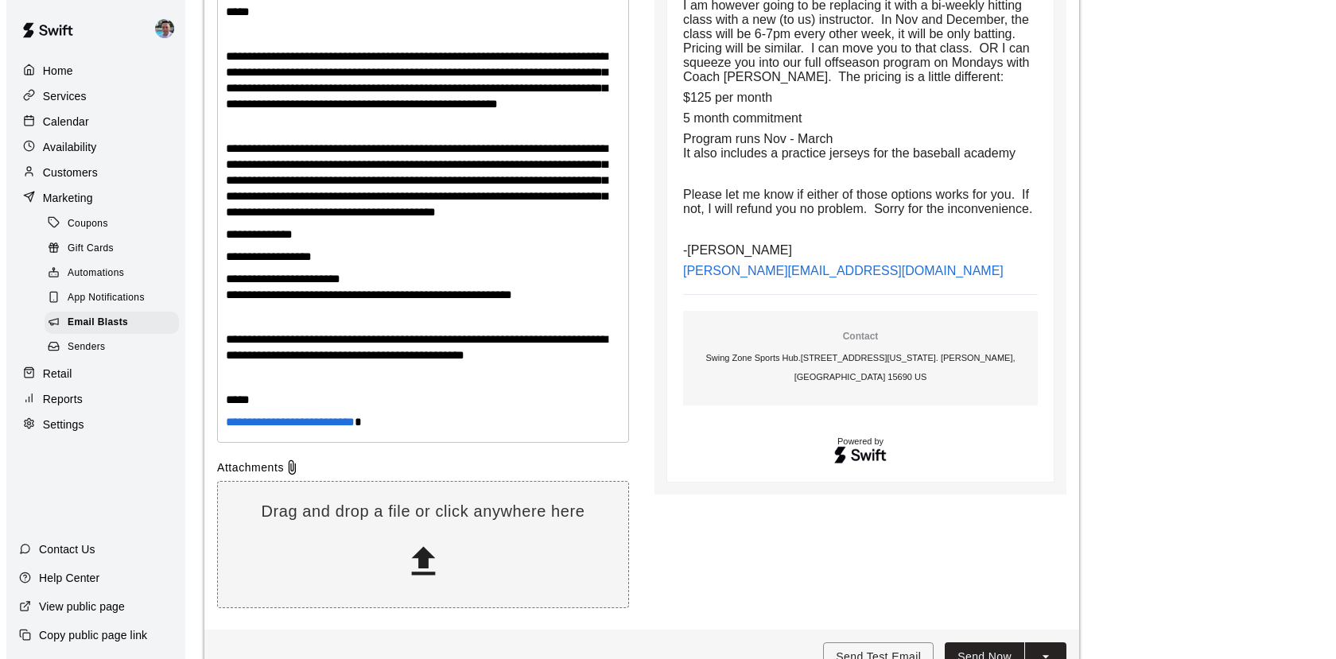
scroll to position [458, 0]
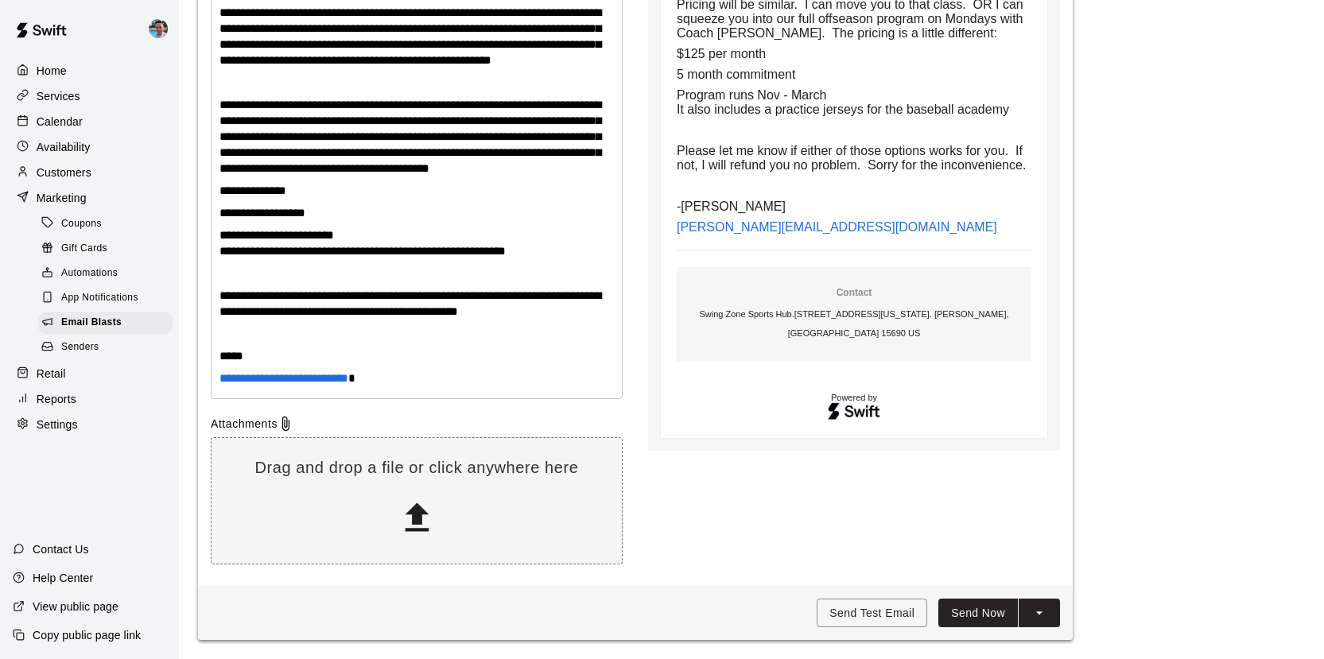
click at [997, 616] on button "Send Now" at bounding box center [978, 613] width 80 height 29
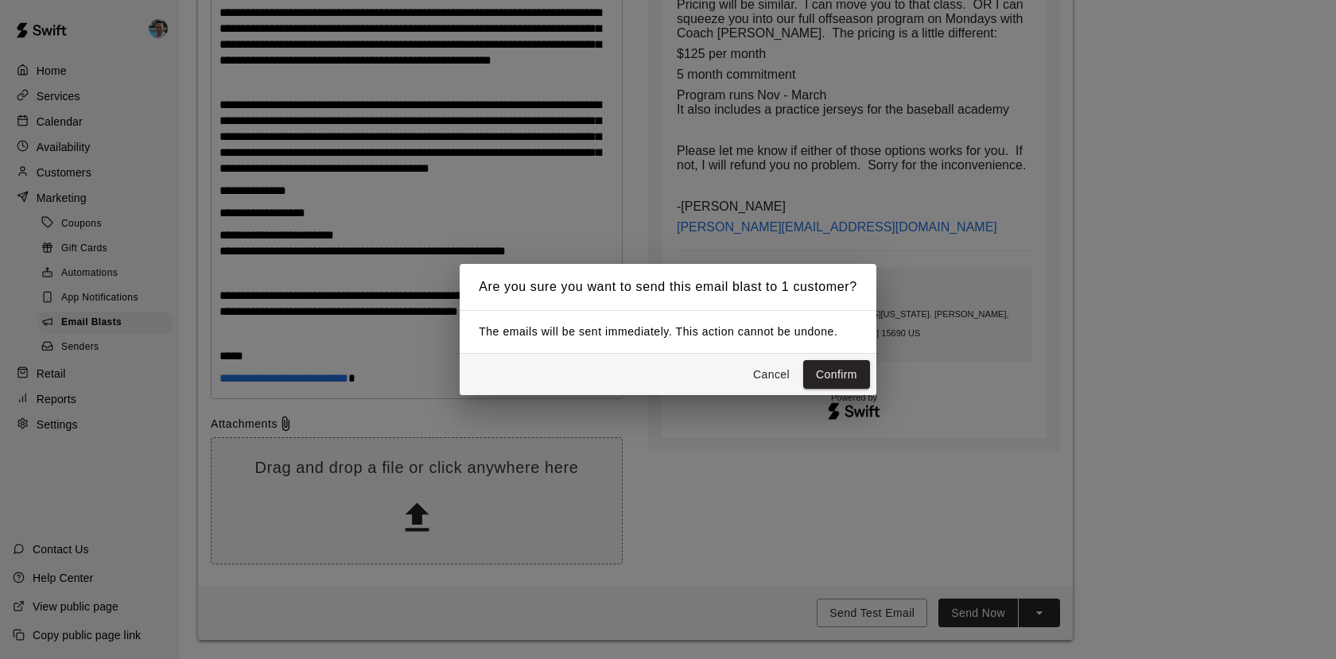
click at [834, 379] on button "Confirm" at bounding box center [836, 374] width 67 height 29
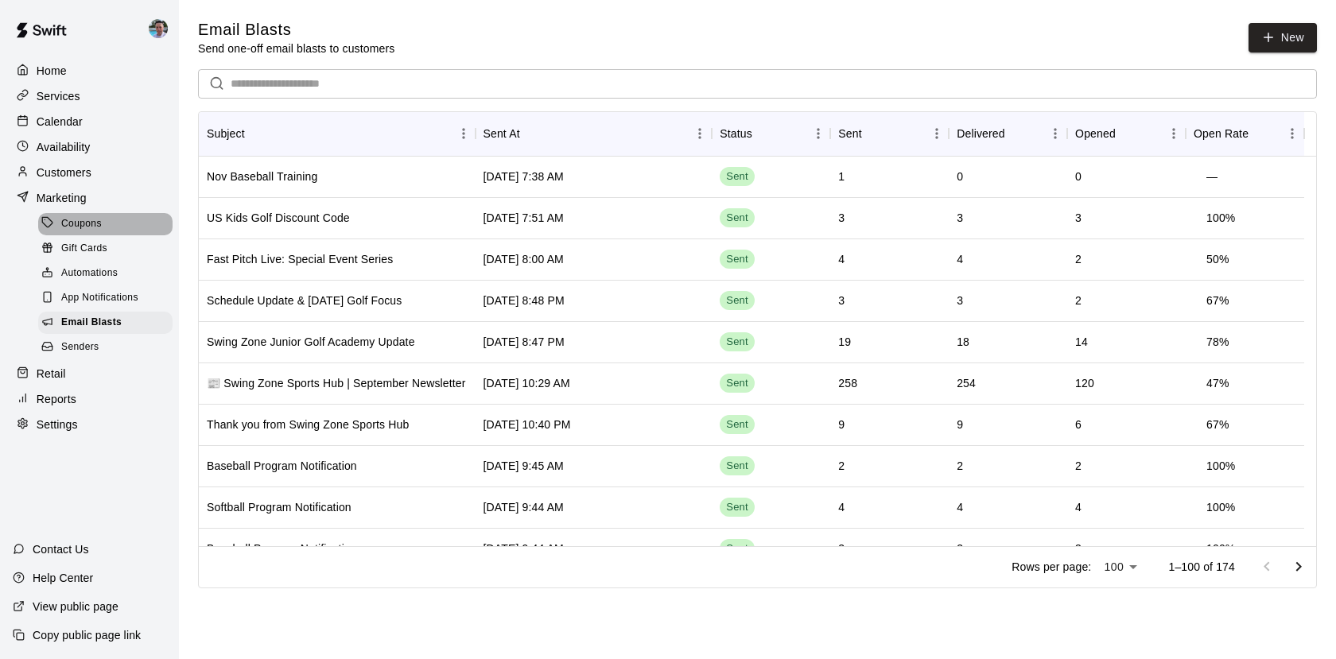
click at [110, 226] on div "Coupons" at bounding box center [105, 224] width 134 height 22
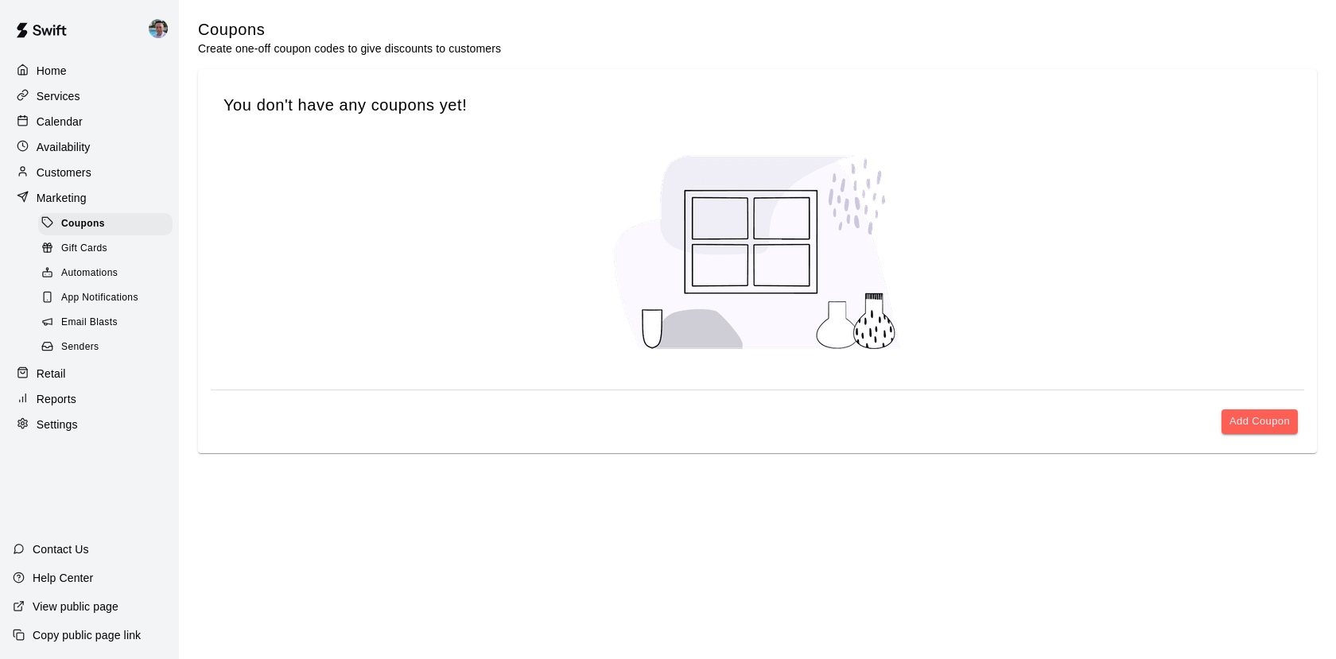
click at [78, 128] on p "Calendar" at bounding box center [60, 122] width 46 height 16
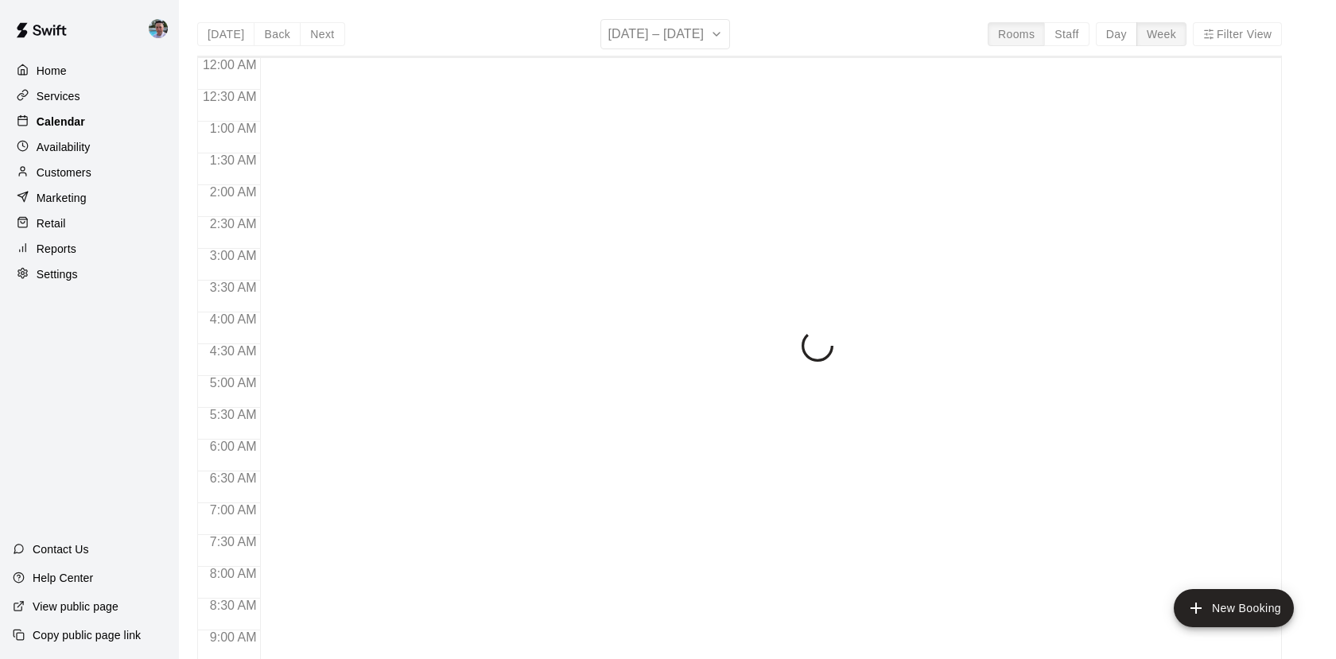
scroll to position [487, 0]
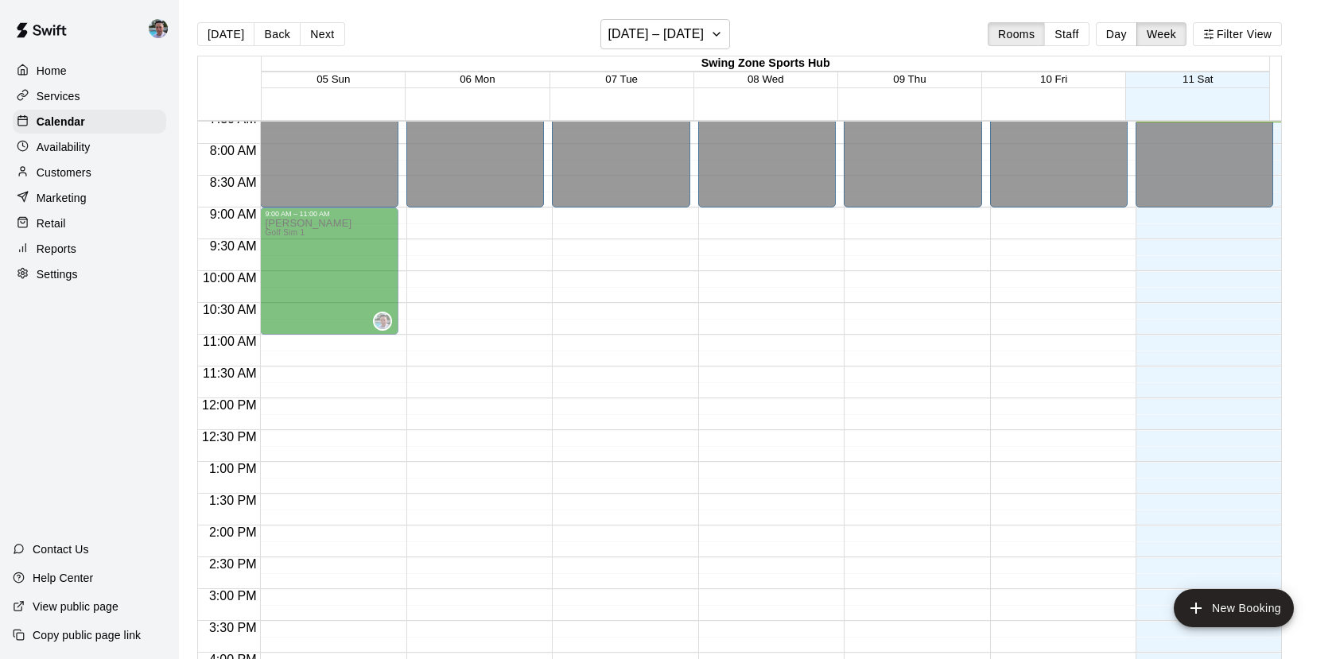
click at [75, 94] on p "Services" at bounding box center [59, 96] width 44 height 16
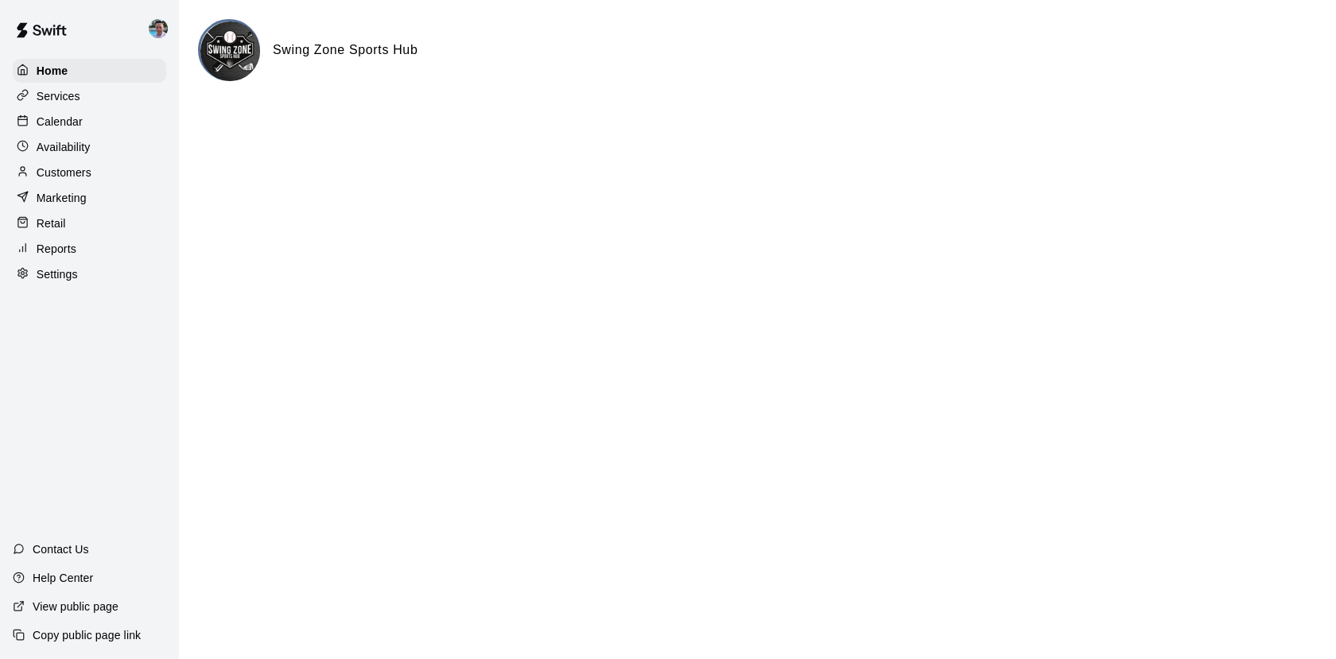
click at [106, 99] on div "Services" at bounding box center [90, 96] width 154 height 24
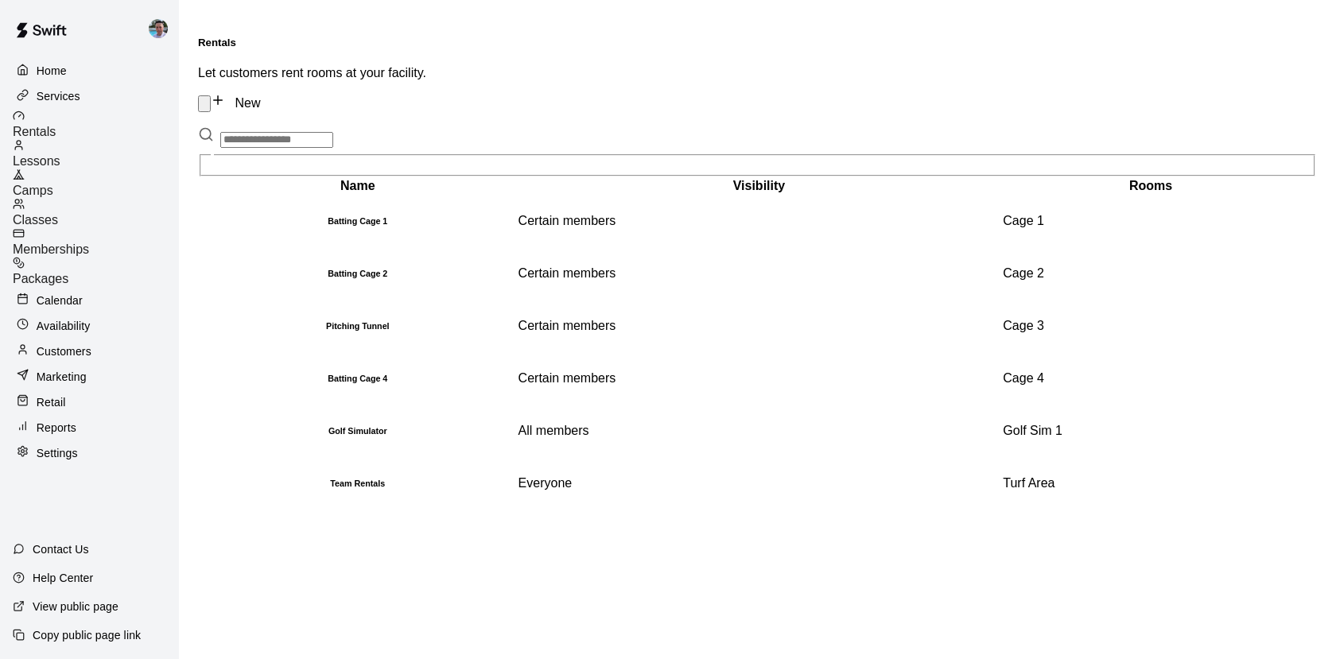
click at [139, 227] on div "Memberships" at bounding box center [96, 241] width 166 height 29
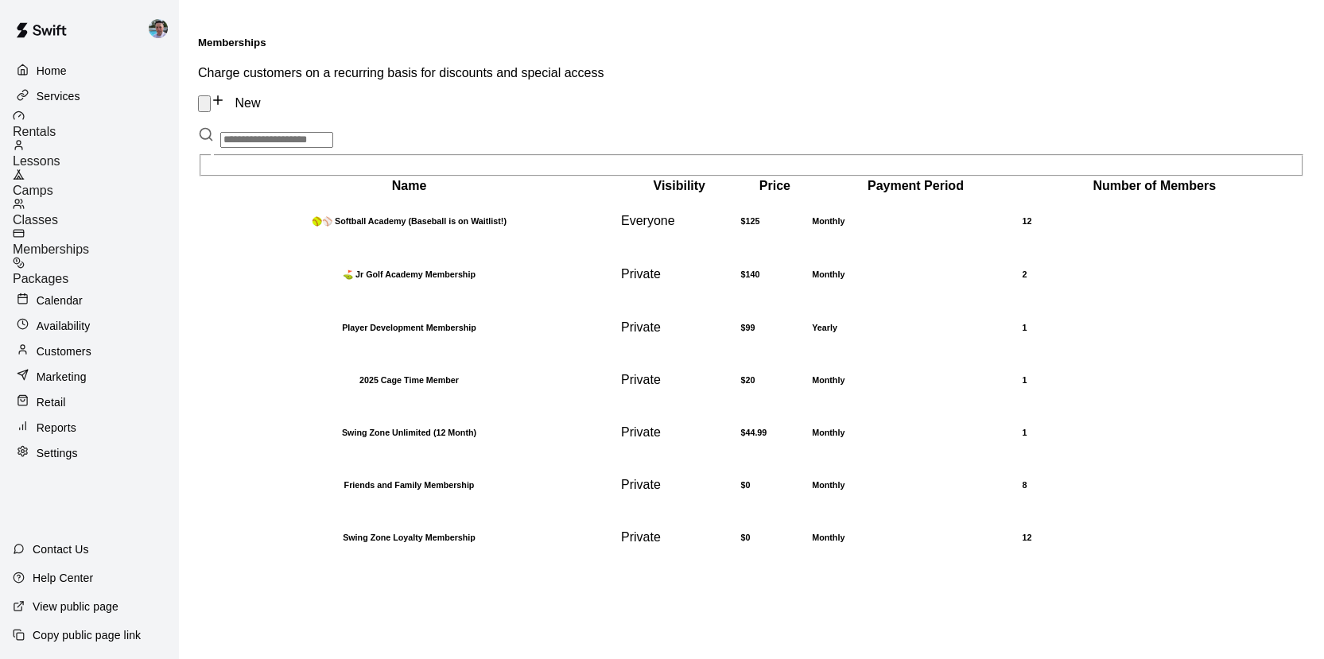
click at [116, 171] on div "Camps" at bounding box center [96, 183] width 166 height 29
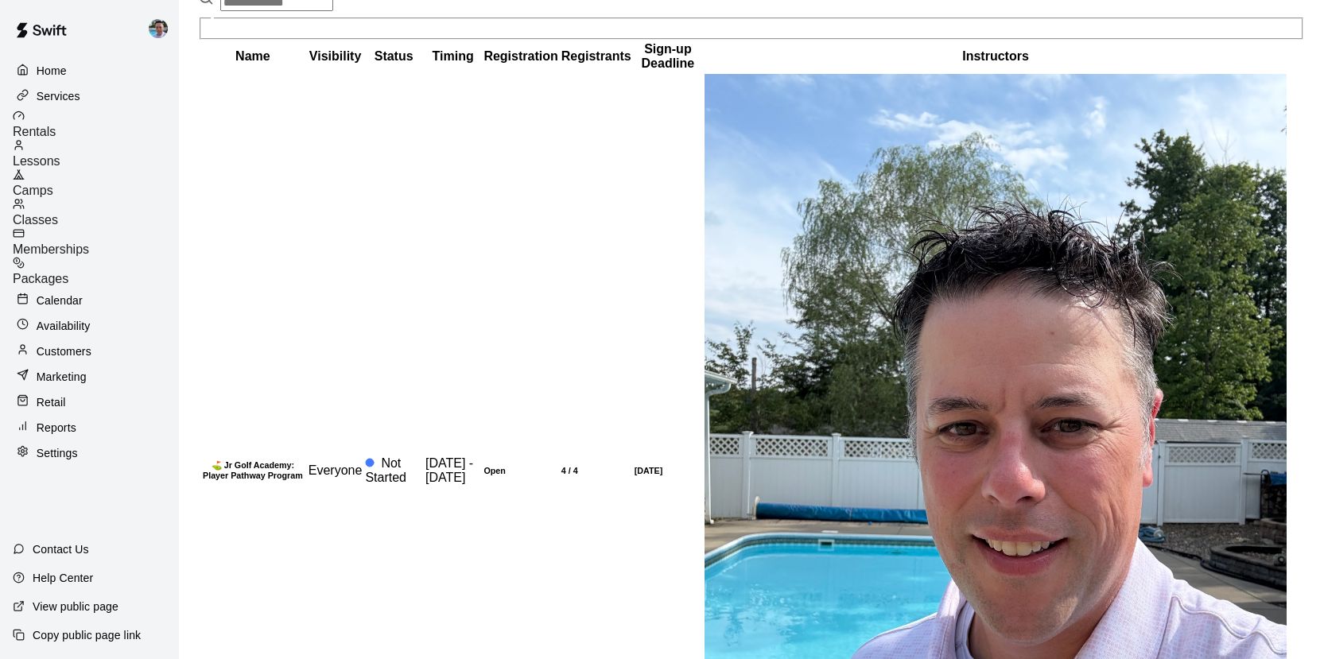
scroll to position [138, 0]
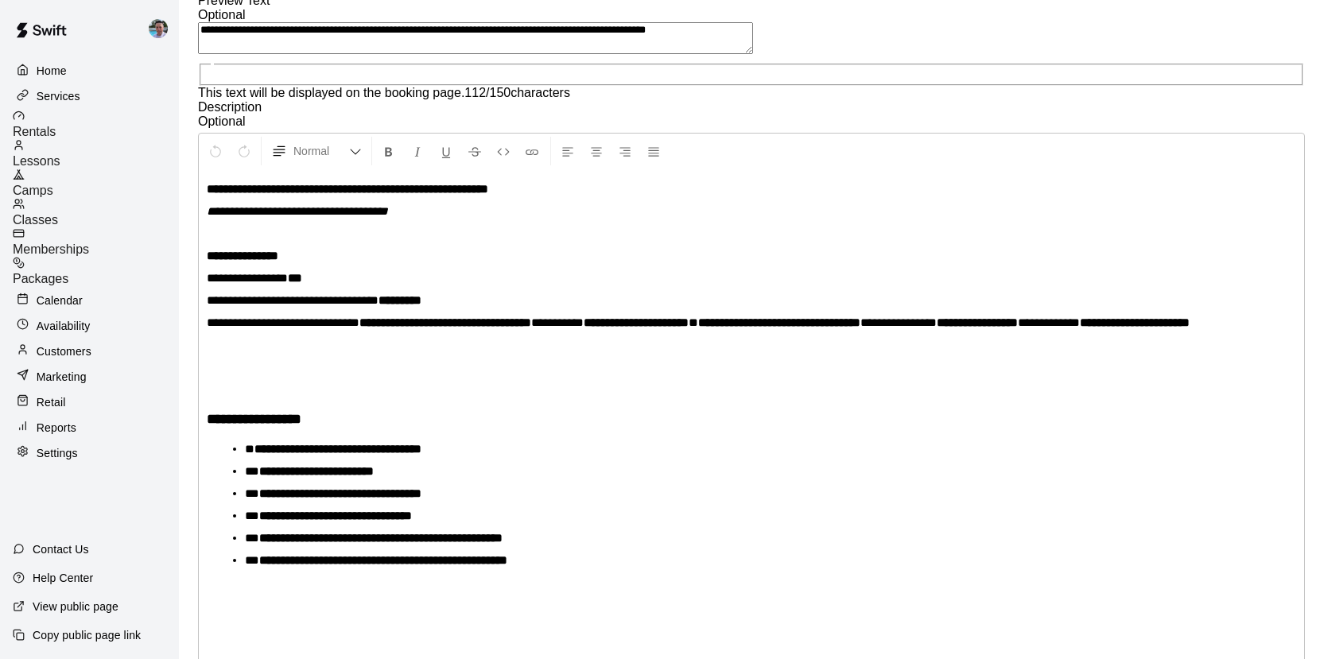
scroll to position [954, 0]
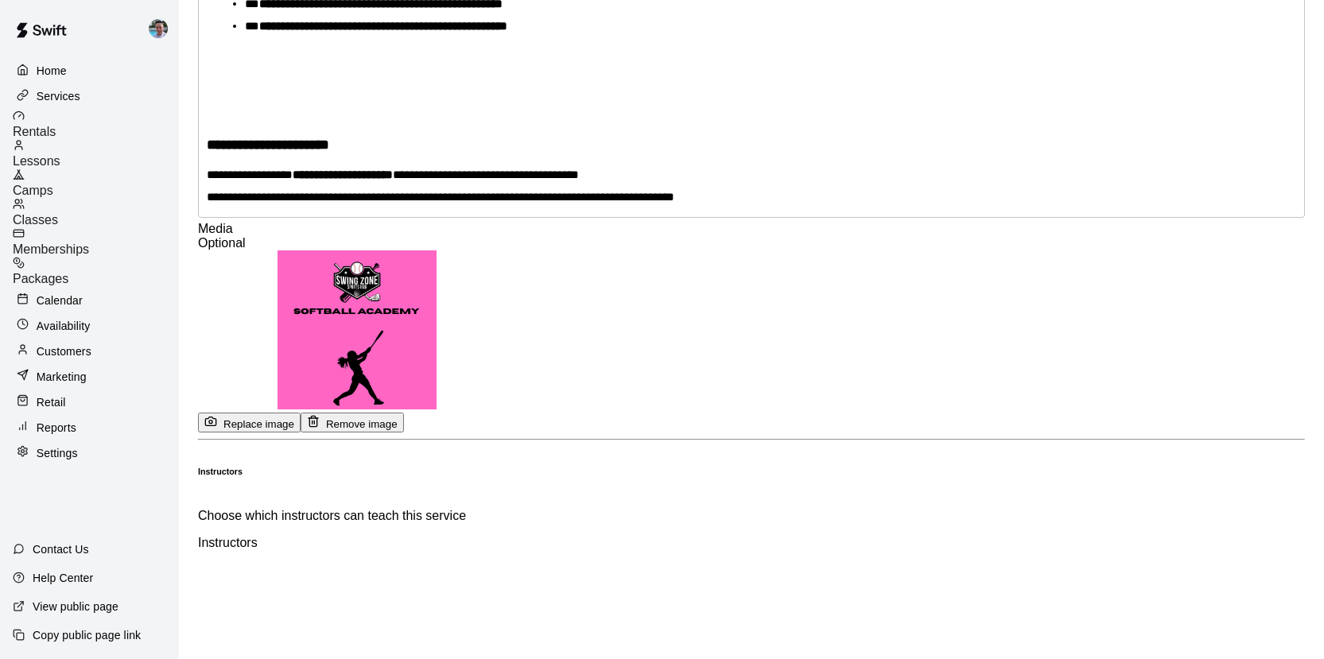
click at [124, 227] on div "Memberships" at bounding box center [96, 241] width 166 height 29
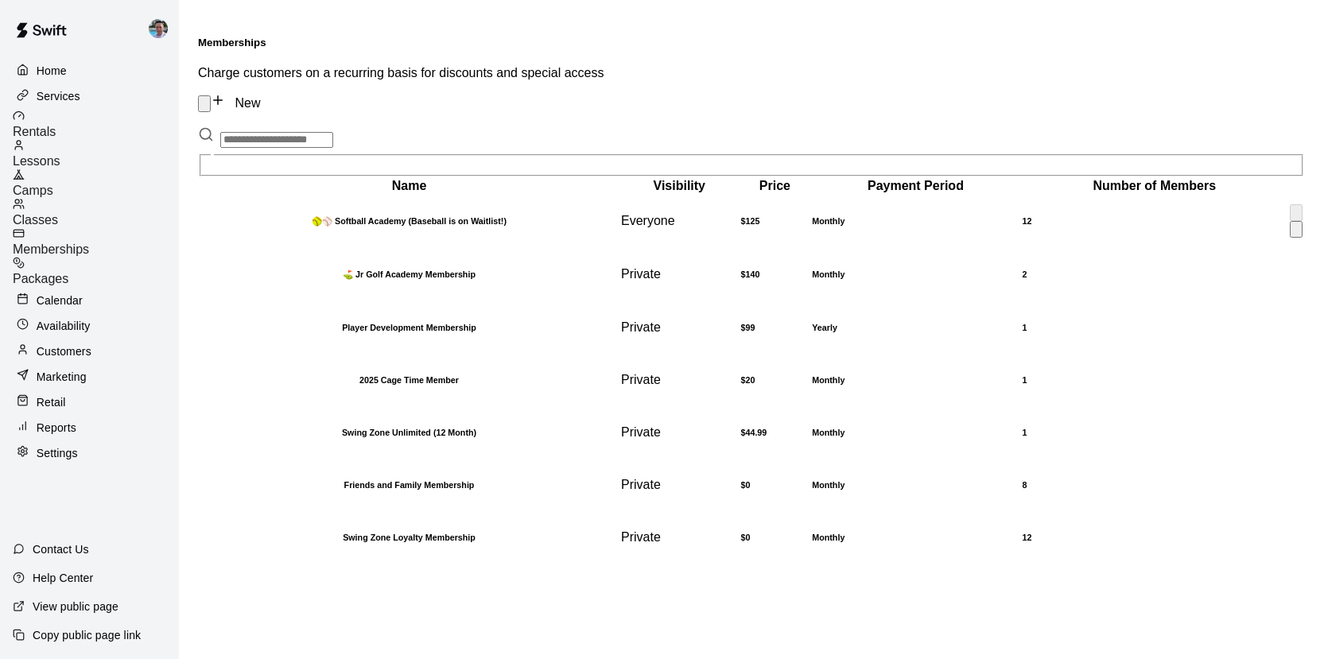
click at [546, 200] on th "🥎⚾ Softball Academy (Baseball is on Waitlist!)" at bounding box center [409, 222] width 419 height 52
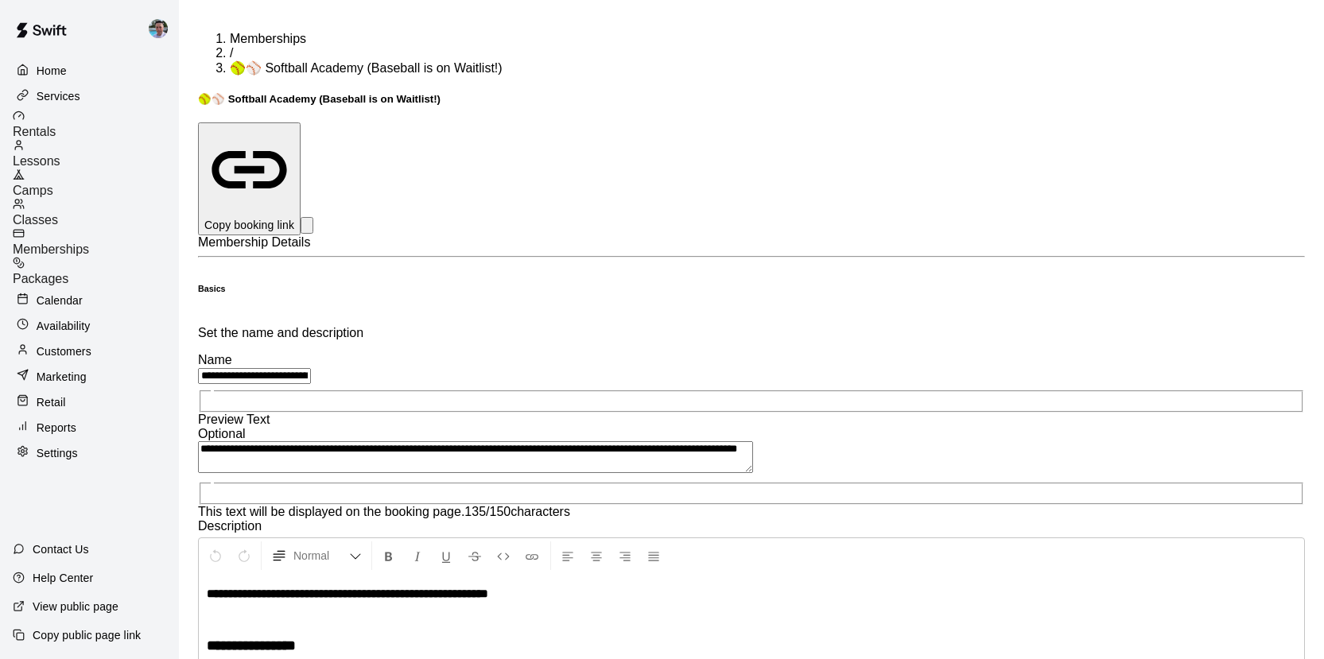
click at [294, 217] on p "Copy booking link" at bounding box center [249, 225] width 90 height 16
click at [53, 184] on span "Camps" at bounding box center [33, 191] width 41 height 14
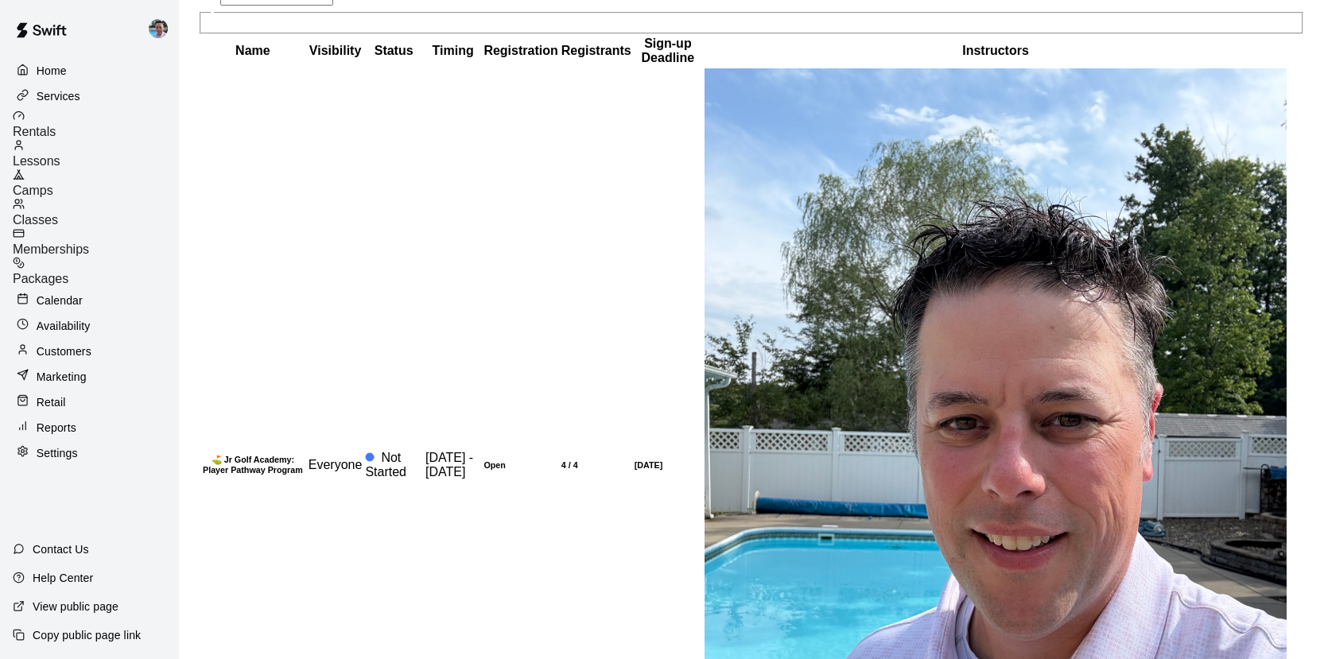
scroll to position [99, 0]
